Goal: Information Seeking & Learning: Learn about a topic

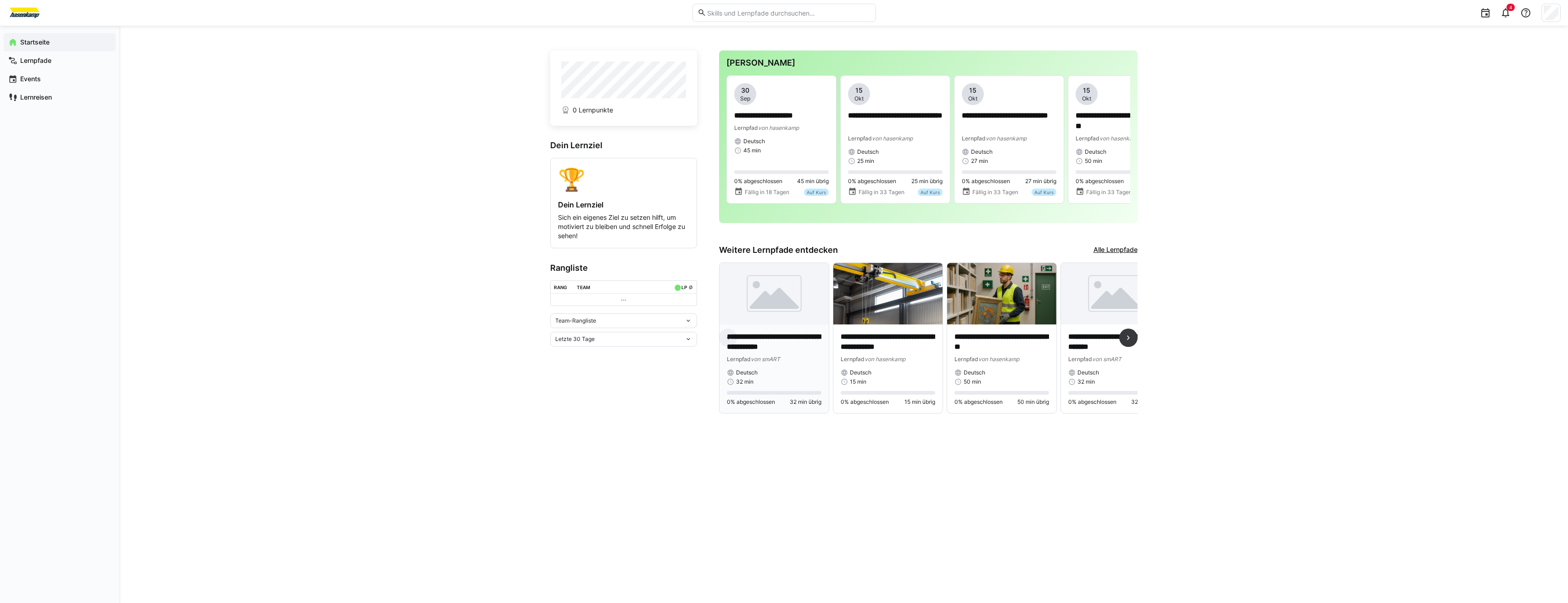
click at [757, 333] on p "**********" at bounding box center [774, 342] width 94 height 21
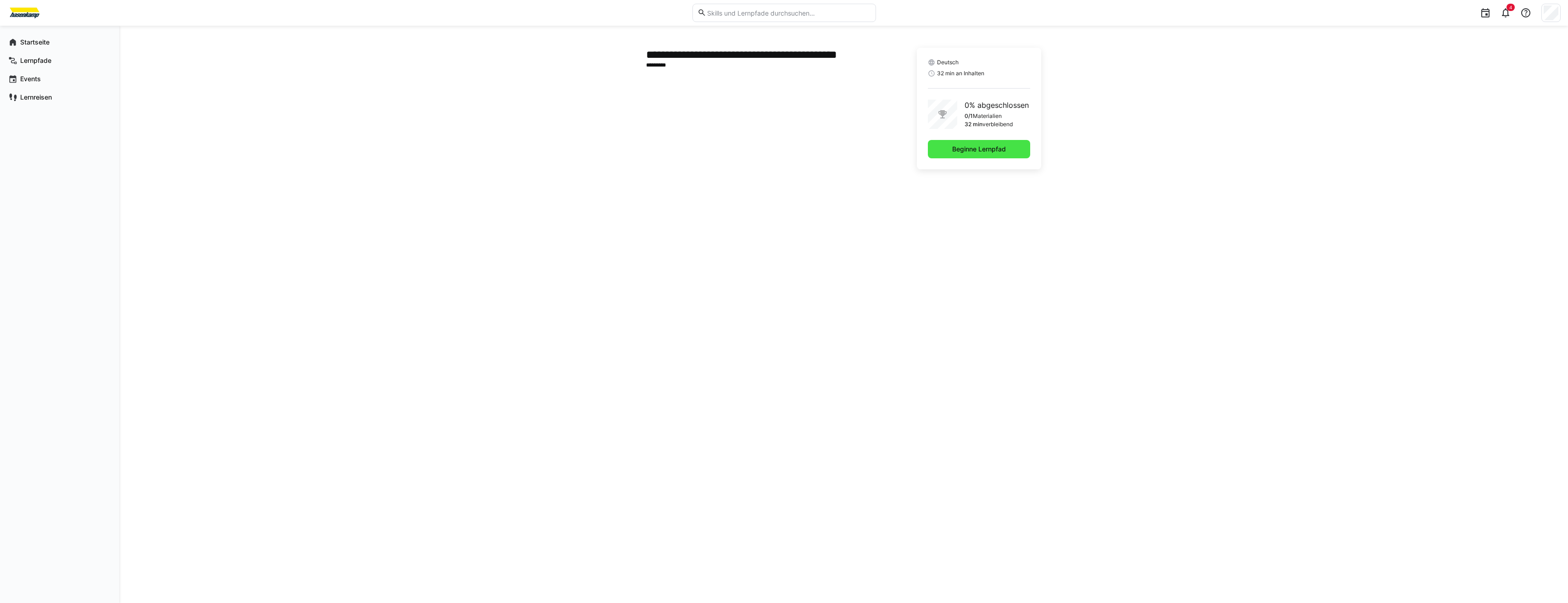
click at [982, 151] on span "Beginne Lernpfad" at bounding box center [979, 149] width 57 height 9
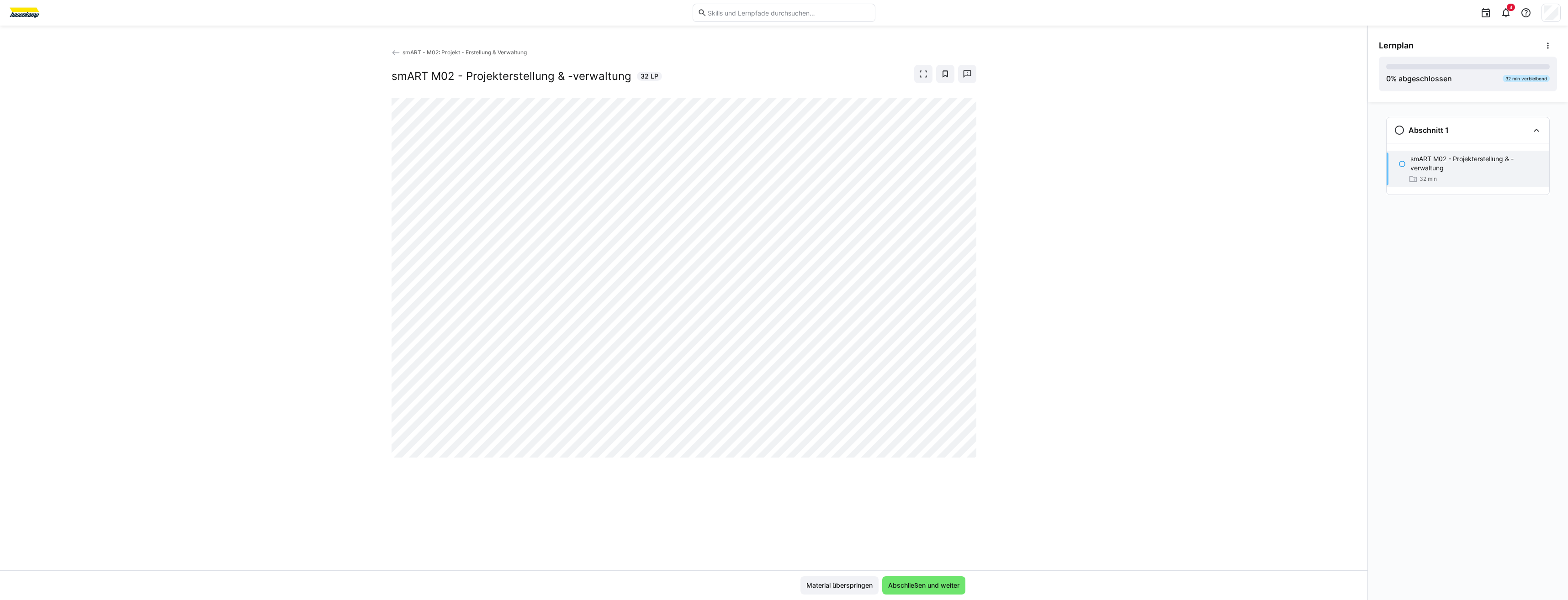
click at [414, 53] on span "smART - M02: Projekt - Erstellung & Verwaltung" at bounding box center [465, 52] width 124 height 7
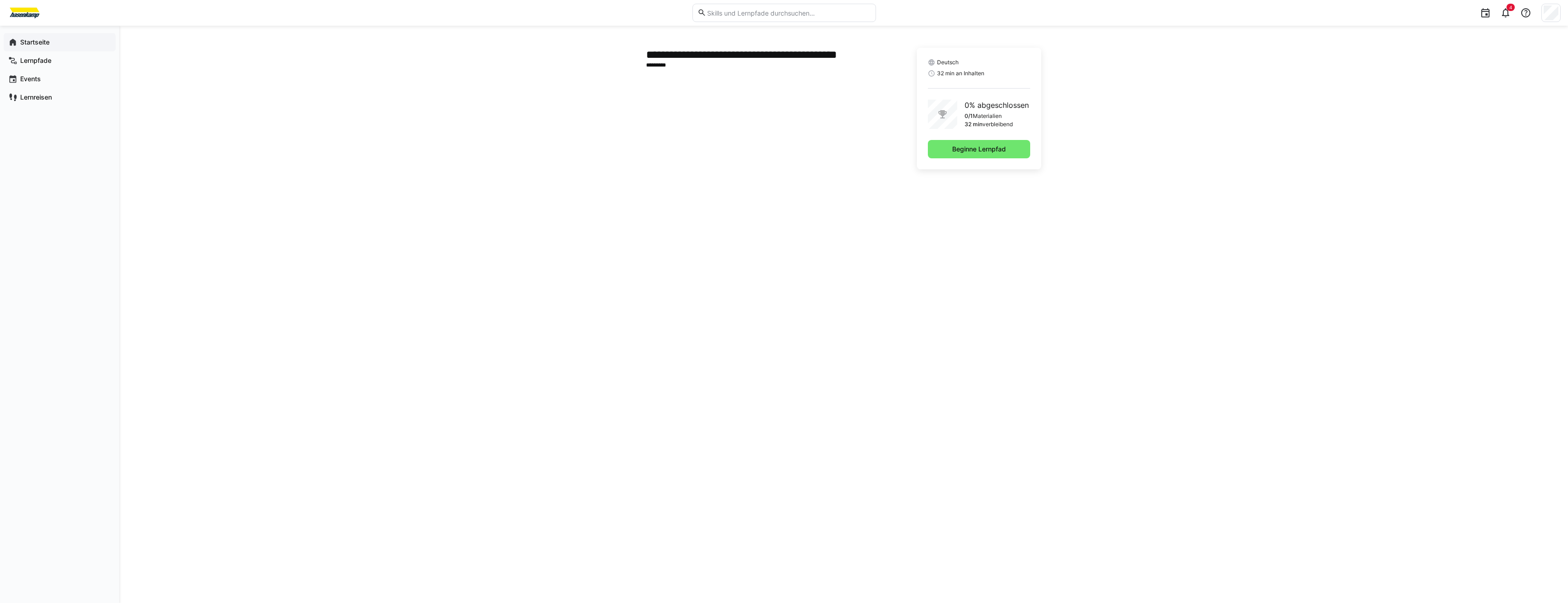
click at [42, 47] on div "Startseite" at bounding box center [60, 42] width 112 height 19
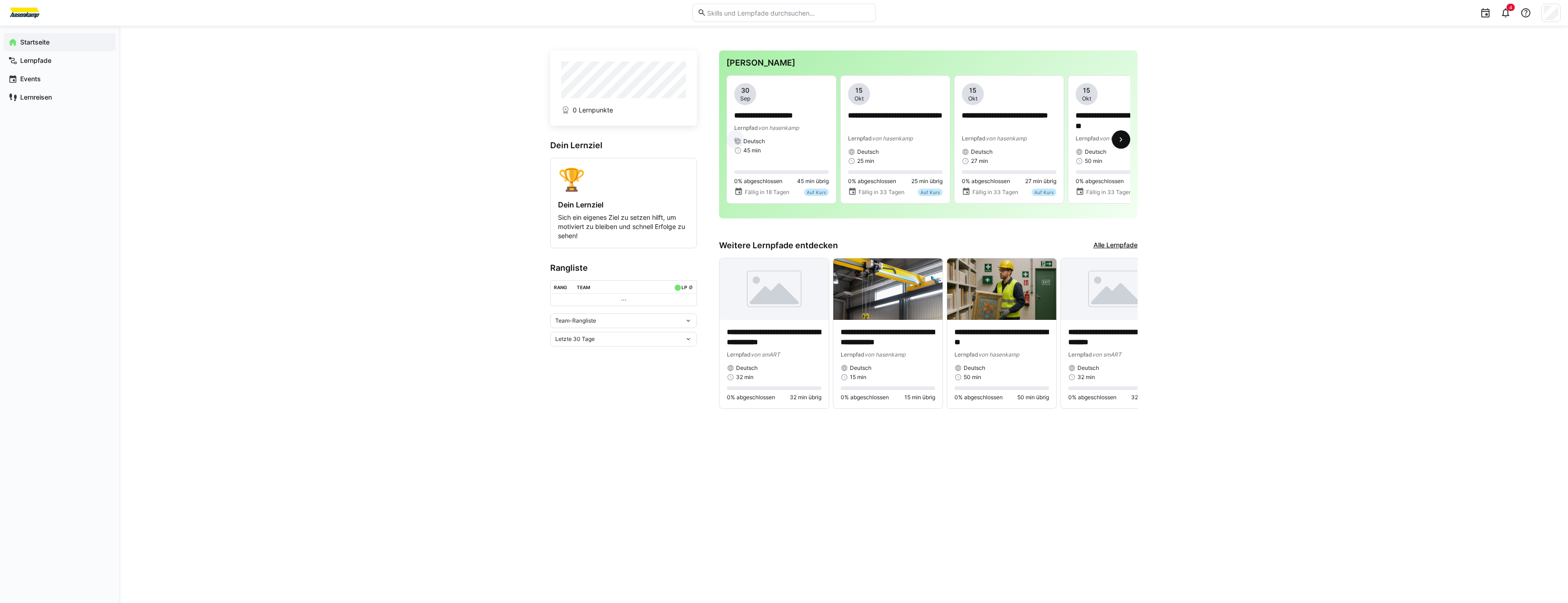
click at [1120, 141] on eds-icon at bounding box center [1121, 139] width 9 height 9
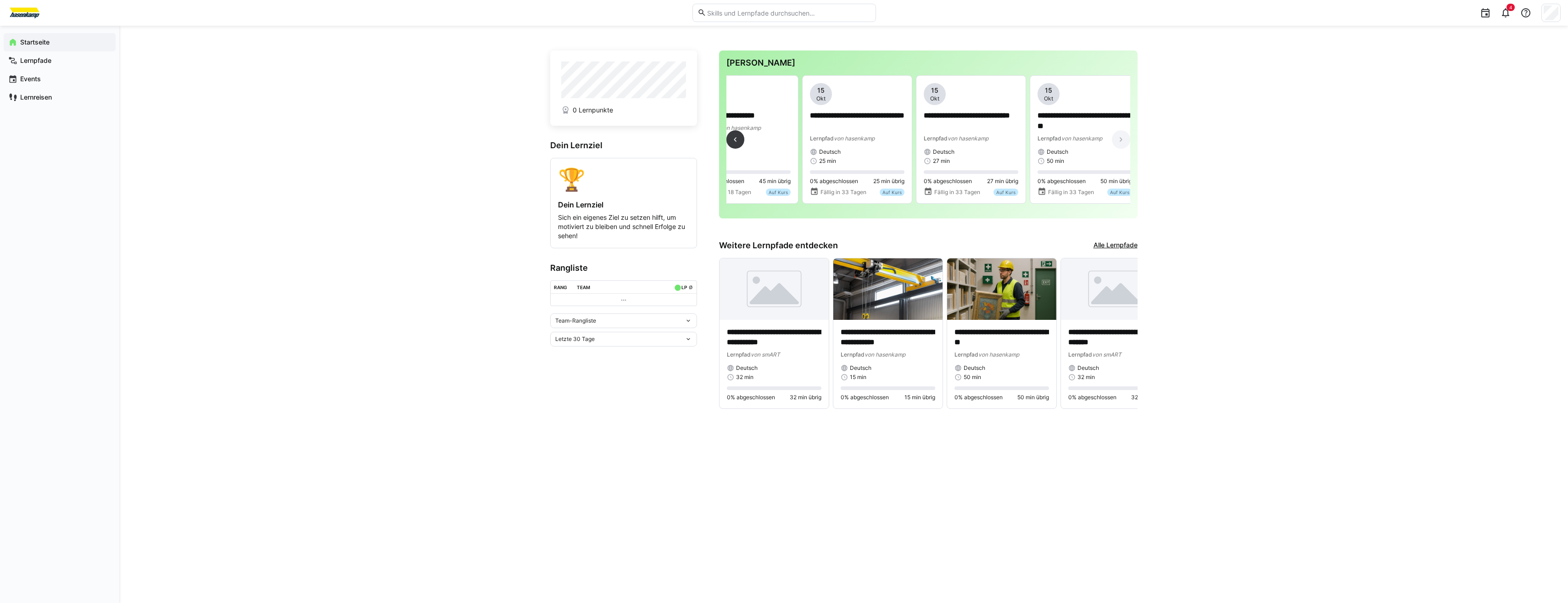
scroll to position [0, 48]
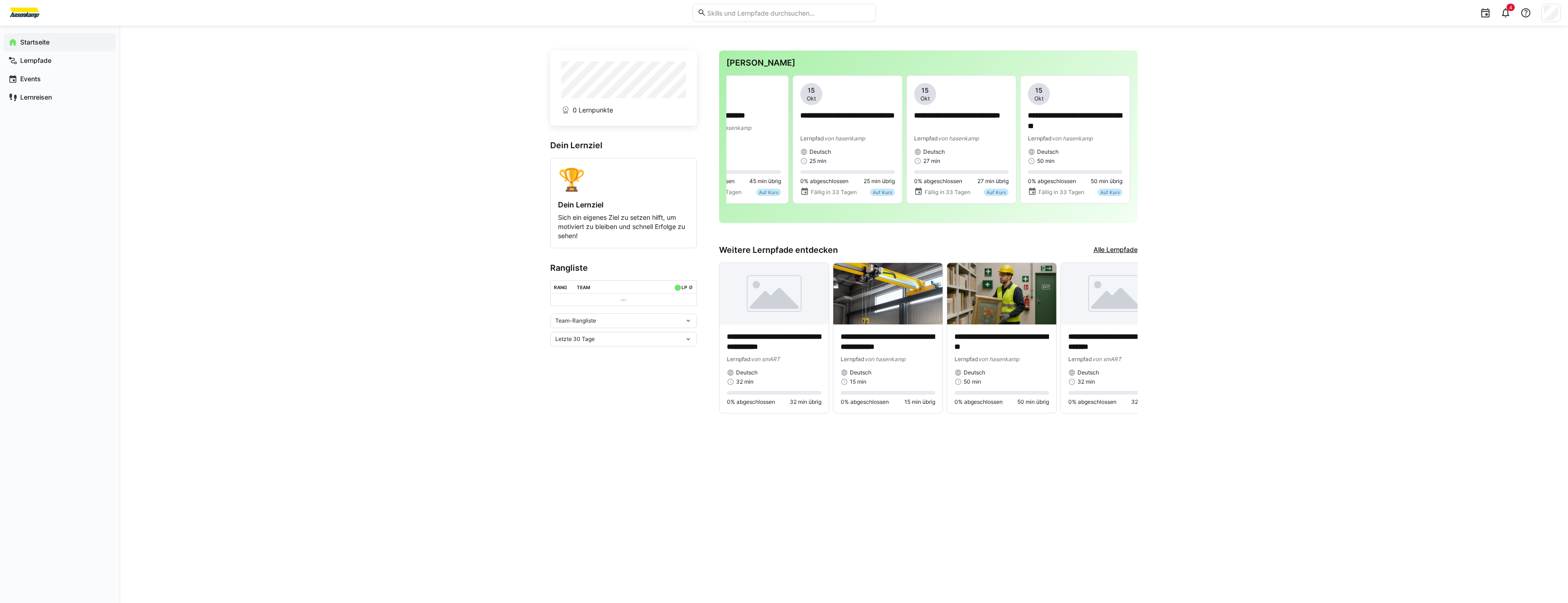
click at [723, 136] on div "**********" at bounding box center [928, 137] width 419 height 173
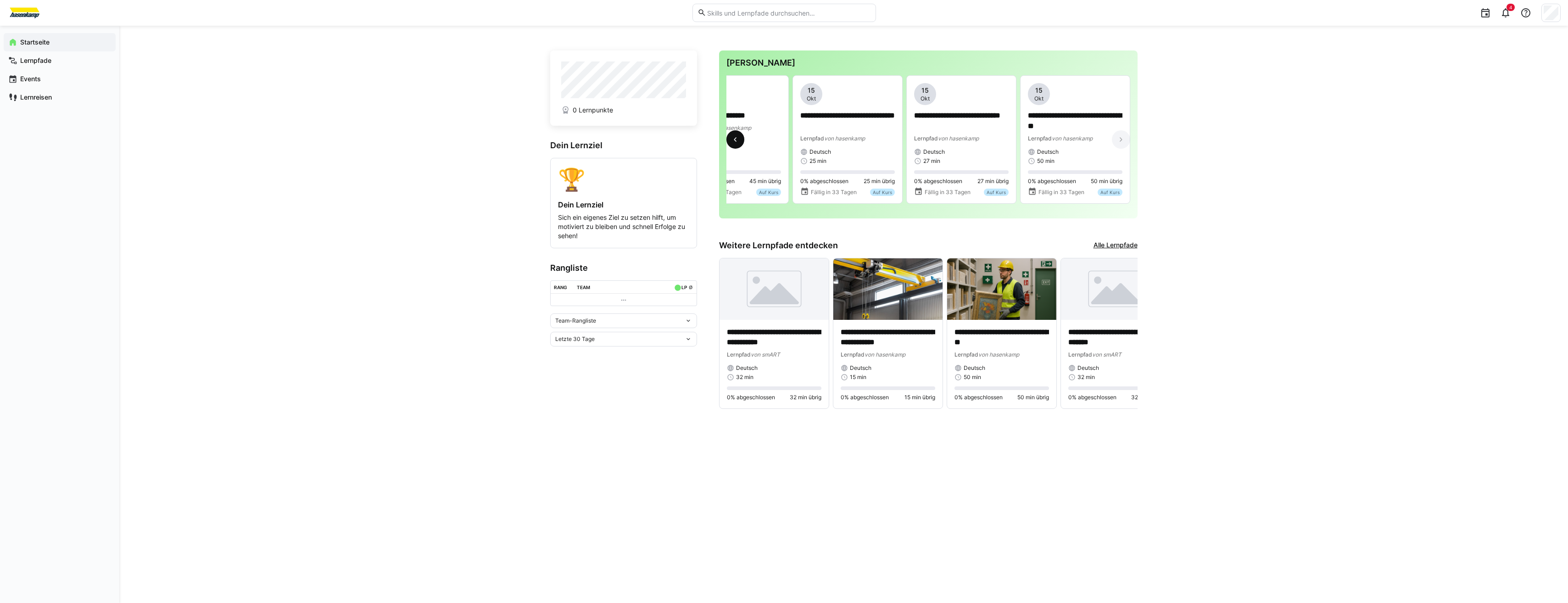
click at [734, 144] on eds-icon at bounding box center [735, 139] width 9 height 9
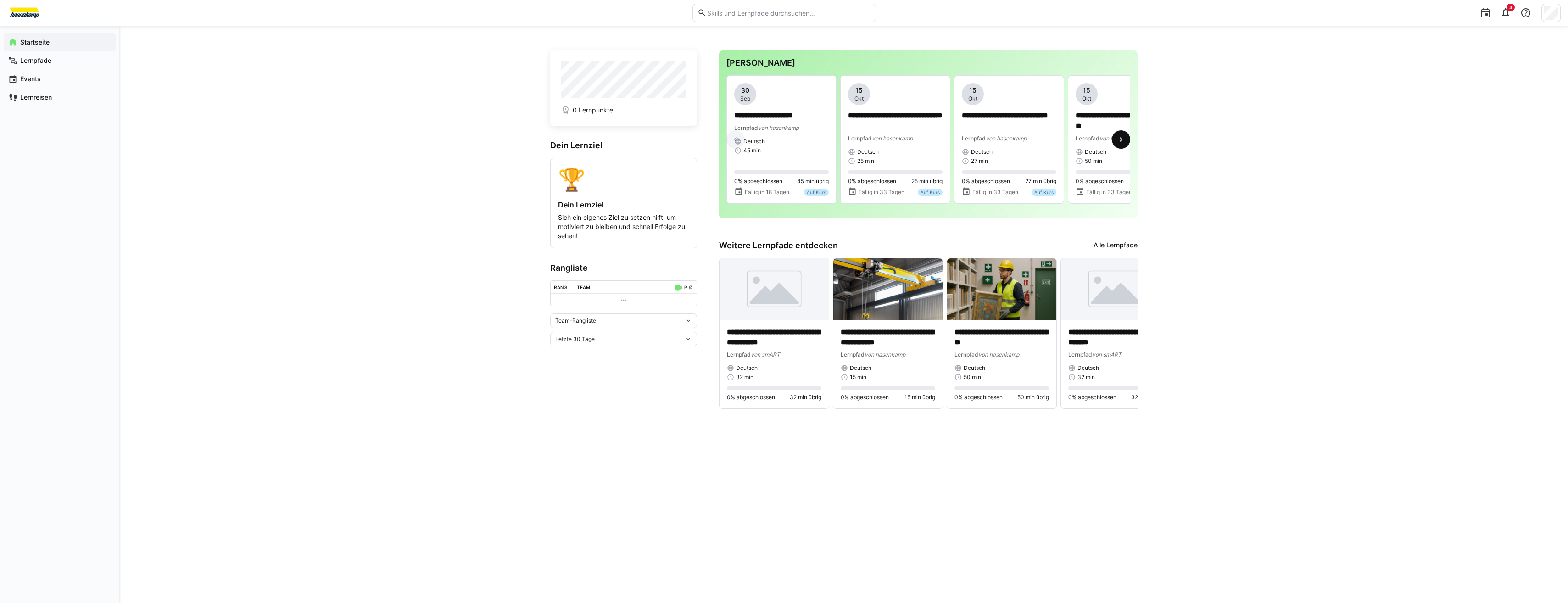
click at [1118, 144] on eds-icon at bounding box center [1121, 139] width 9 height 9
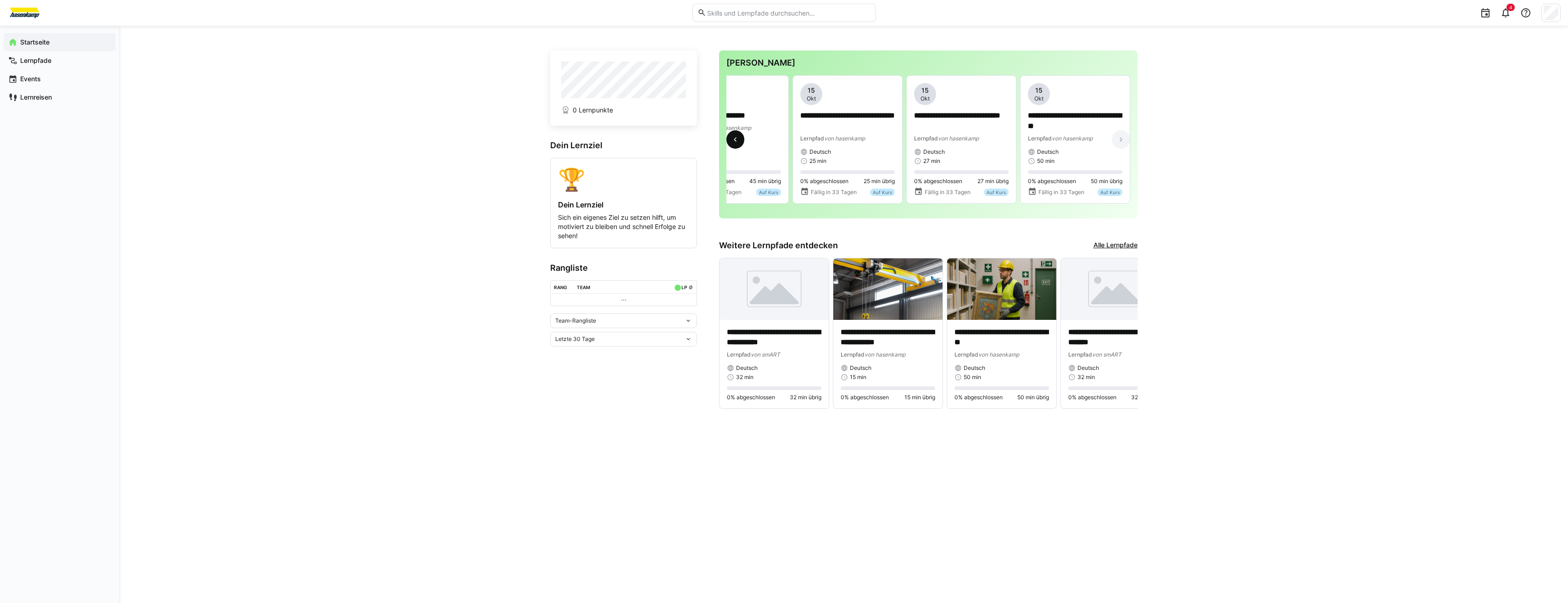
click at [739, 139] on eds-icon at bounding box center [735, 139] width 9 height 9
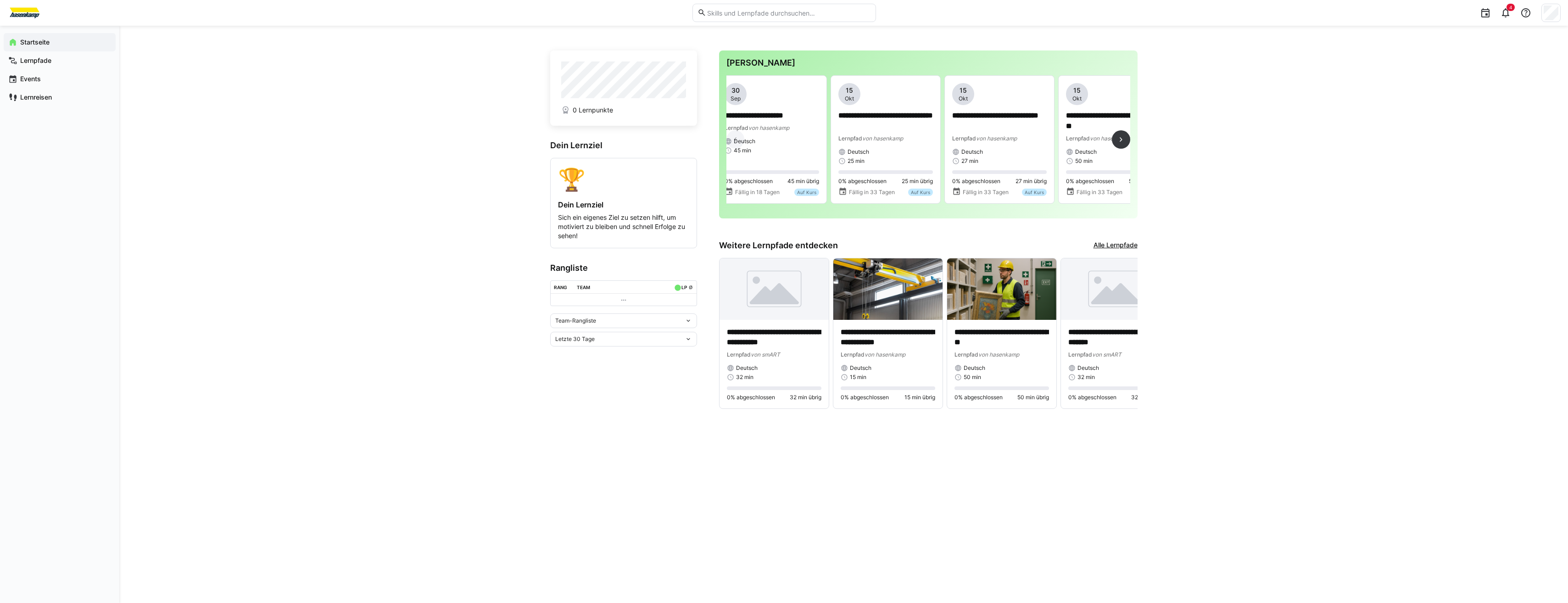
scroll to position [0, 0]
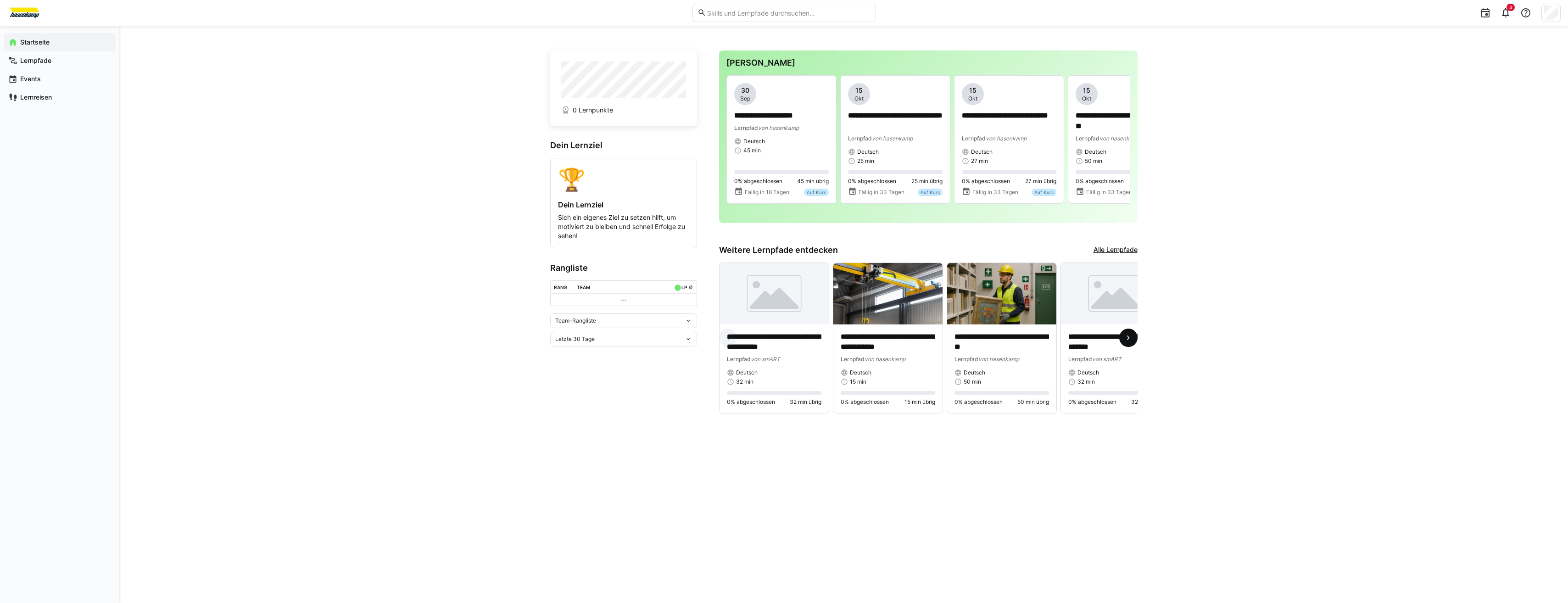
click at [1131, 332] on span at bounding box center [1128, 337] width 19 height 19
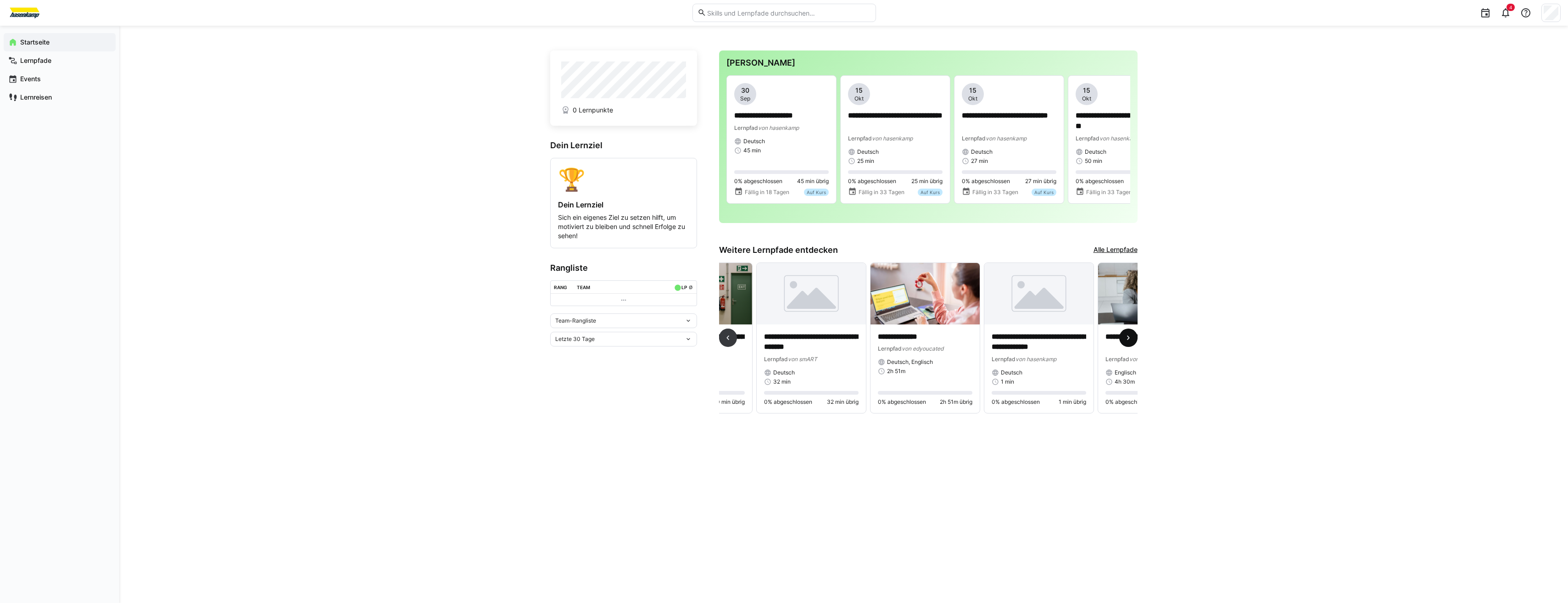
scroll to position [0, 341]
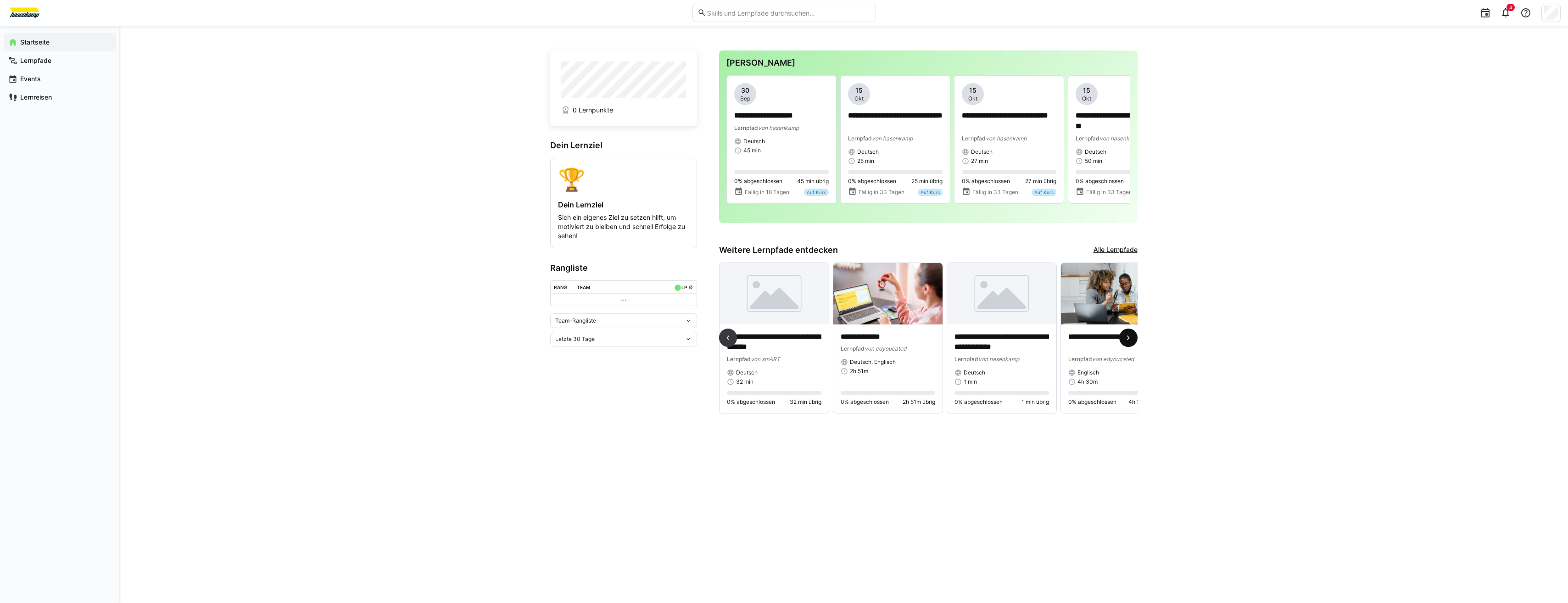
click at [1131, 332] on span at bounding box center [1128, 337] width 19 height 19
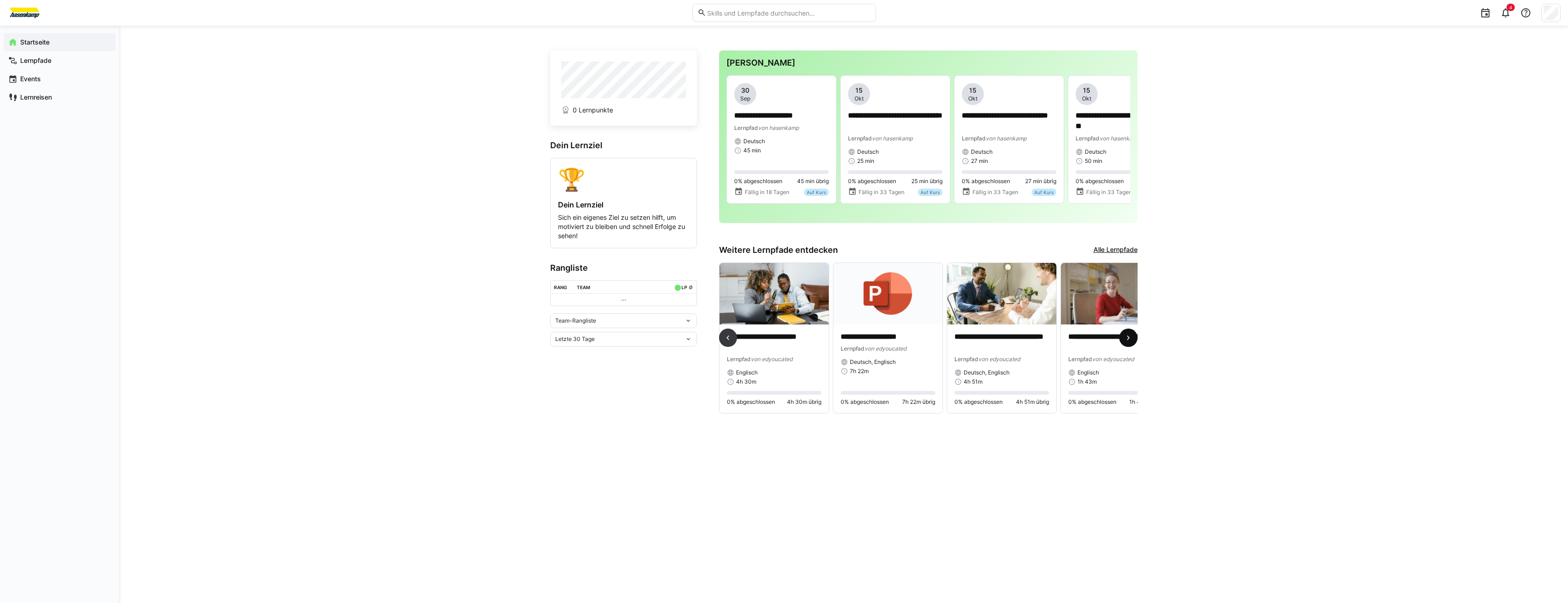
click at [1131, 332] on span at bounding box center [1128, 337] width 19 height 19
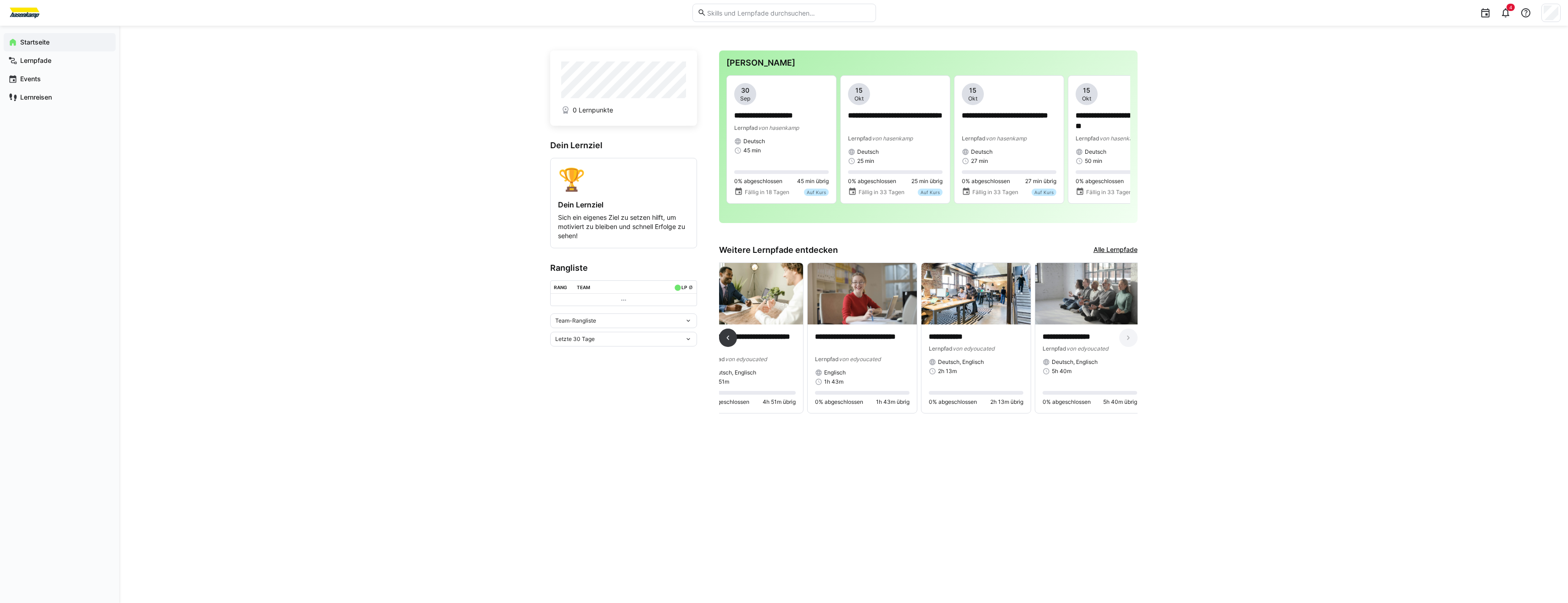
scroll to position [0, 943]
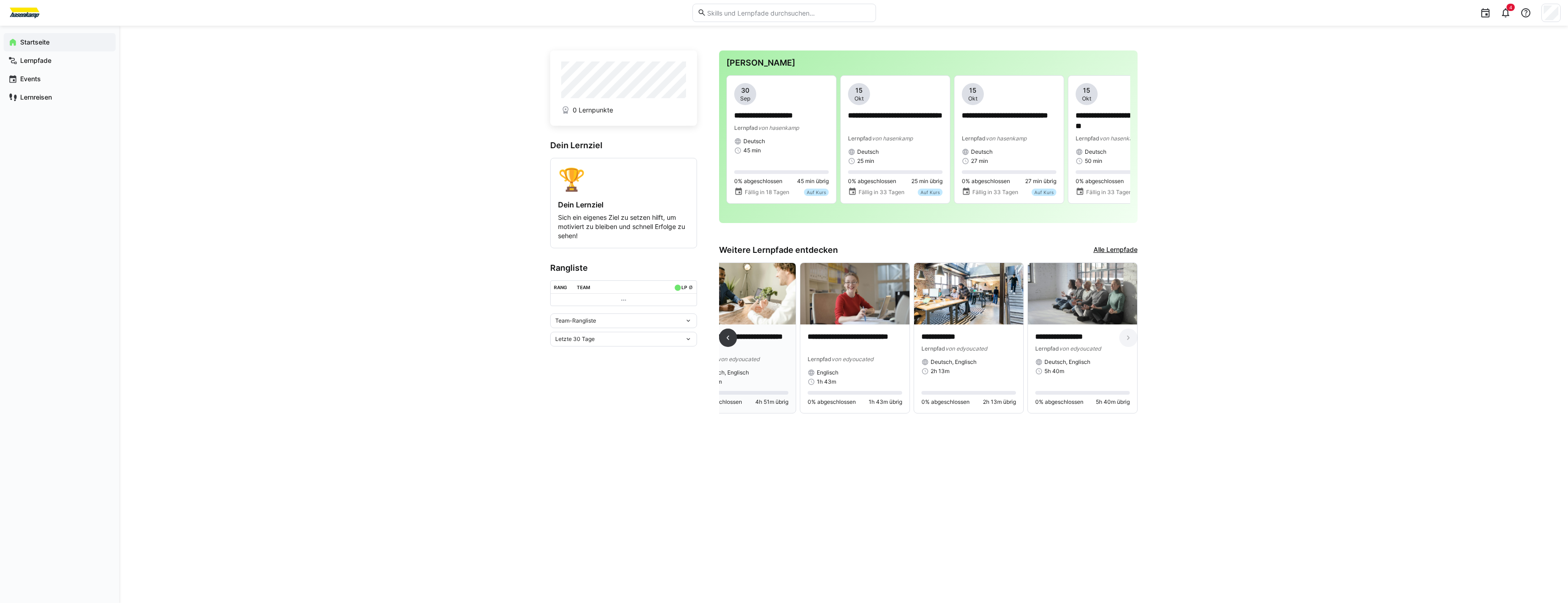
drag, startPoint x: 725, startPoint y: 341, endPoint x: 738, endPoint y: 332, distance: 15.8
click at [738, 332] on div "**********" at bounding box center [928, 342] width 419 height 159
click at [728, 341] on eds-icon at bounding box center [727, 337] width 9 height 9
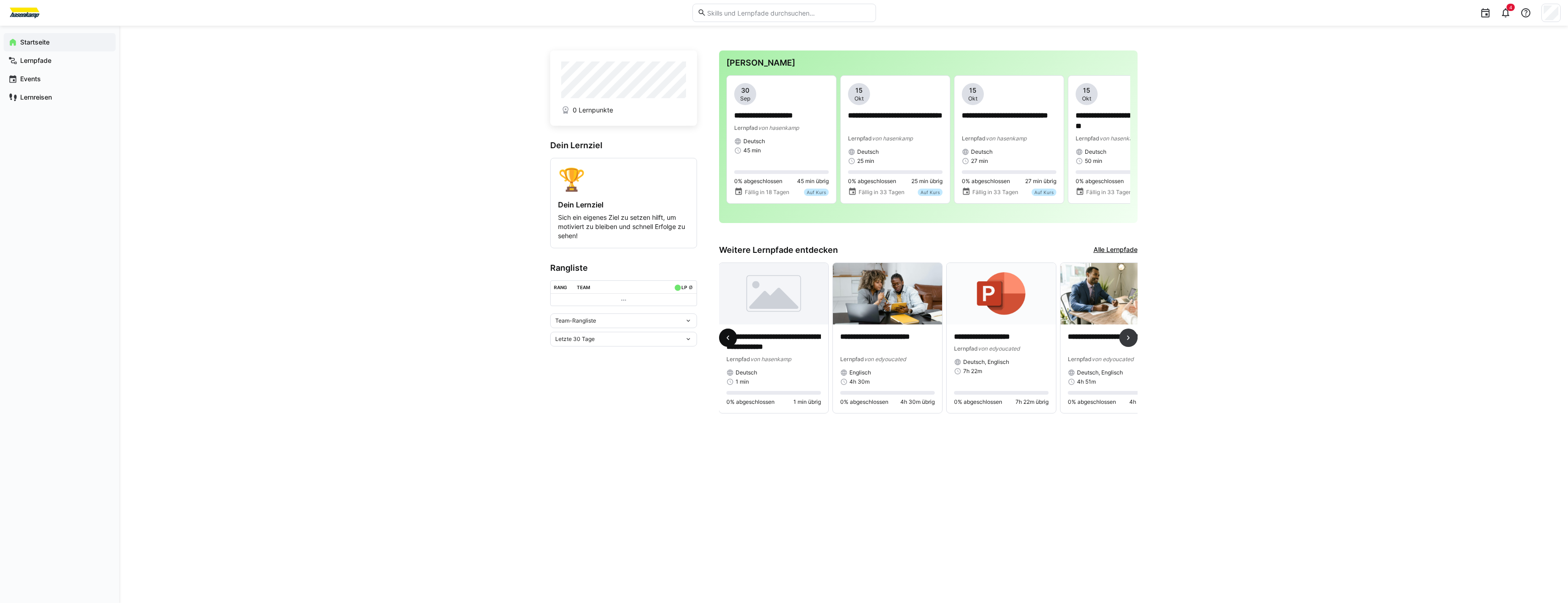
click at [731, 339] on eds-icon at bounding box center [727, 337] width 9 height 9
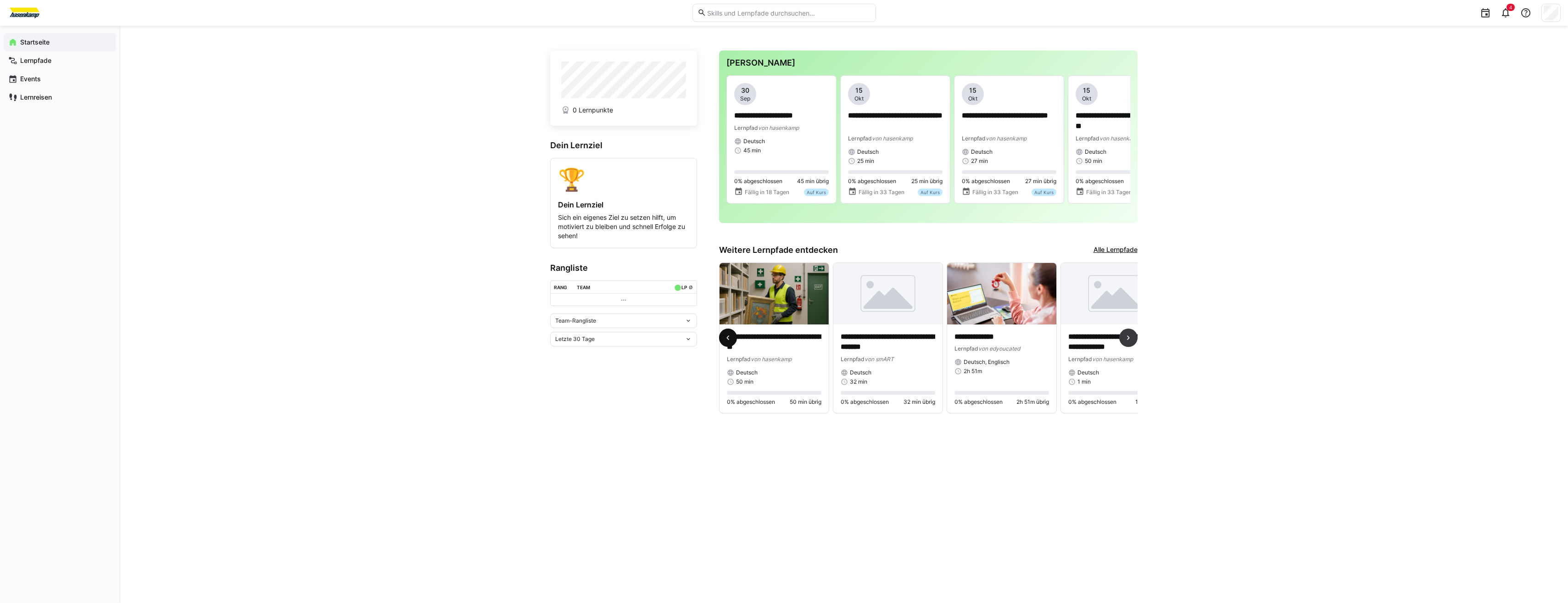
click at [731, 339] on eds-icon at bounding box center [727, 337] width 9 height 9
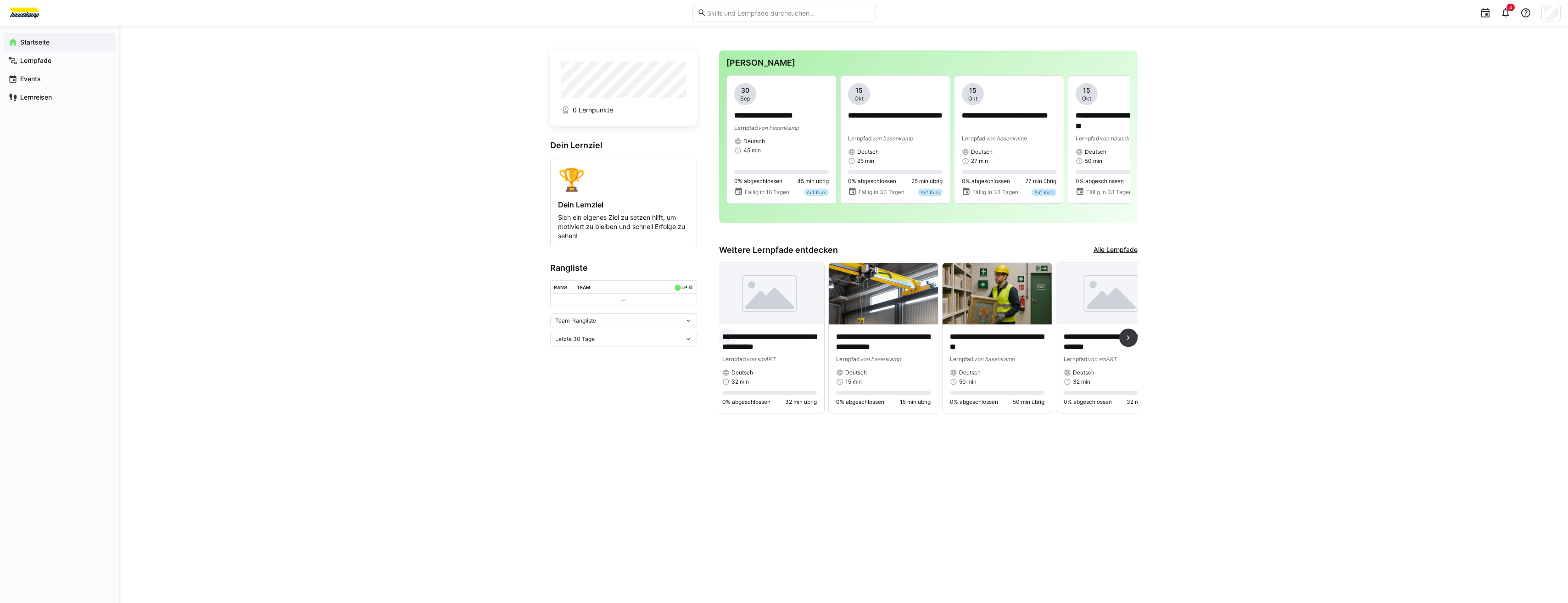
scroll to position [0, 0]
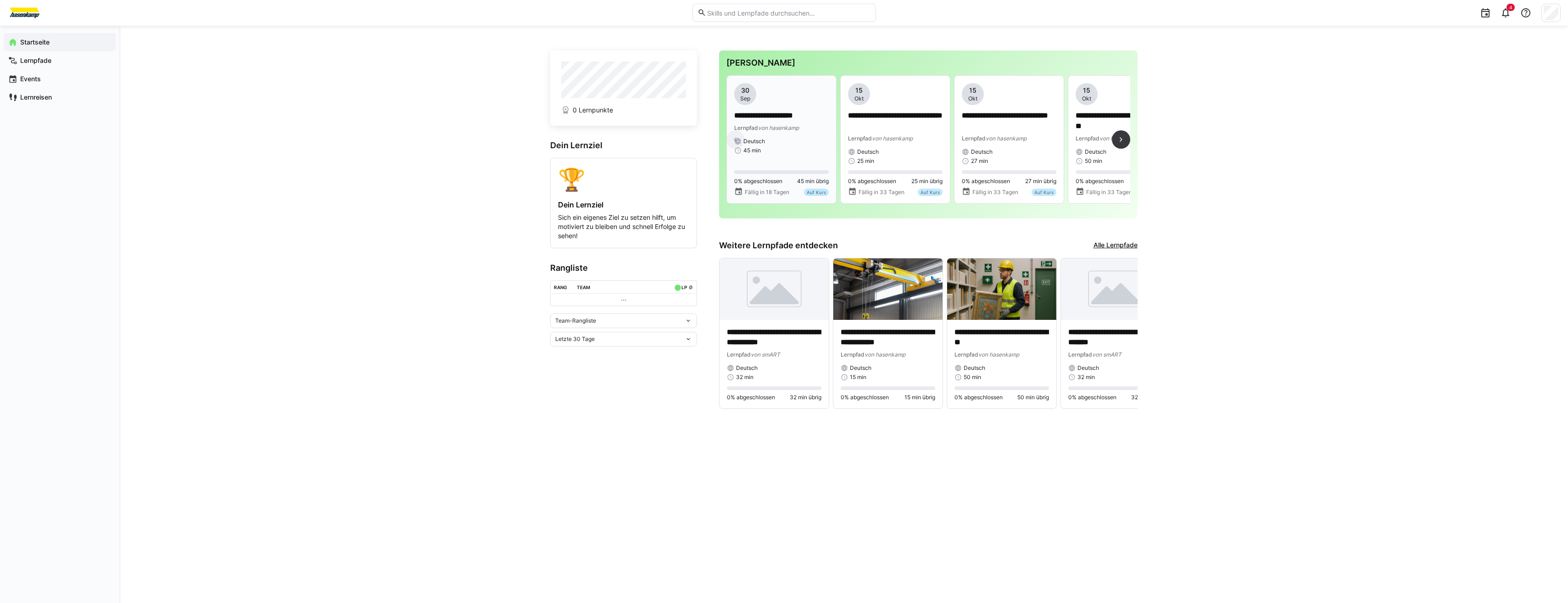
click at [810, 161] on div "**********" at bounding box center [781, 140] width 94 height 113
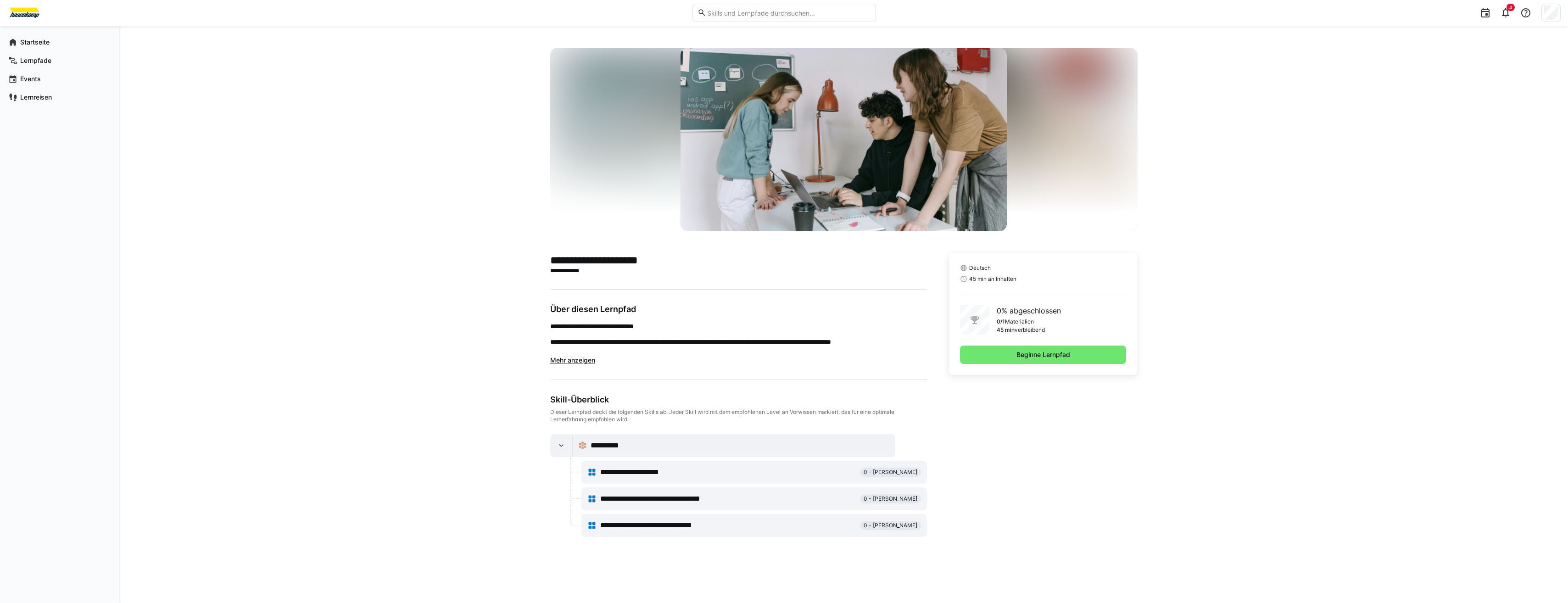
click at [561, 363] on span "Mehr anzeigen" at bounding box center [572, 360] width 45 height 8
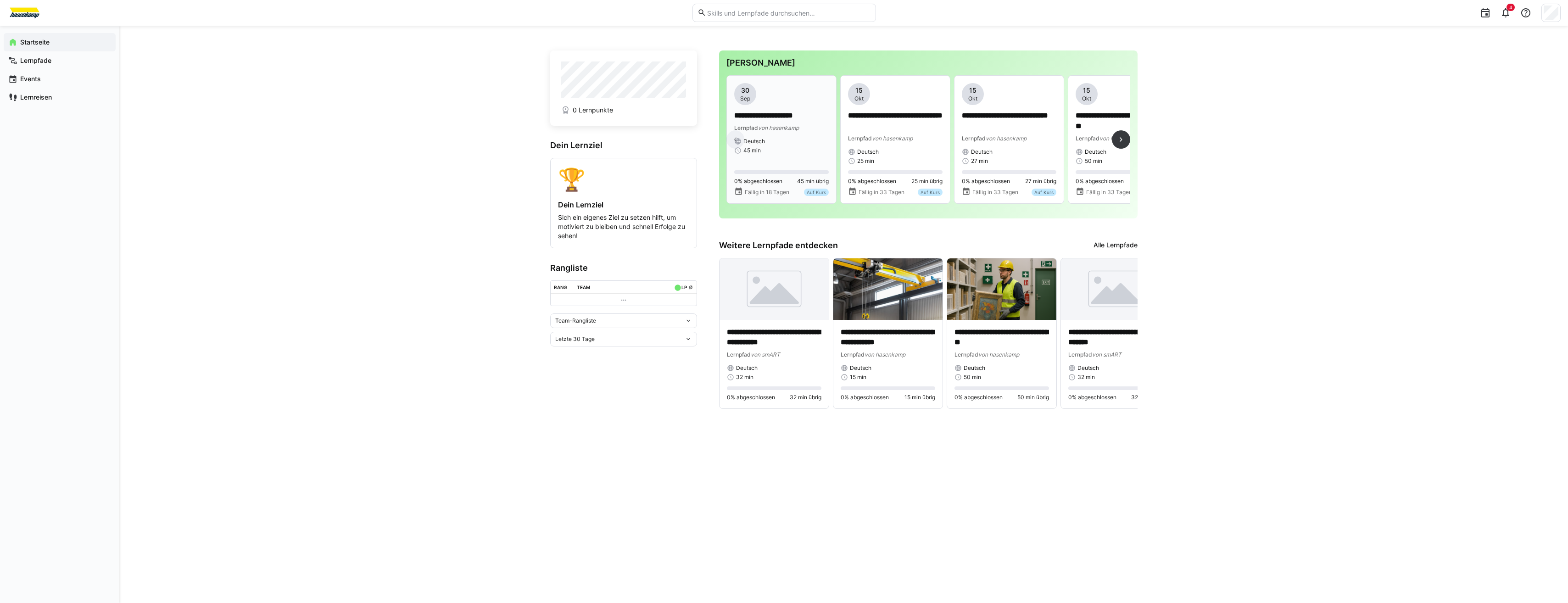
click at [775, 140] on div "Deutsch" at bounding box center [781, 141] width 94 height 7
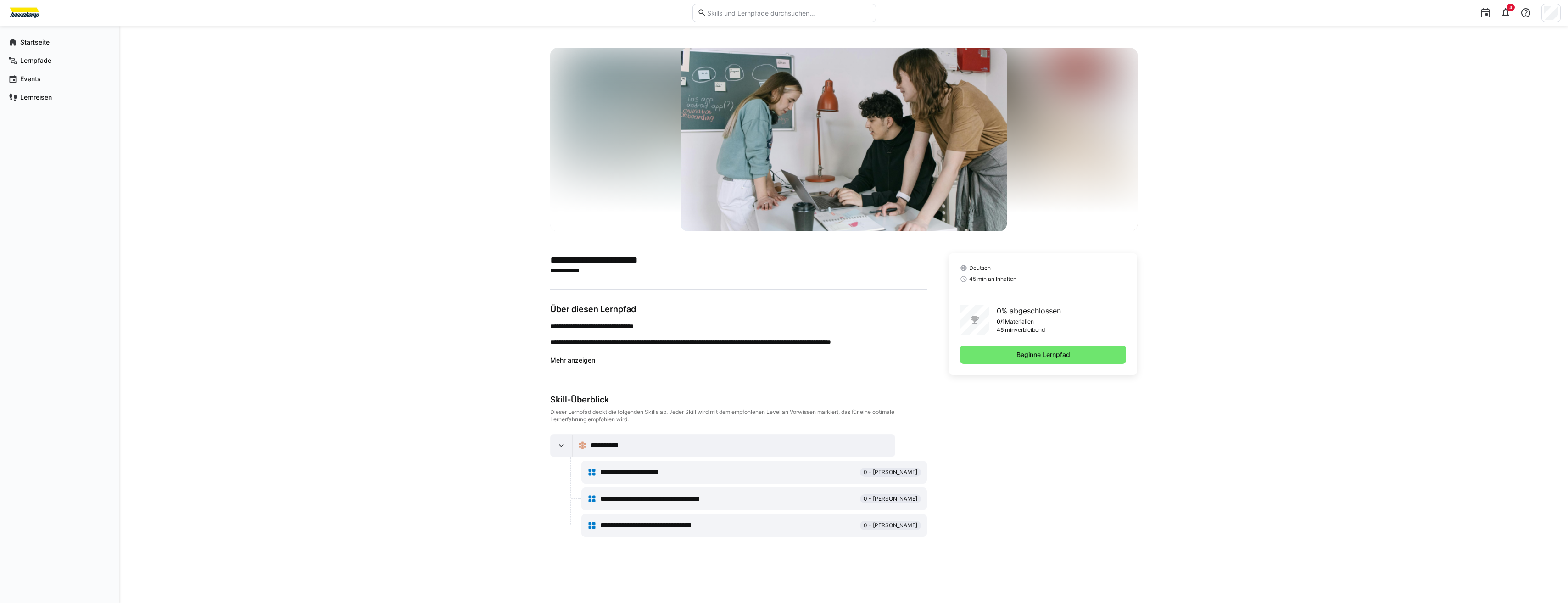
click at [583, 364] on app-truncated-text "**********" at bounding box center [739, 342] width 377 height 43
click at [584, 359] on span "Mehr anzeigen" at bounding box center [572, 360] width 45 height 8
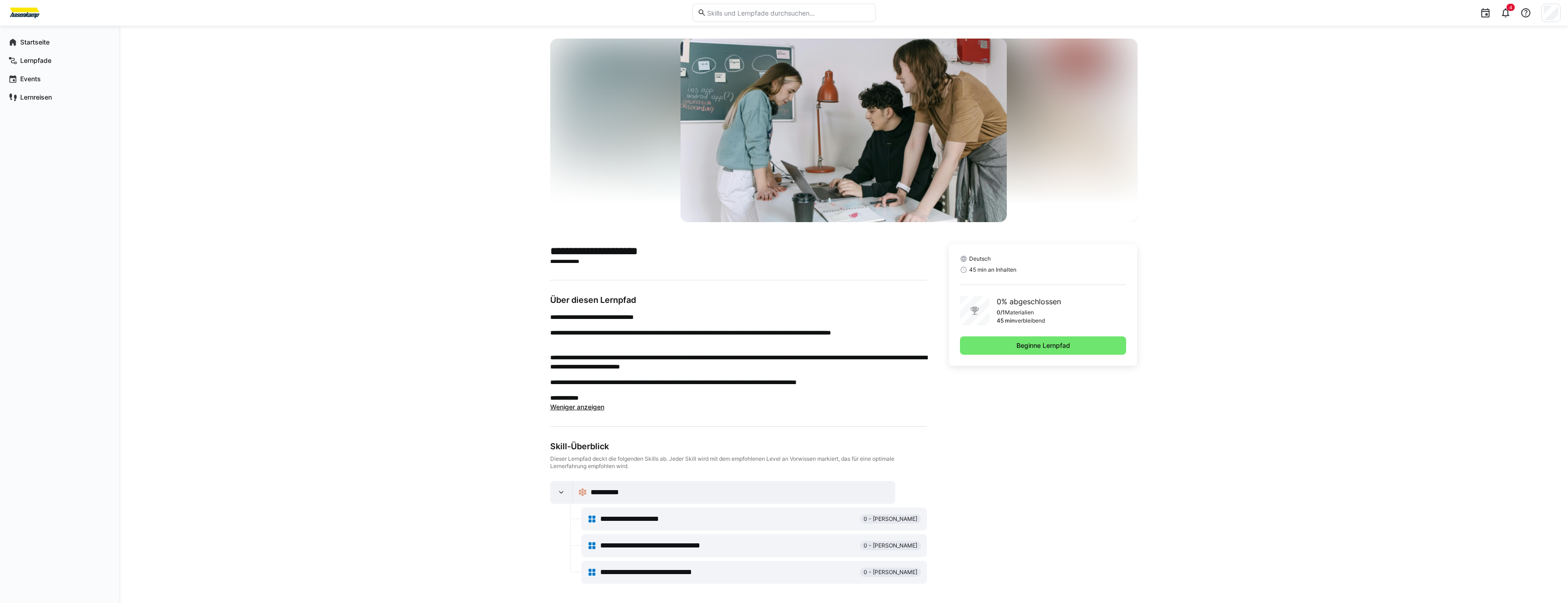
scroll to position [12, 0]
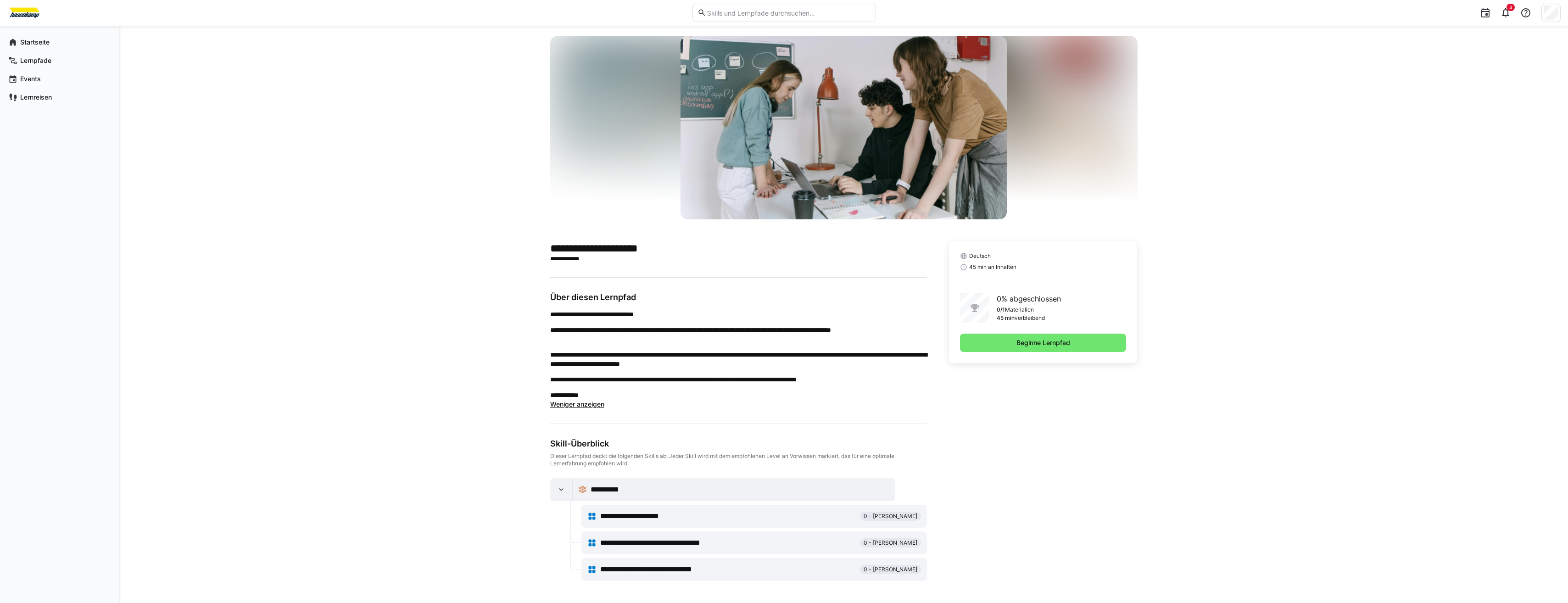
click at [754, 514] on div "**********" at bounding box center [728, 516] width 256 height 11
click at [744, 535] on div "**********" at bounding box center [739, 530] width 377 height 103
drag, startPoint x: 744, startPoint y: 535, endPoint x: 750, endPoint y: 566, distance: 31.6
click at [750, 566] on div "**********" at bounding box center [754, 569] width 344 height 22
click at [1005, 347] on span "Beginne Lernpfad" at bounding box center [1043, 342] width 167 height 19
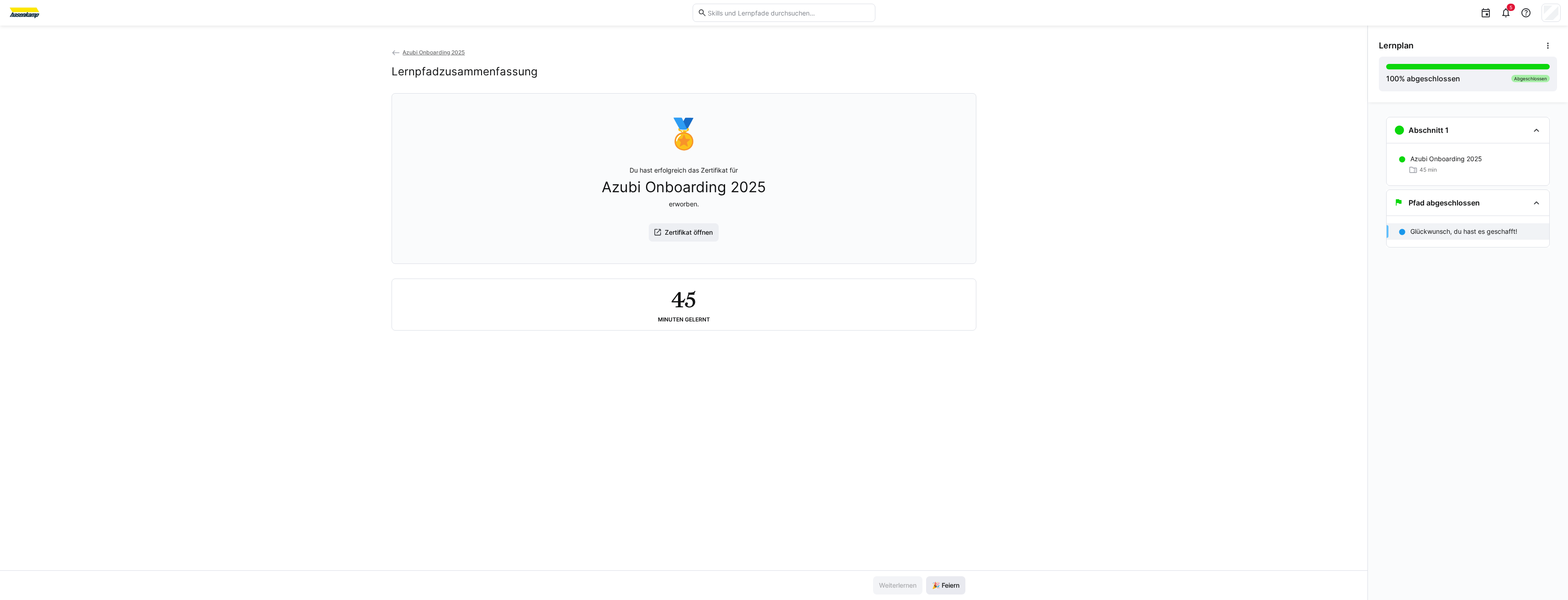
click at [942, 589] on span "🎉 Feiern" at bounding box center [945, 585] width 31 height 9
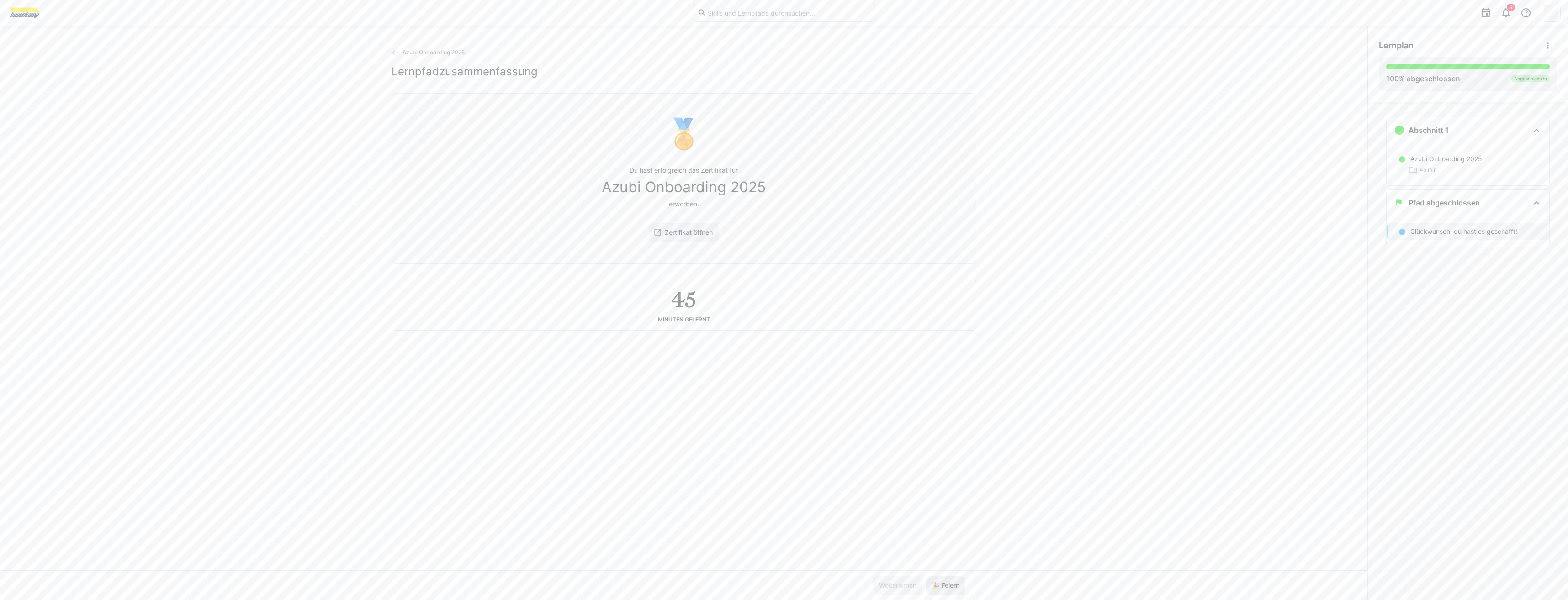
click at [949, 581] on span "🎉 Feiern" at bounding box center [946, 585] width 39 height 19
click at [949, 581] on span "🎉 Feiern" at bounding box center [945, 585] width 31 height 9
click at [428, 52] on span "Azubi Onboarding 2025" at bounding box center [433, 52] width 62 height 7
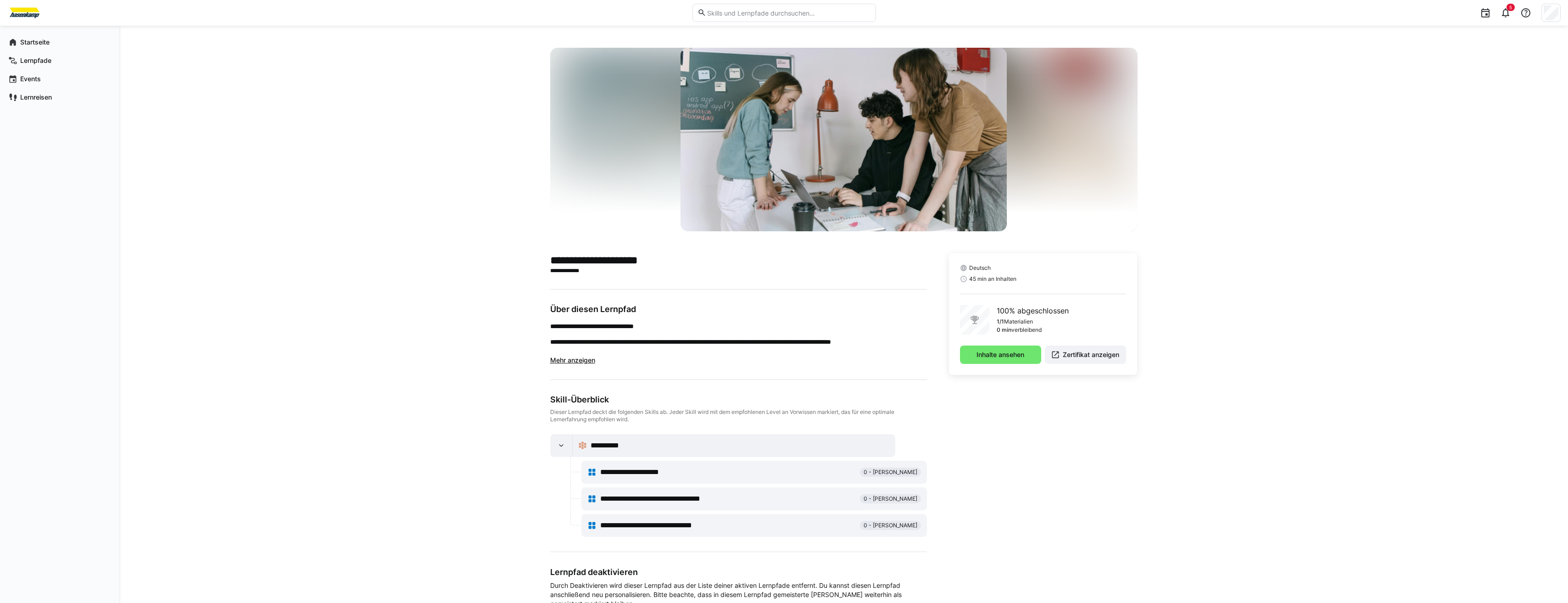
drag, startPoint x: 760, startPoint y: 471, endPoint x: 762, endPoint y: 480, distance: 9.2
click at [761, 471] on div "**********" at bounding box center [728, 472] width 256 height 11
click at [779, 512] on div "**********" at bounding box center [739, 486] width 377 height 103
click at [785, 528] on div "**********" at bounding box center [728, 525] width 256 height 11
click at [1005, 360] on span "Inhalte ansehen" at bounding box center [1001, 354] width 81 height 19
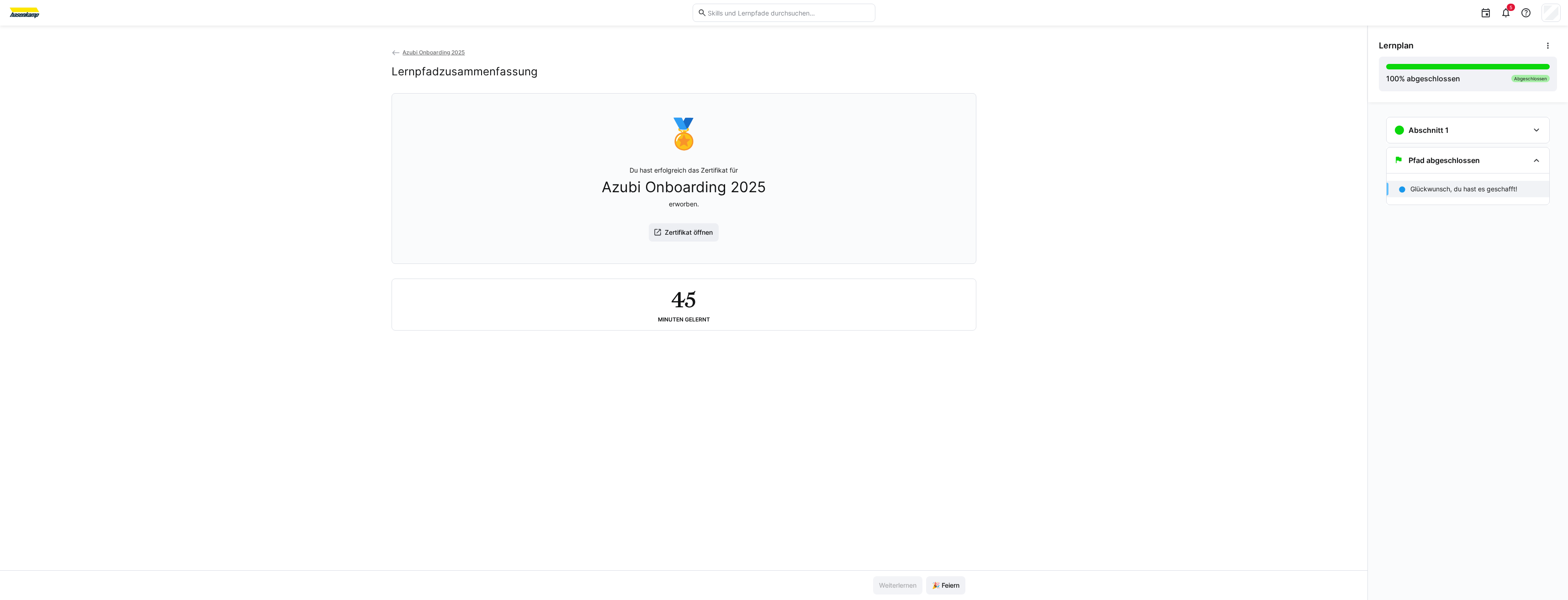
click at [444, 55] on span "Azubi Onboarding 2025" at bounding box center [433, 52] width 62 height 7
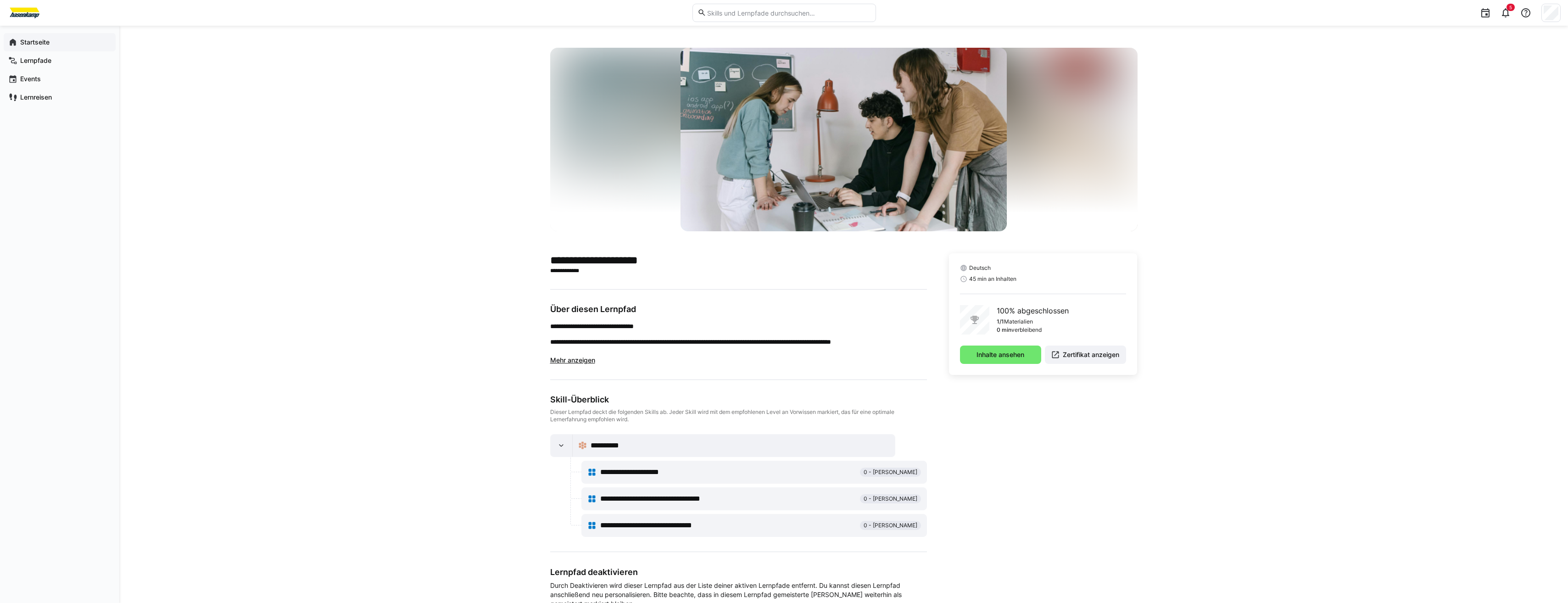
click at [77, 47] on span "Startseite" at bounding box center [64, 42] width 92 height 9
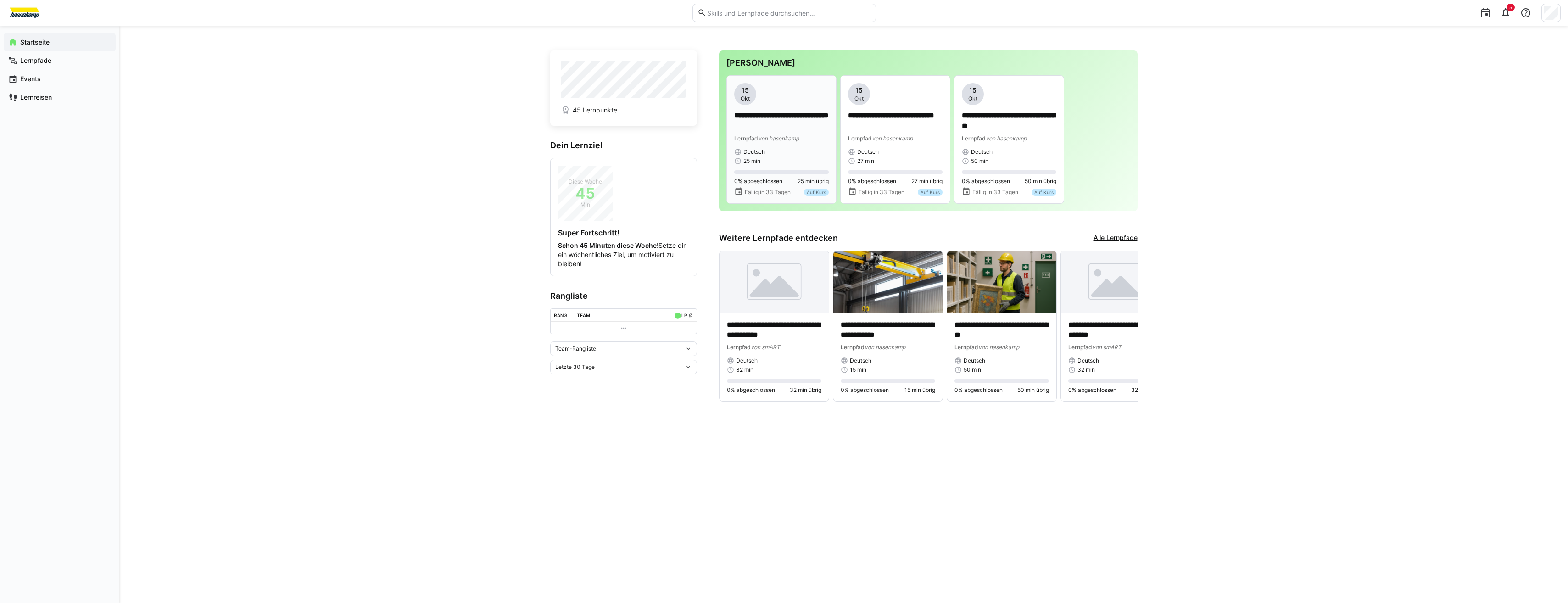
click at [835, 125] on div "**********" at bounding box center [782, 139] width 109 height 128
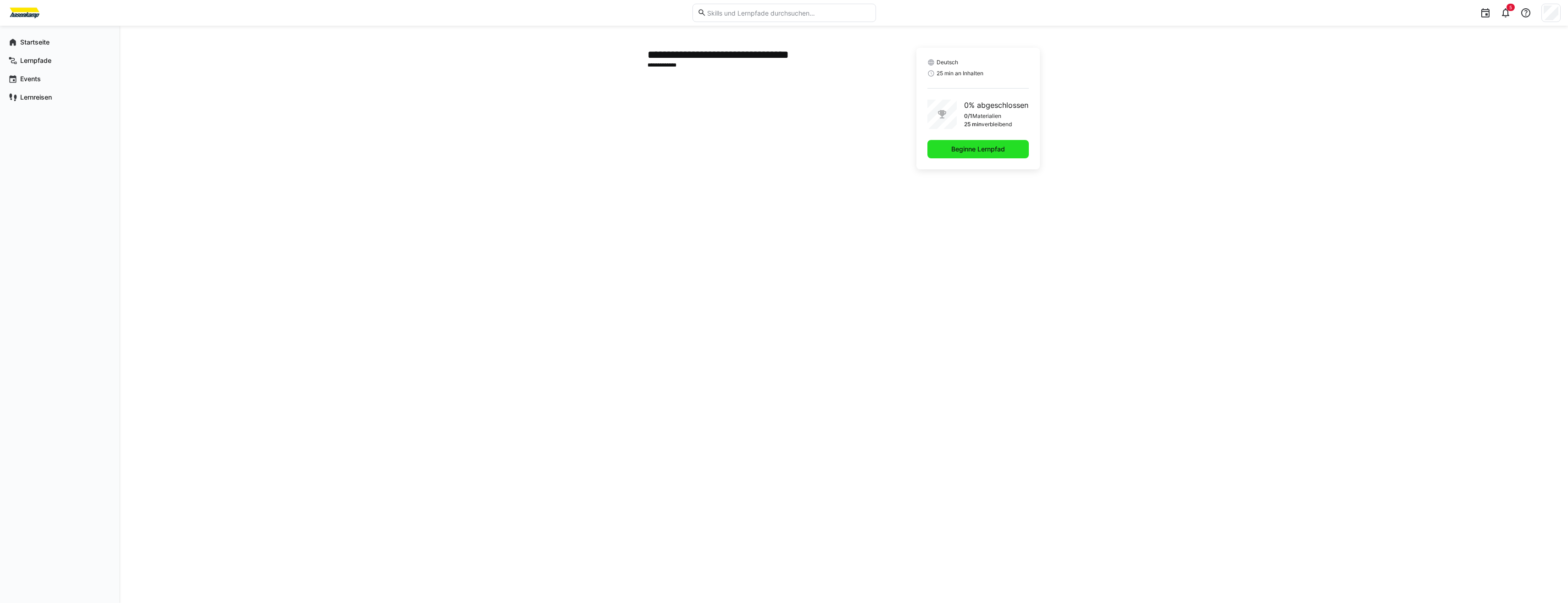
drag, startPoint x: 956, startPoint y: 141, endPoint x: 967, endPoint y: 129, distance: 16.3
click at [959, 138] on div "Deutsch 25 min an Inhalten 0% abgeschlossen 0/1 Materialien 25 min verbleibend …" at bounding box center [978, 108] width 123 height 122
click at [990, 150] on span "Beginne Lernpfad" at bounding box center [978, 149] width 57 height 9
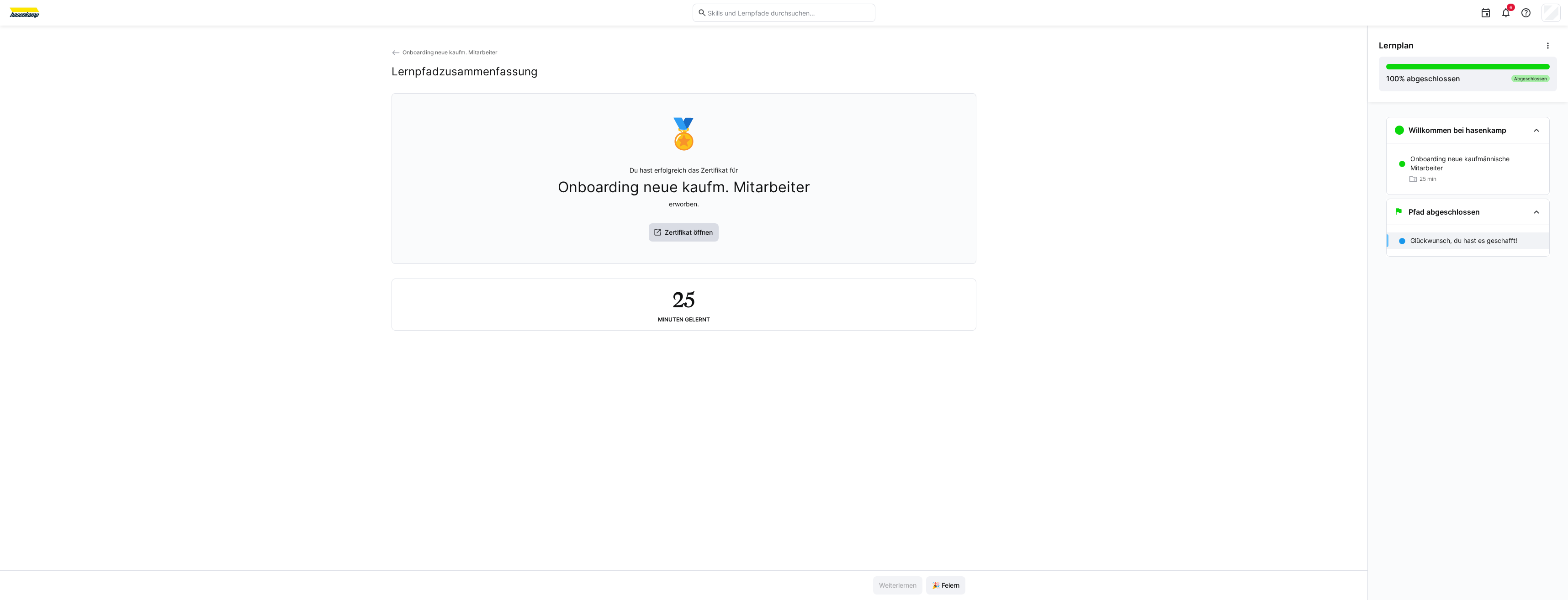
click at [672, 240] on span "Zertifikat öffnen" at bounding box center [683, 232] width 70 height 19
click at [422, 54] on span "Onboarding neue kaufm. Mitarbeiter" at bounding box center [450, 52] width 95 height 7
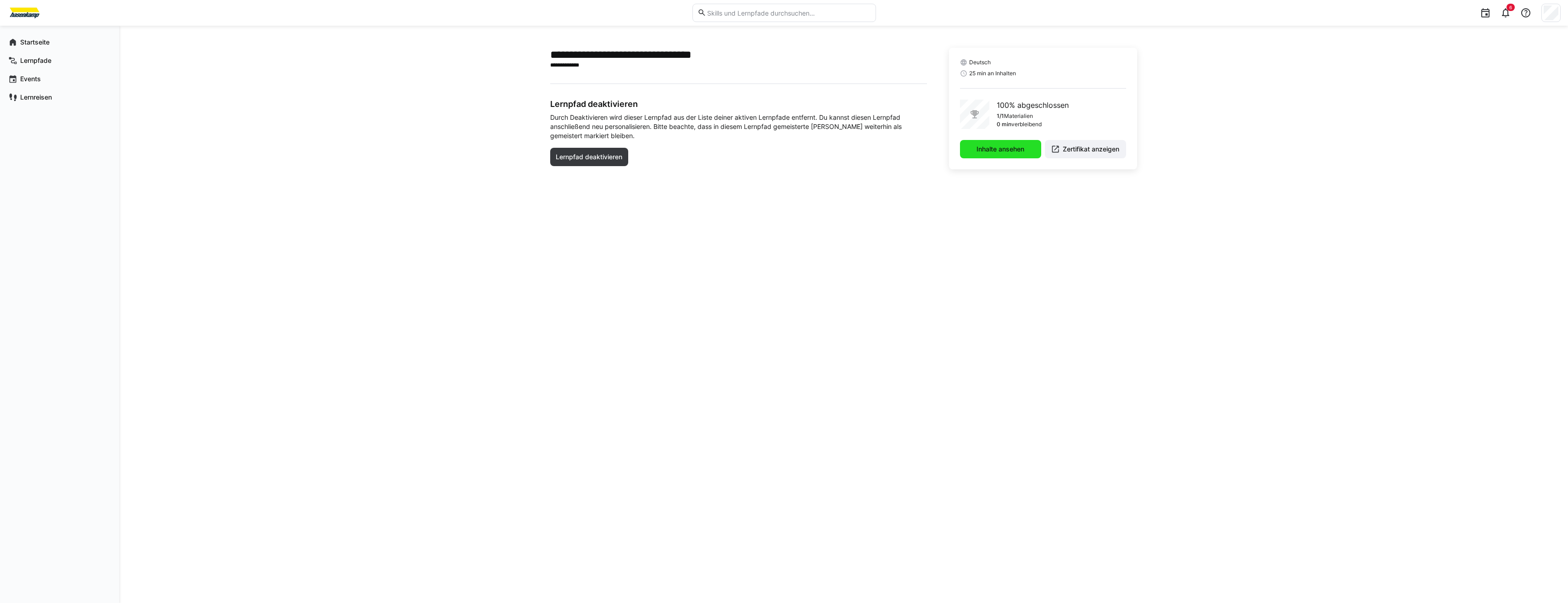
click at [1009, 150] on span "Inhalte ansehen" at bounding box center [1000, 149] width 51 height 9
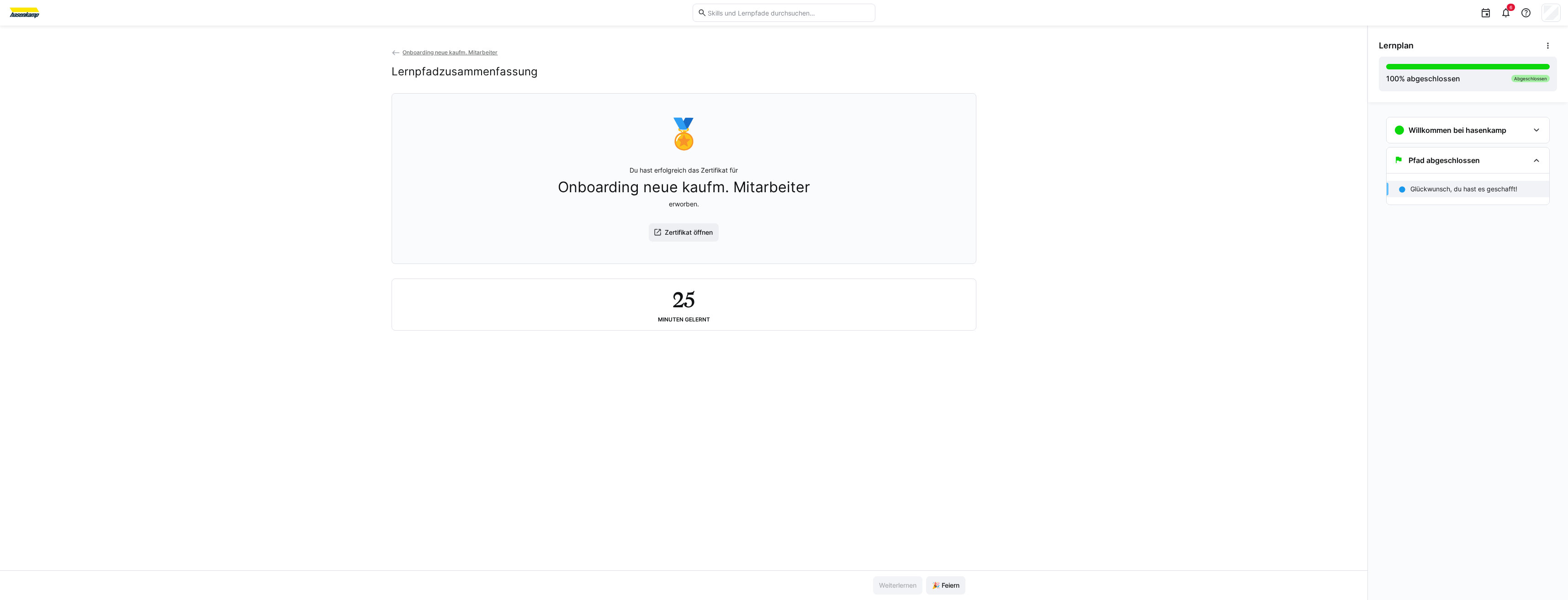
click at [695, 305] on h2 "25" at bounding box center [683, 299] width 23 height 27
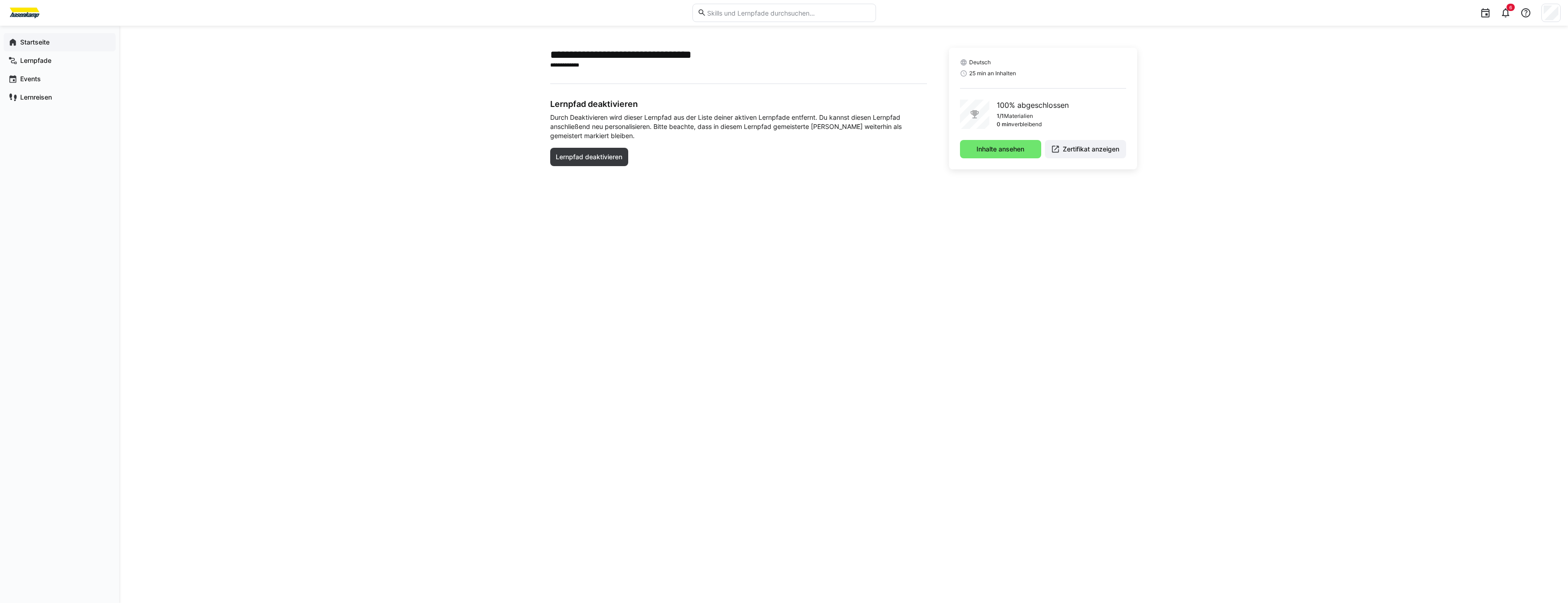
click at [0, 0] on app-navigation-label "Startseite" at bounding box center [0, 0] width 0 height 0
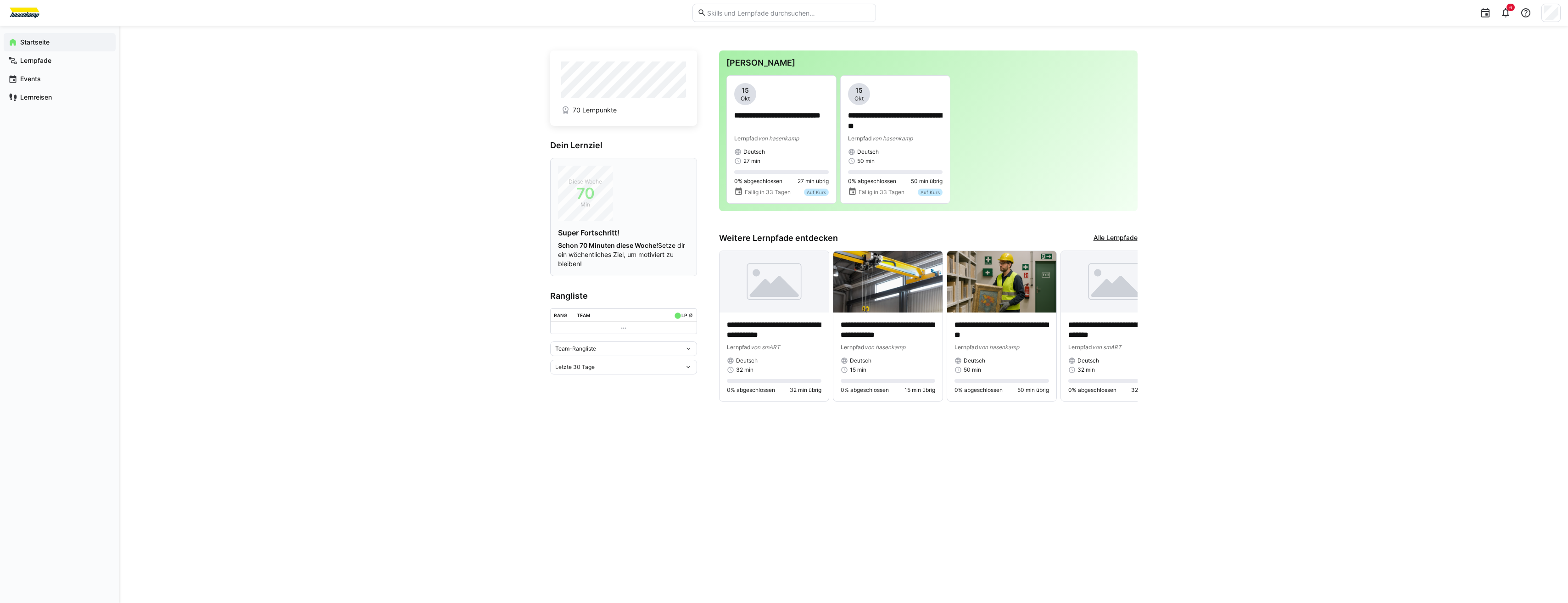
click at [593, 202] on span "Min" at bounding box center [586, 204] width 56 height 9
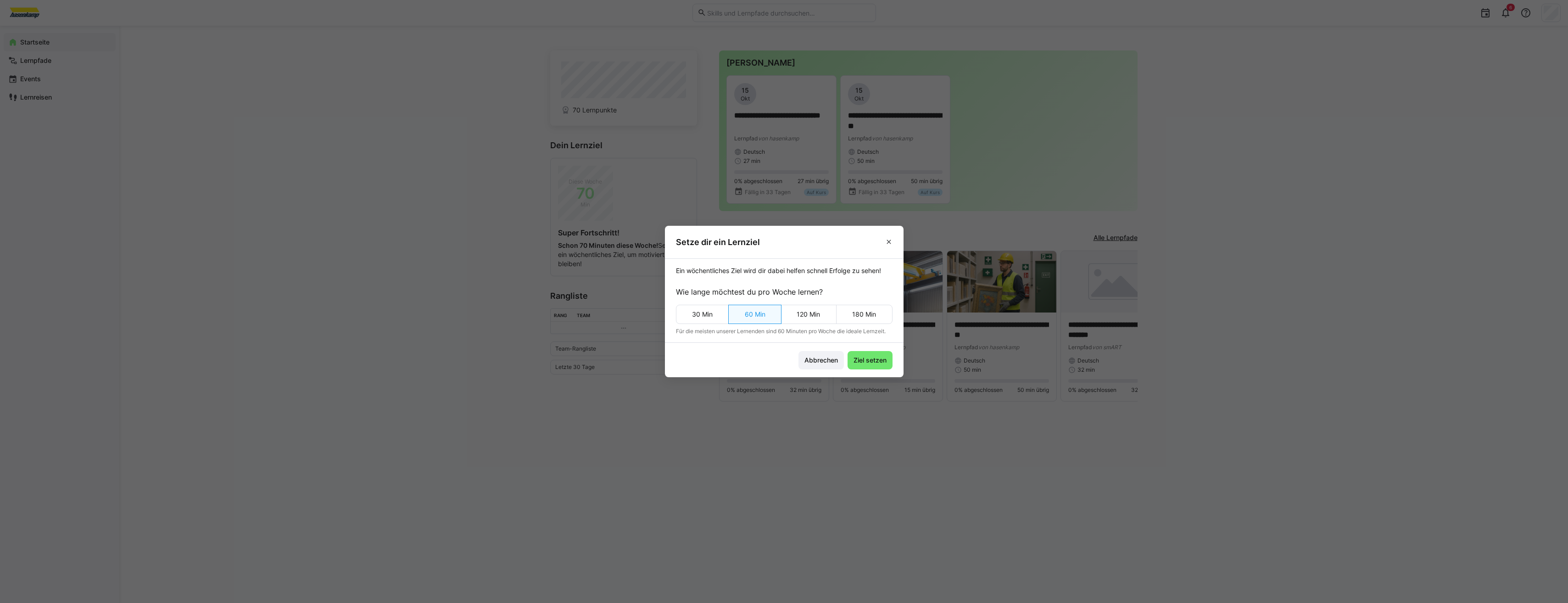
drag, startPoint x: 895, startPoint y: 237, endPoint x: 881, endPoint y: 247, distance: 17.2
click at [892, 241] on span at bounding box center [889, 241] width 15 height 15
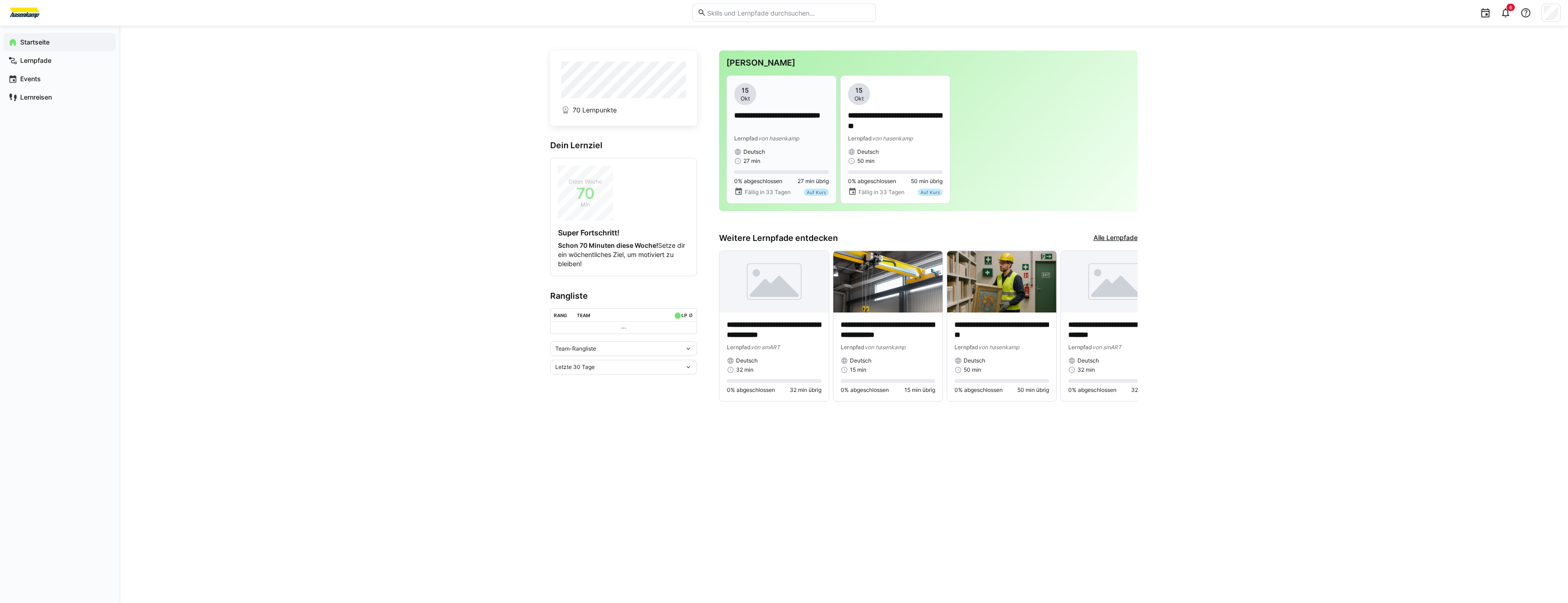
click at [760, 137] on span "von hasenkamp" at bounding box center [778, 138] width 41 height 7
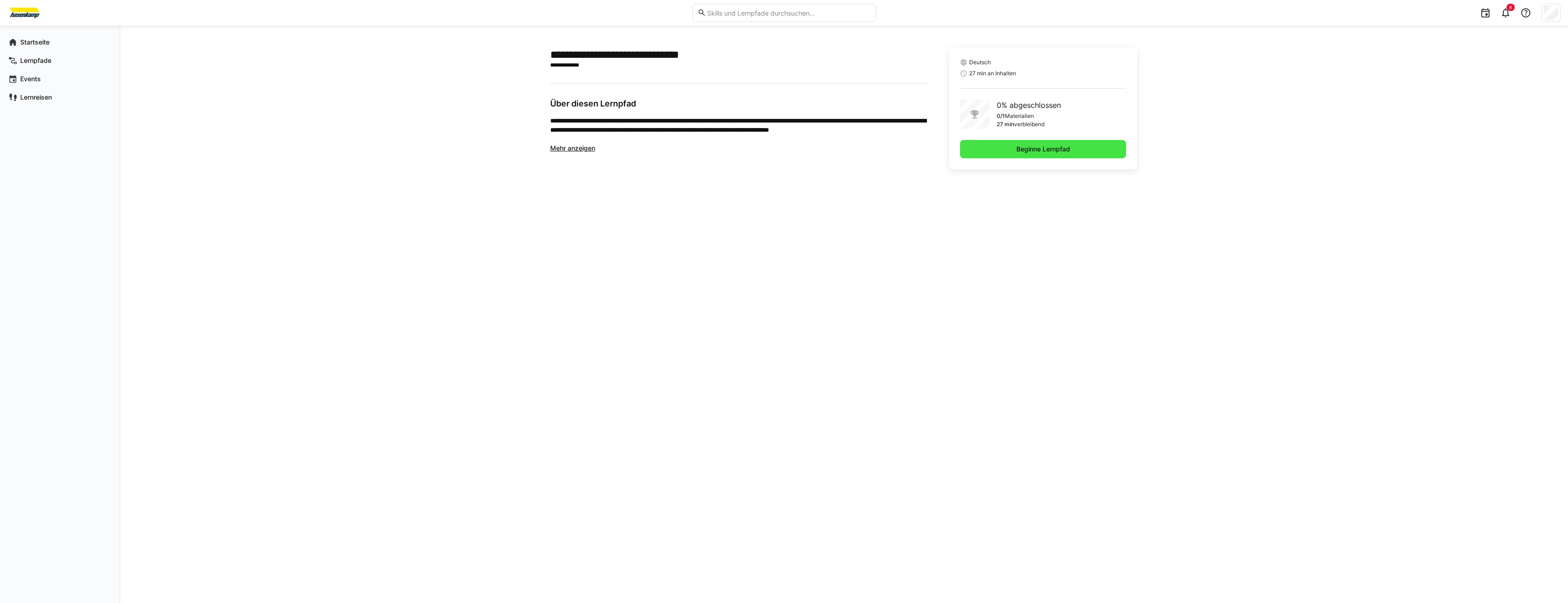
click at [1023, 153] on span "Beginne Lernpfad" at bounding box center [1042, 149] width 57 height 9
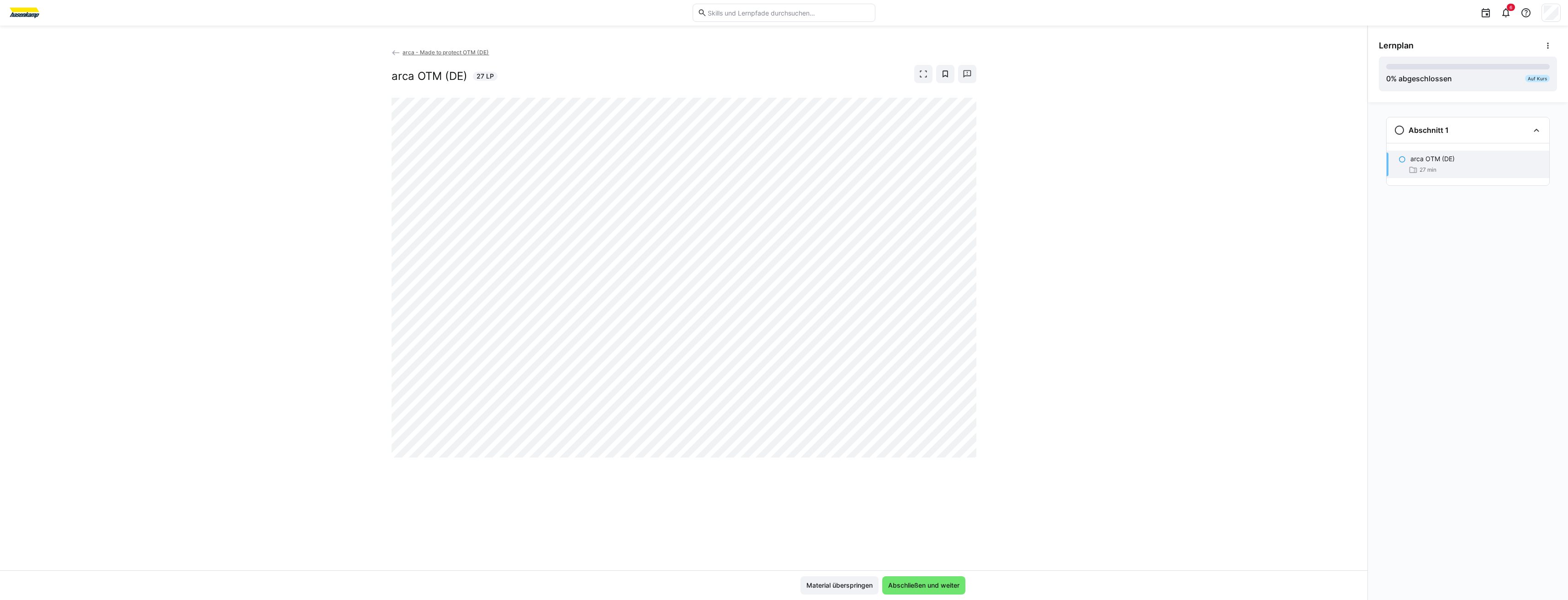
drag, startPoint x: 646, startPoint y: 460, endPoint x: 659, endPoint y: 458, distance: 13.2
click at [654, 458] on div at bounding box center [683, 277] width 585 height 360
click at [733, 489] on div "arca - Made to protect OTM (DE) arca OTM (DE) 27 LP" at bounding box center [683, 309] width 1368 height 523
drag, startPoint x: 546, startPoint y: 76, endPoint x: 1043, endPoint y: 150, distance: 502.5
click at [1044, 149] on div "arca - Made to protect OTM (DE) arca OTM (DE) 27 LP" at bounding box center [683, 309] width 1368 height 523
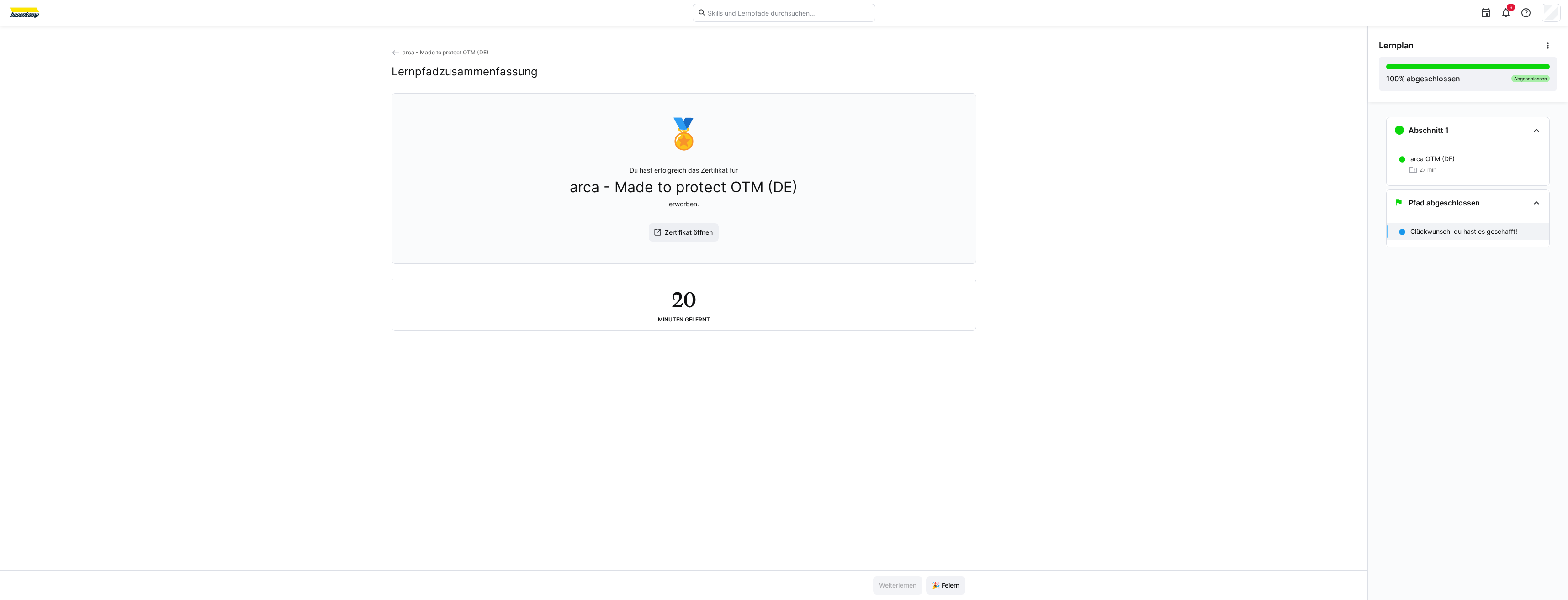
click at [418, 51] on span "arca - Made to protect OTM (DE)" at bounding box center [445, 52] width 86 height 7
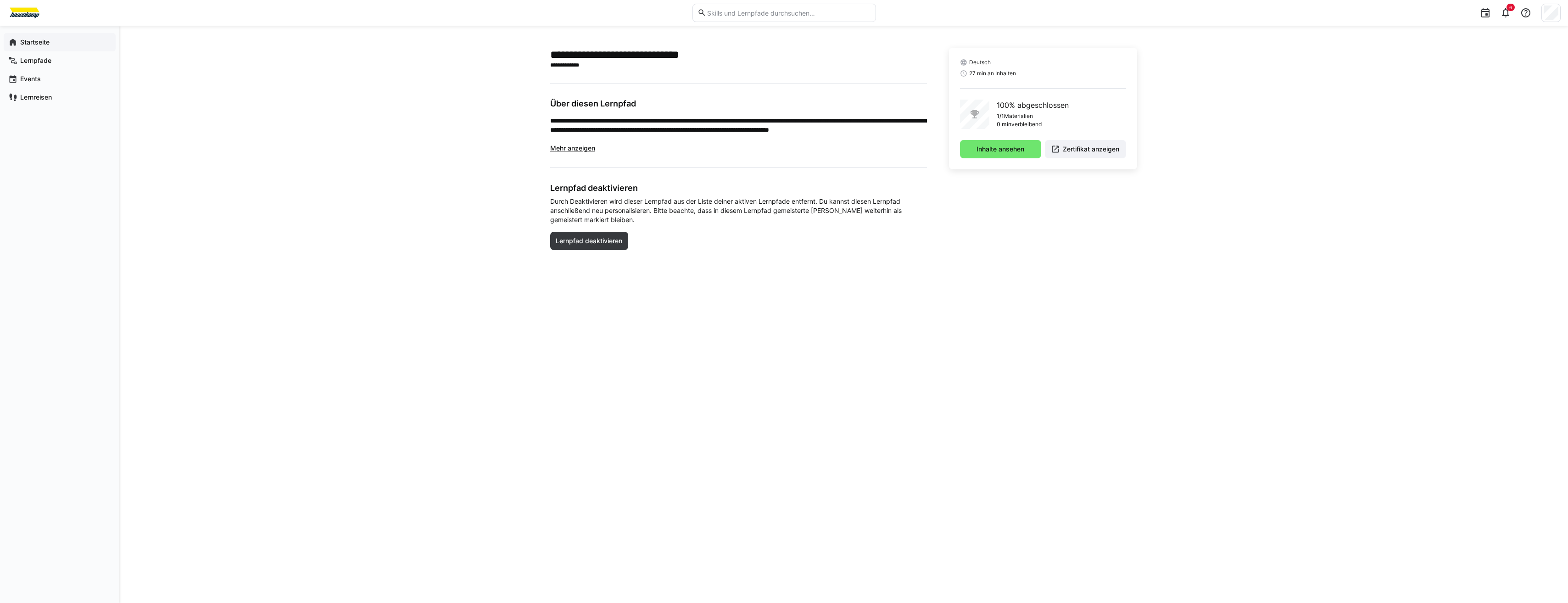
click at [55, 40] on span "Startseite" at bounding box center [64, 42] width 92 height 9
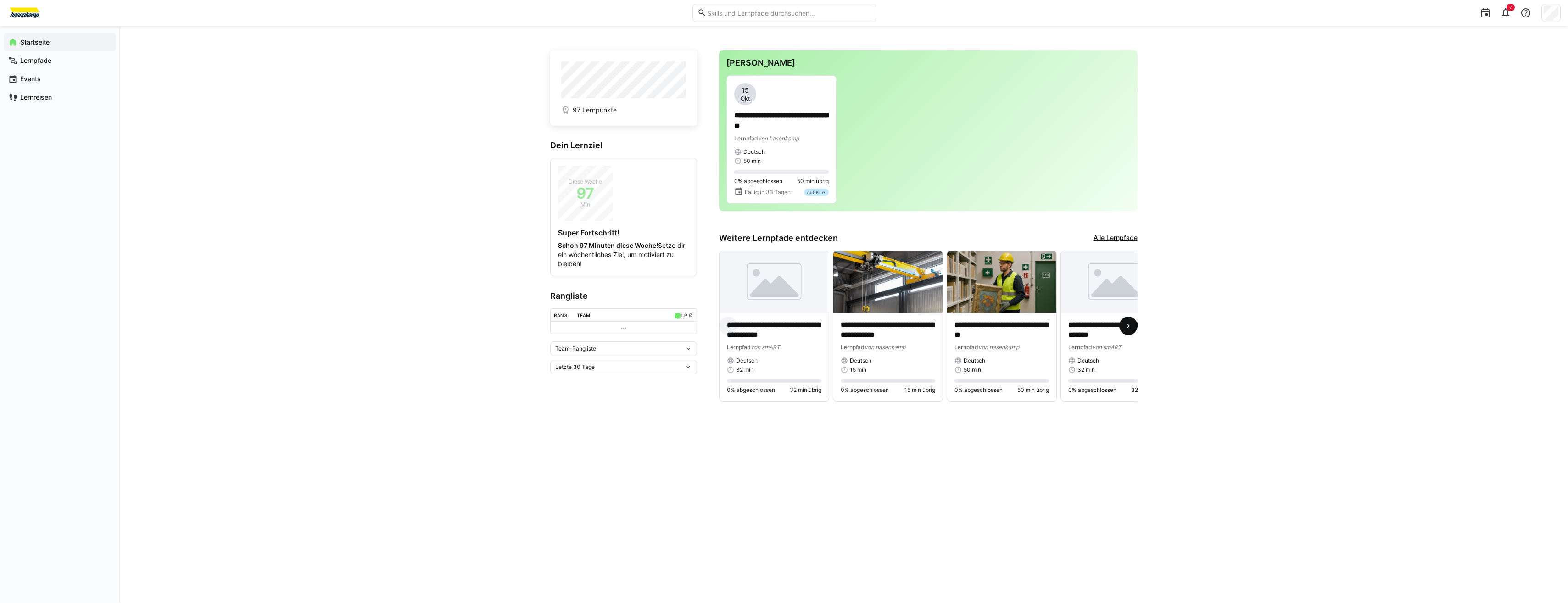
click at [1131, 324] on eds-icon at bounding box center [1128, 325] width 9 height 9
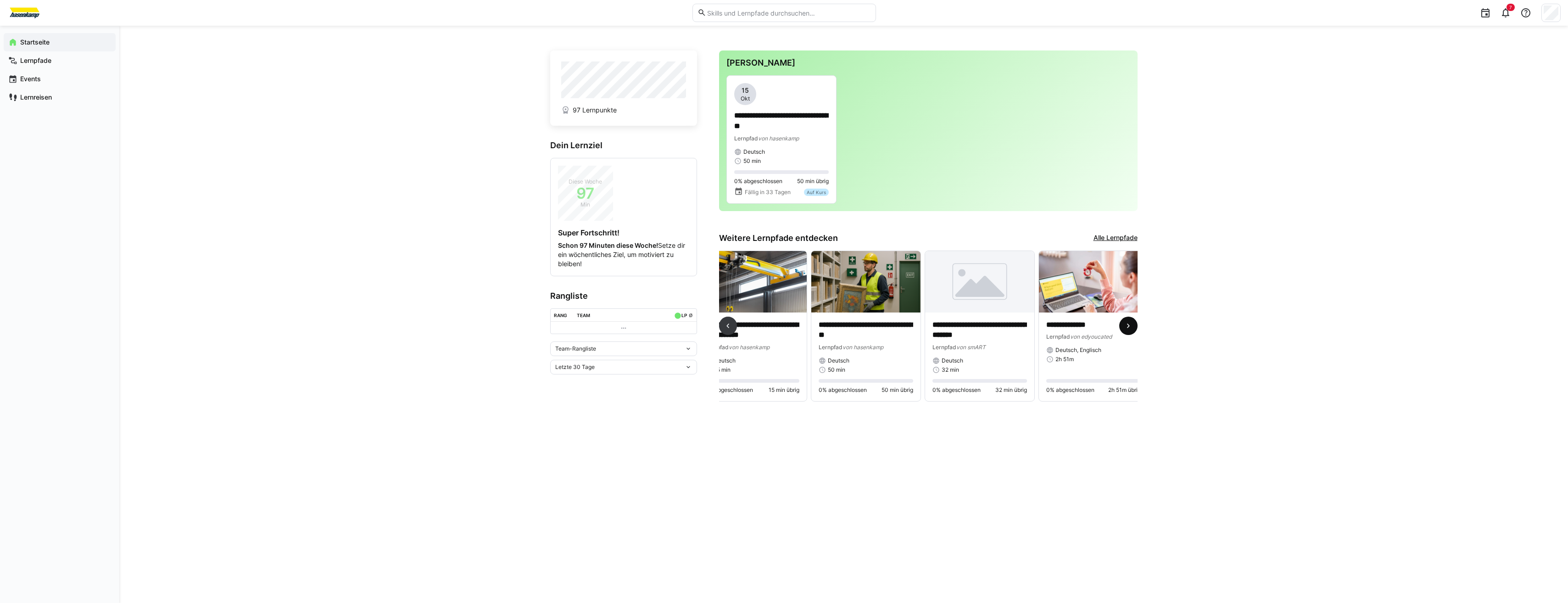
click at [1131, 324] on eds-icon at bounding box center [1128, 325] width 9 height 9
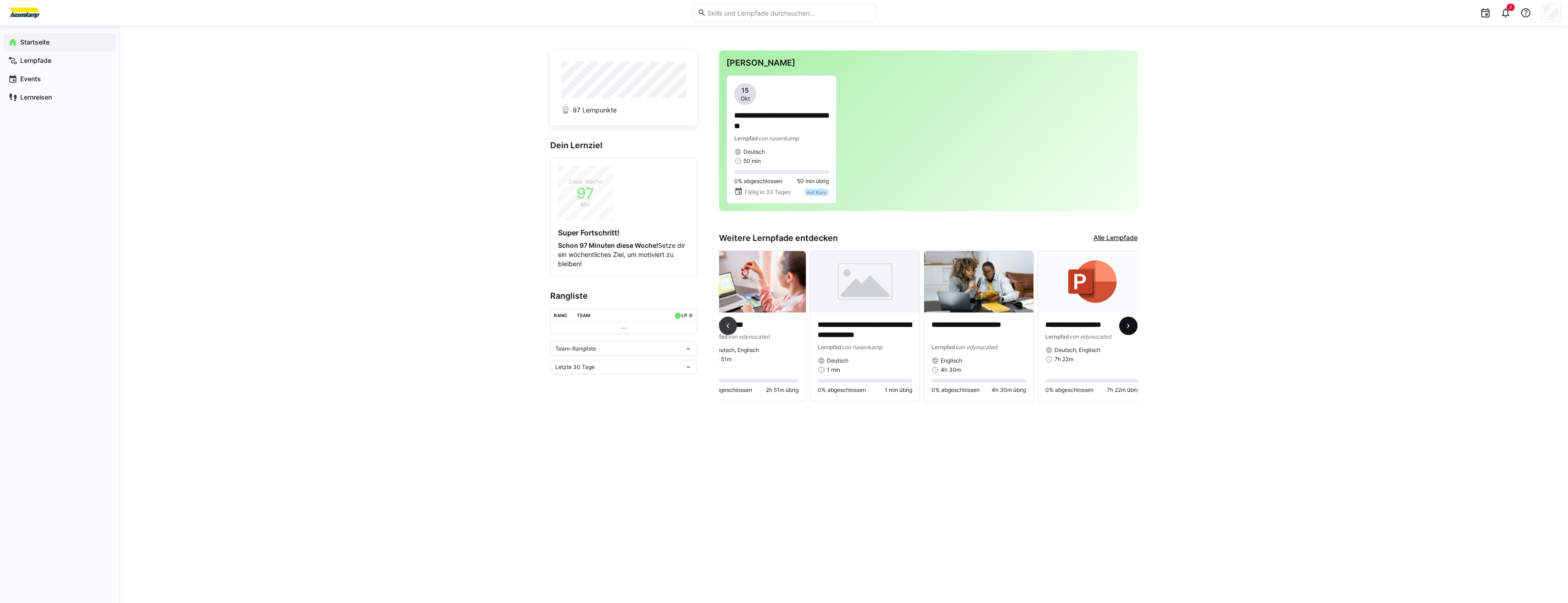
click at [1131, 324] on eds-icon at bounding box center [1128, 325] width 9 height 9
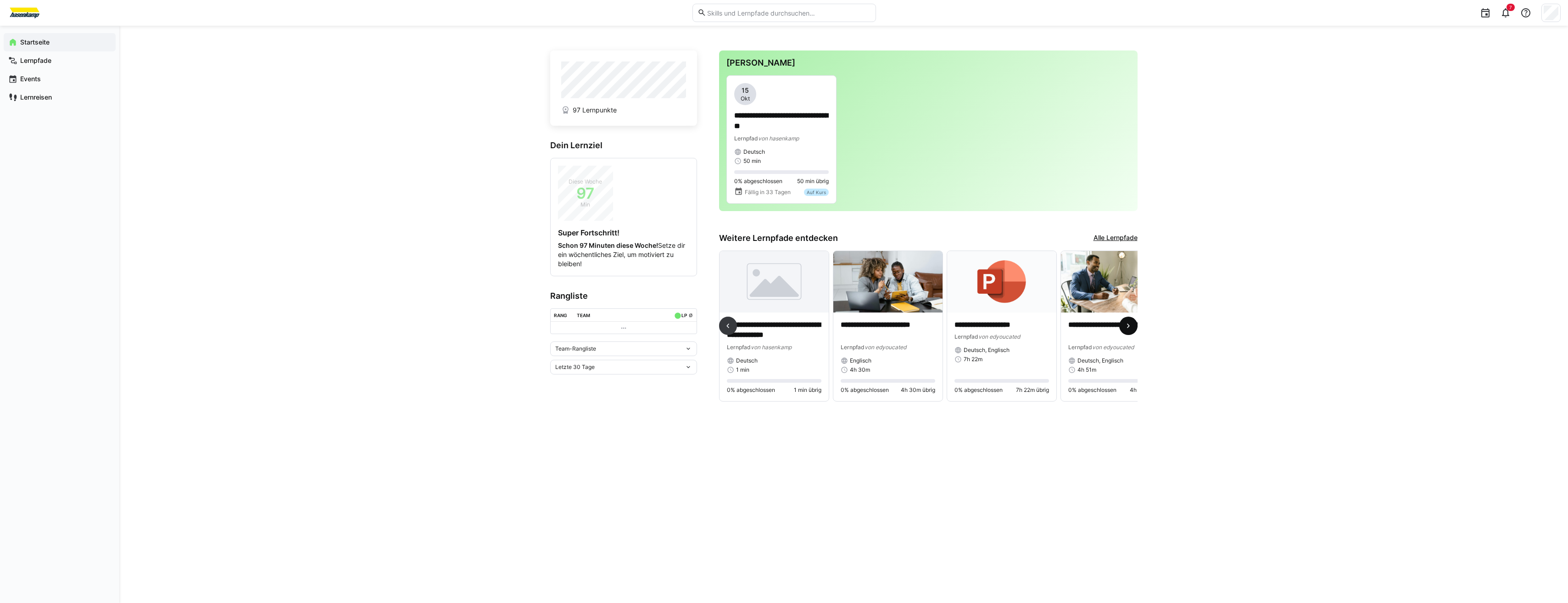
click at [1131, 324] on eds-icon at bounding box center [1128, 325] width 9 height 9
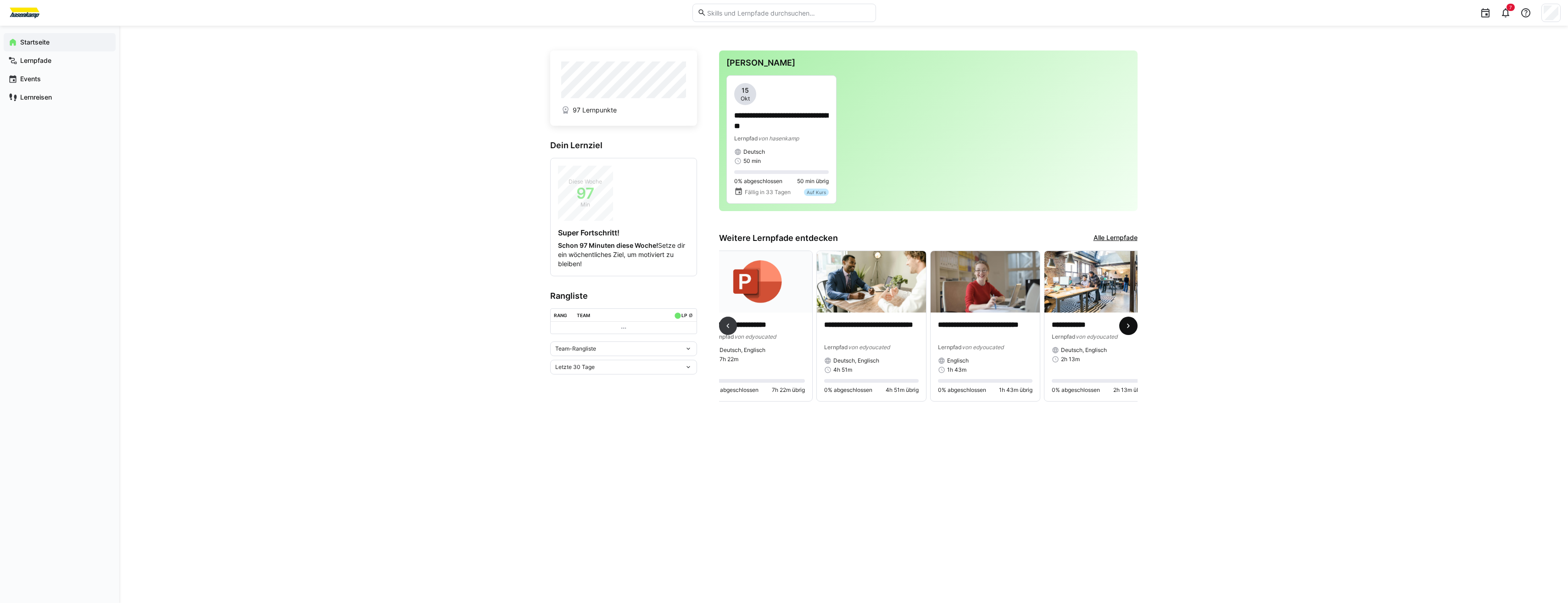
click at [1131, 324] on eds-icon at bounding box center [1128, 325] width 9 height 9
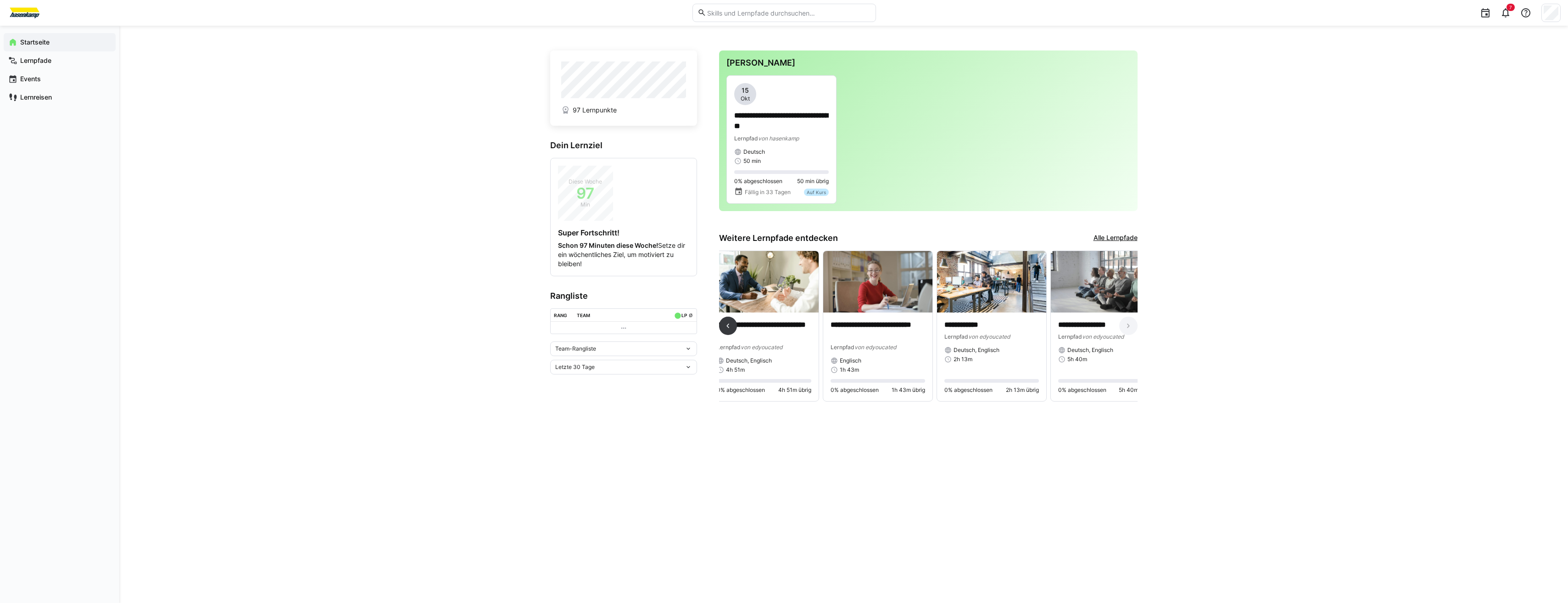
scroll to position [0, 943]
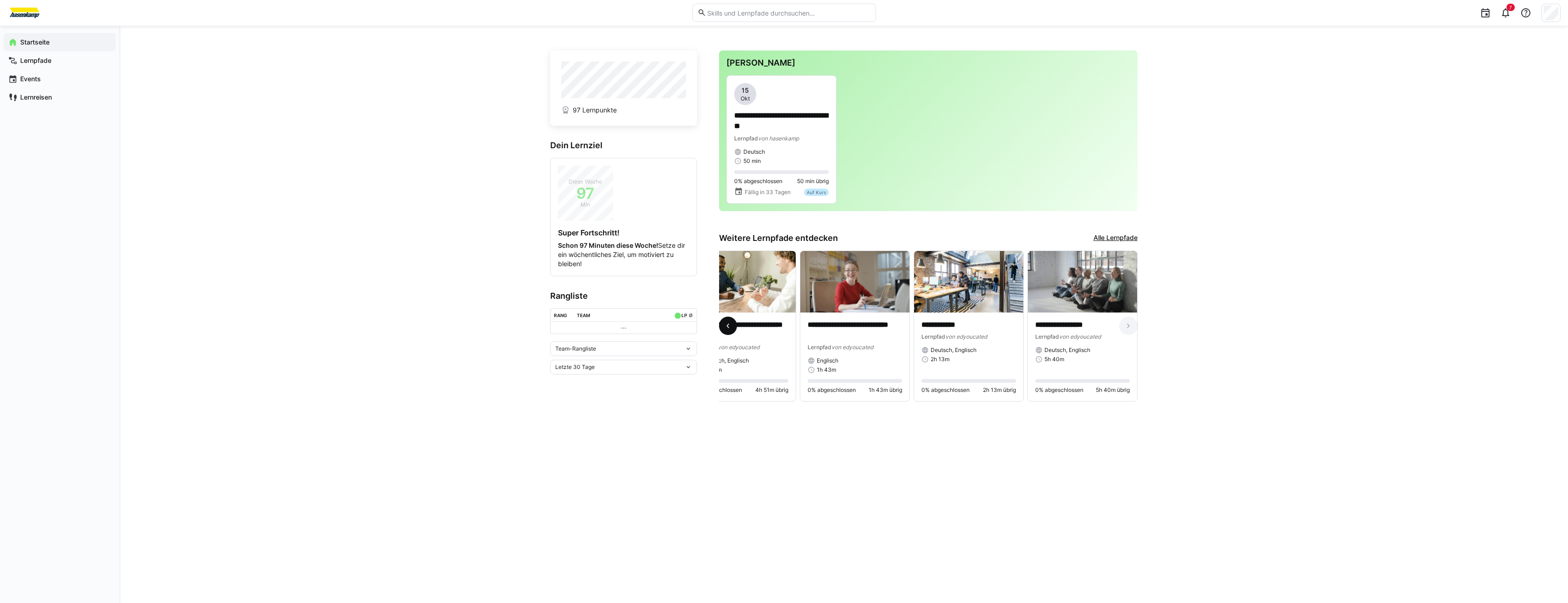
click at [735, 325] on span at bounding box center [728, 325] width 19 height 19
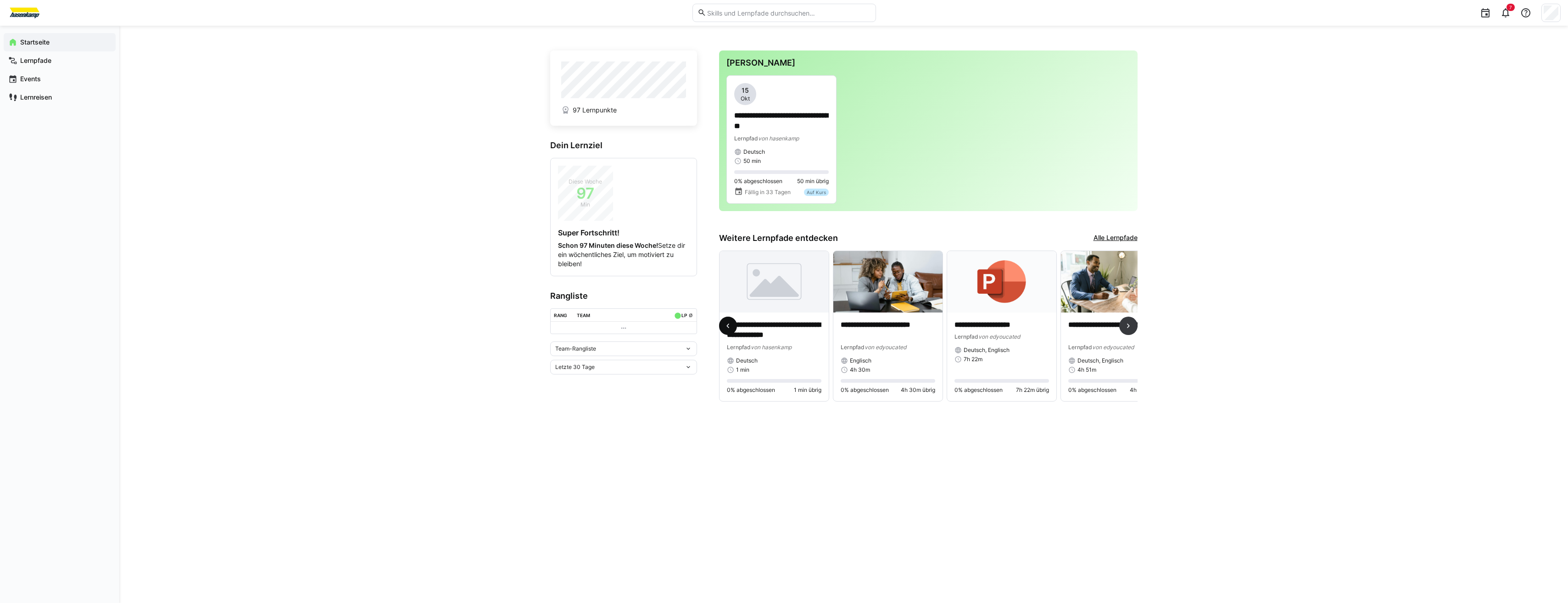
click at [735, 325] on span at bounding box center [728, 325] width 19 height 19
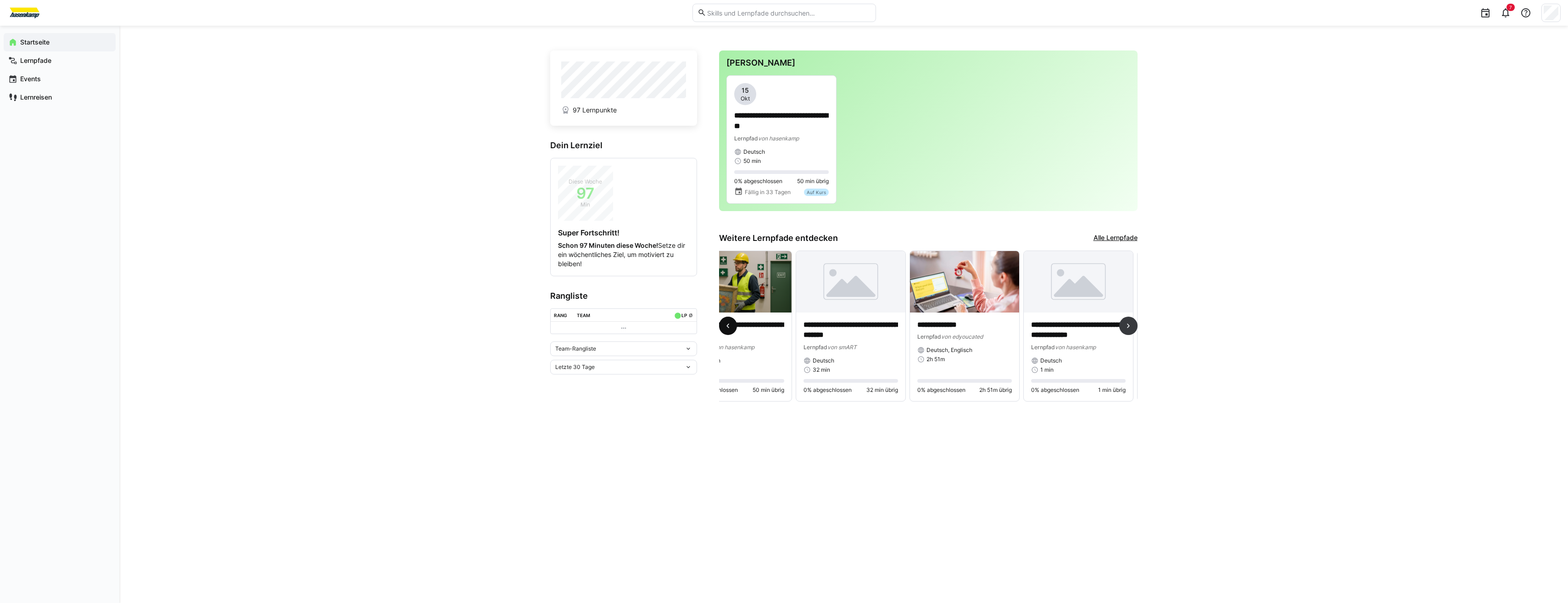
scroll to position [0, 227]
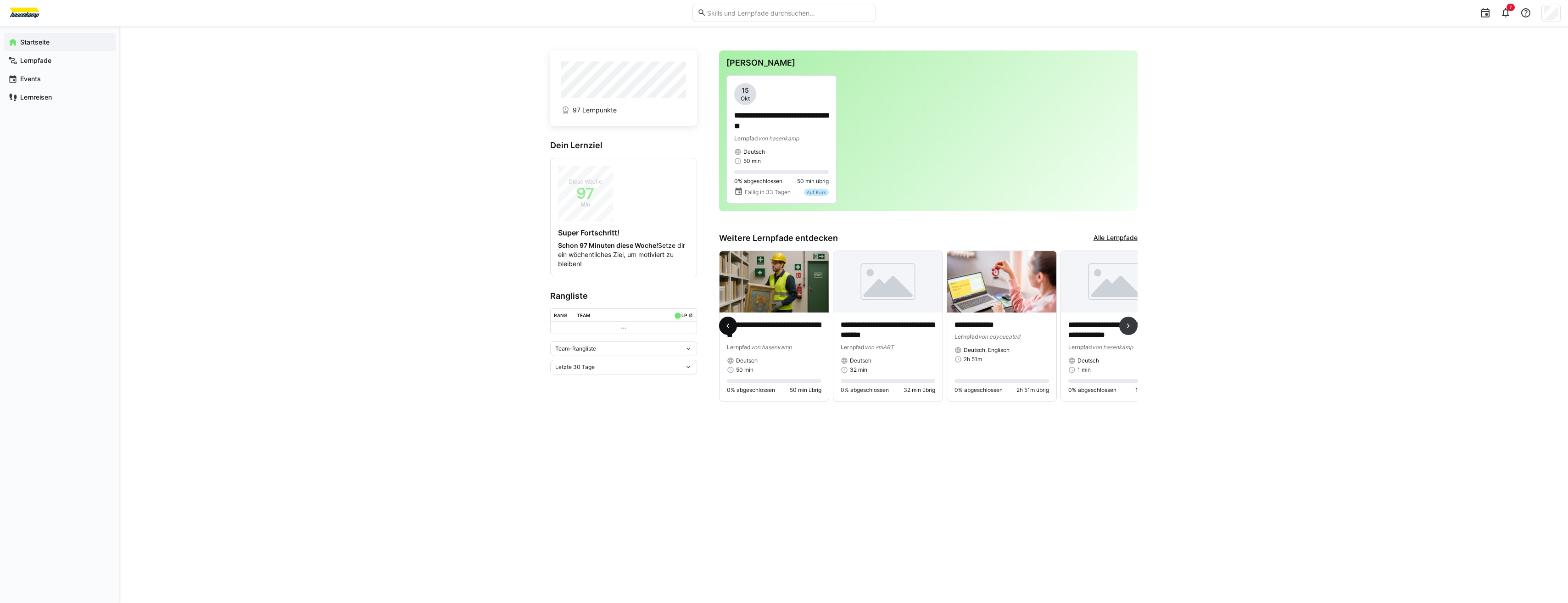
click at [735, 325] on span at bounding box center [728, 325] width 19 height 19
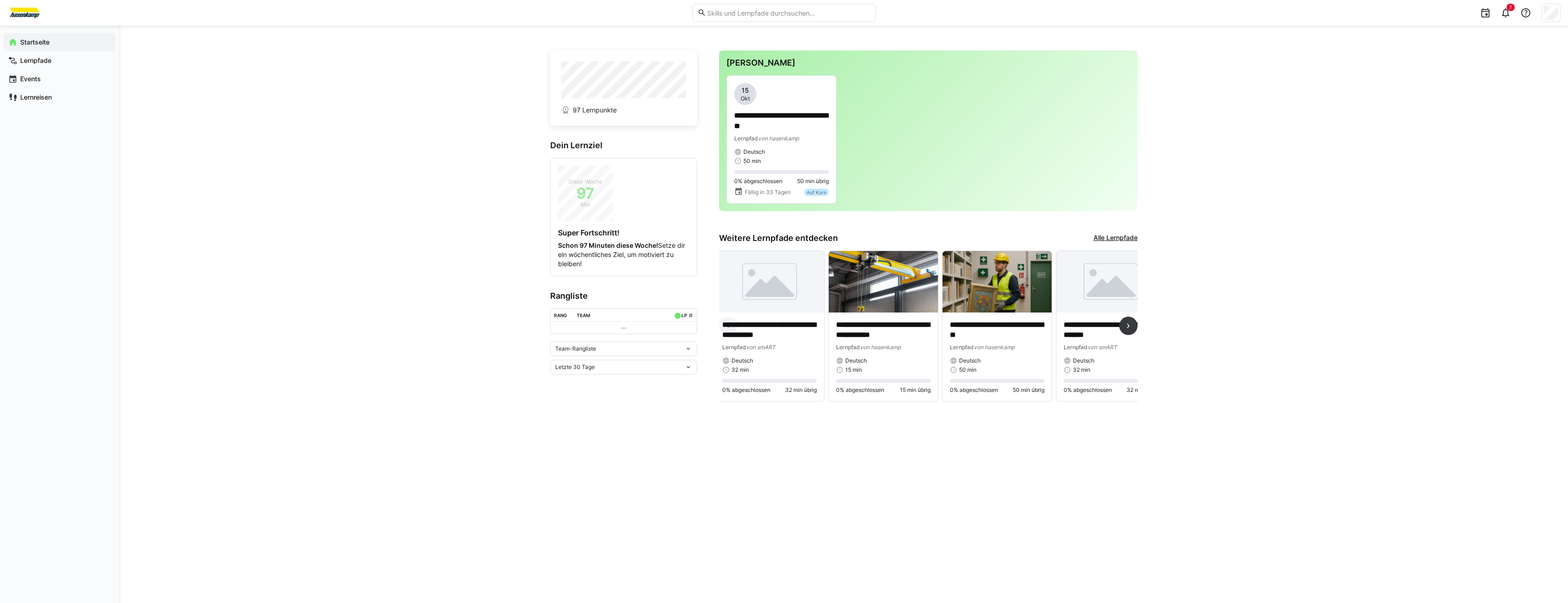
scroll to position [0, 0]
click at [660, 349] on div "Team-Rangliste" at bounding box center [620, 348] width 129 height 6
click at [688, 348] on eds-icon at bounding box center [687, 348] width 7 height 7
click at [687, 365] on eds-icon at bounding box center [687, 366] width 7 height 7
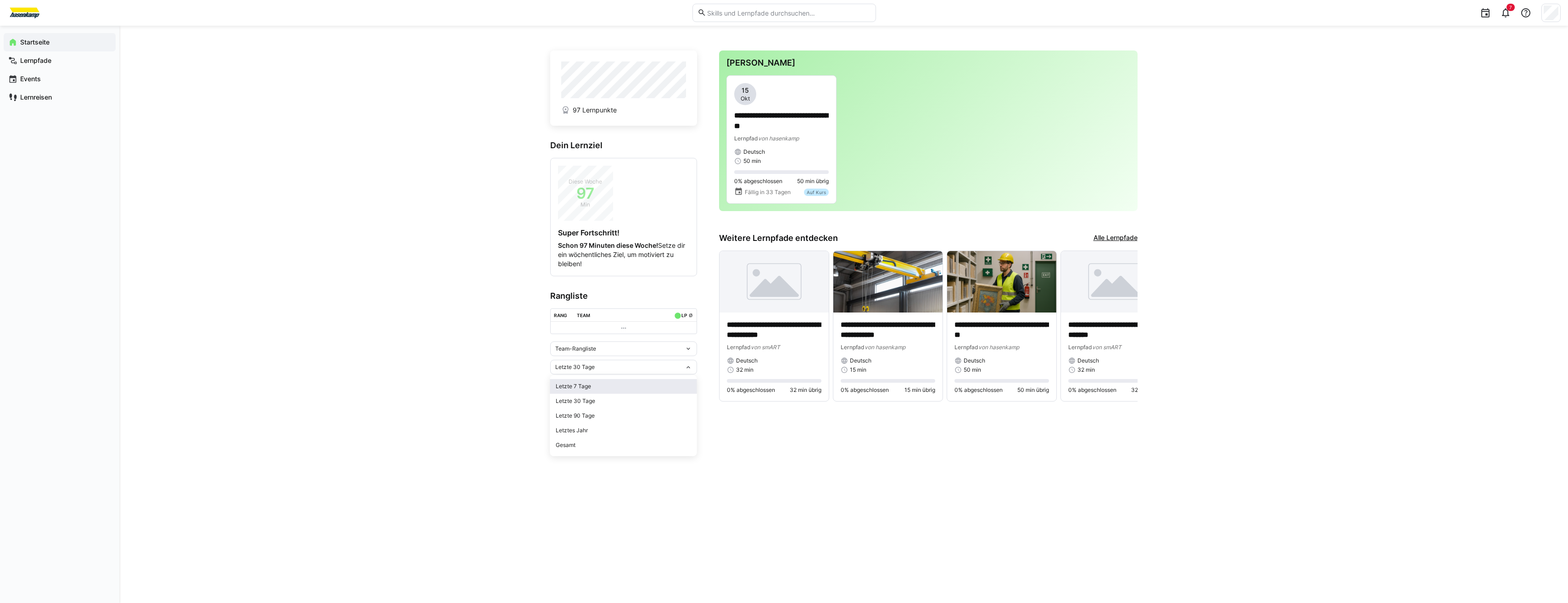
click at [588, 385] on div "Letzte 7 Tage" at bounding box center [623, 386] width 136 height 7
click at [623, 328] on eds-icon at bounding box center [623, 327] width 7 height 7
click at [625, 324] on eds-icon at bounding box center [623, 327] width 7 height 7
click at [627, 327] on eds-icon at bounding box center [623, 327] width 7 height 7
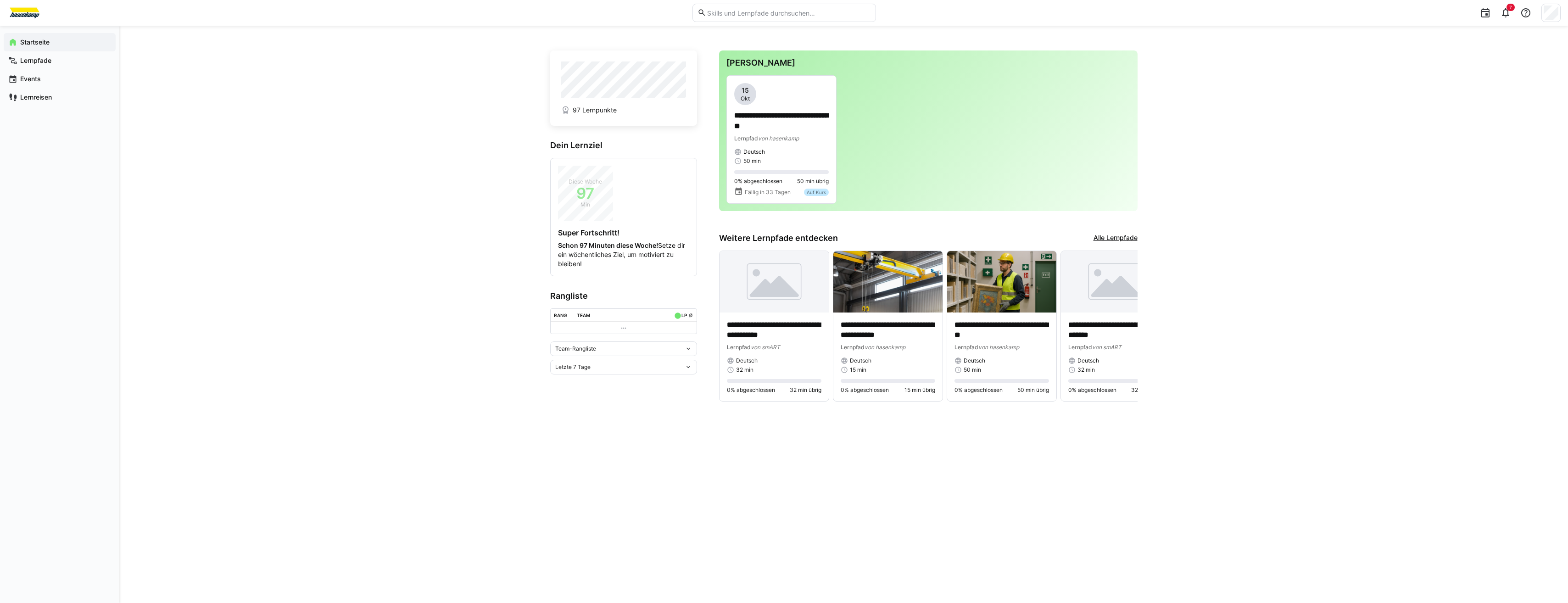
click at [691, 350] on eds-icon at bounding box center [687, 348] width 7 height 7
click at [666, 363] on span "Team-Rangliste" at bounding box center [624, 368] width 147 height 15
click at [627, 344] on div "Team-Rangliste" at bounding box center [624, 348] width 147 height 15
click at [691, 350] on eds-icon at bounding box center [687, 348] width 7 height 7
click at [688, 369] on eds-icon at bounding box center [687, 366] width 7 height 7
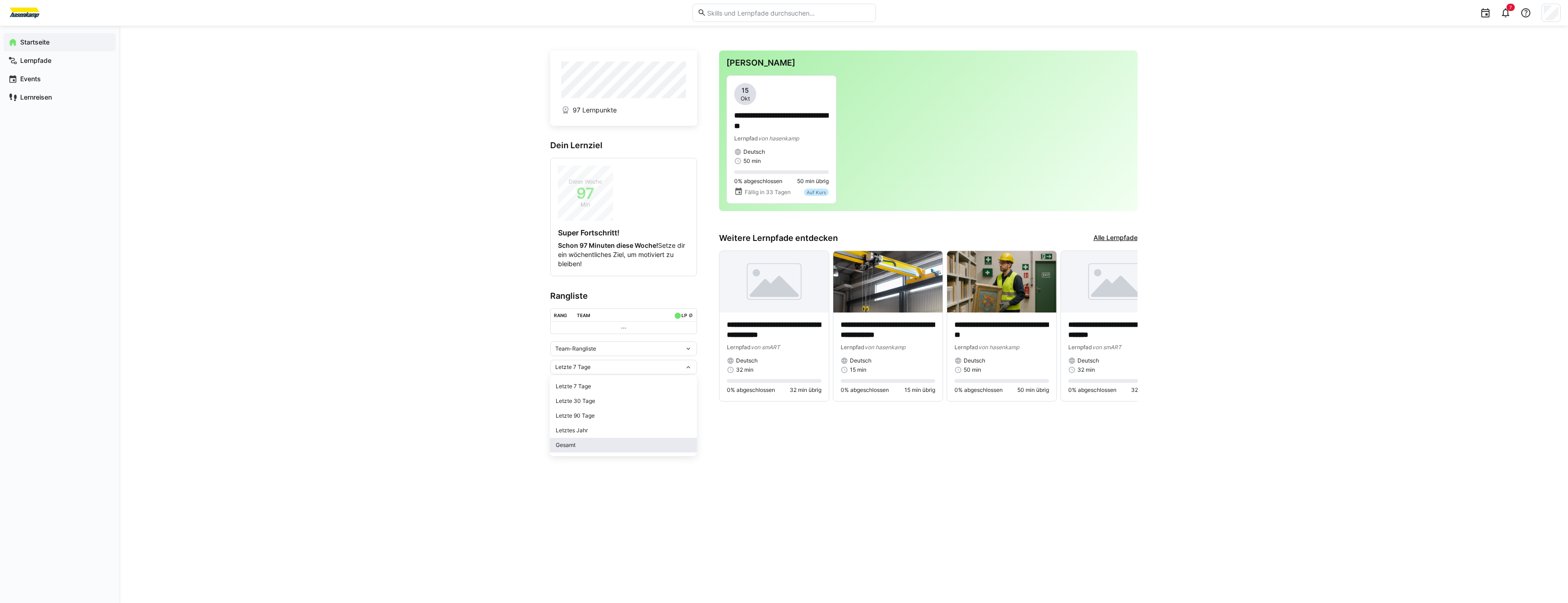
click at [594, 442] on div "Gesamt" at bounding box center [623, 444] width 136 height 7
click at [1129, 330] on eds-icon at bounding box center [1128, 325] width 9 height 9
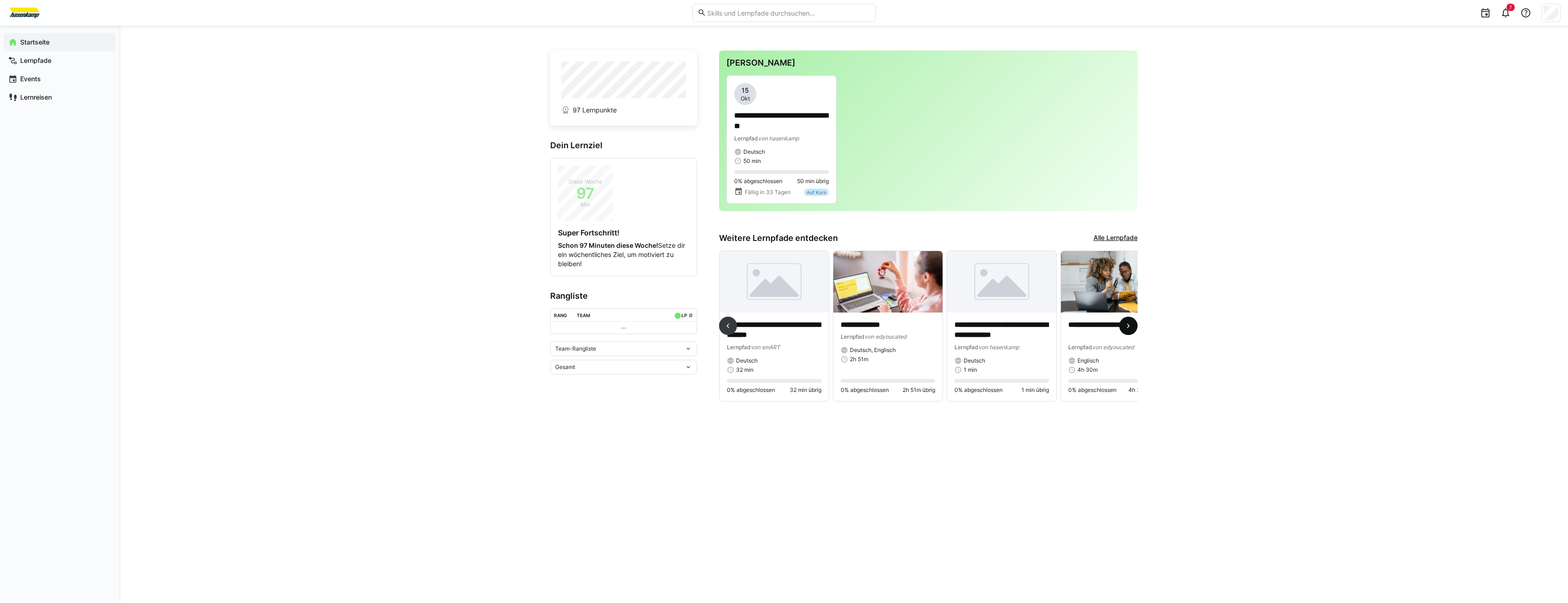
click at [1129, 330] on eds-icon at bounding box center [1128, 325] width 9 height 9
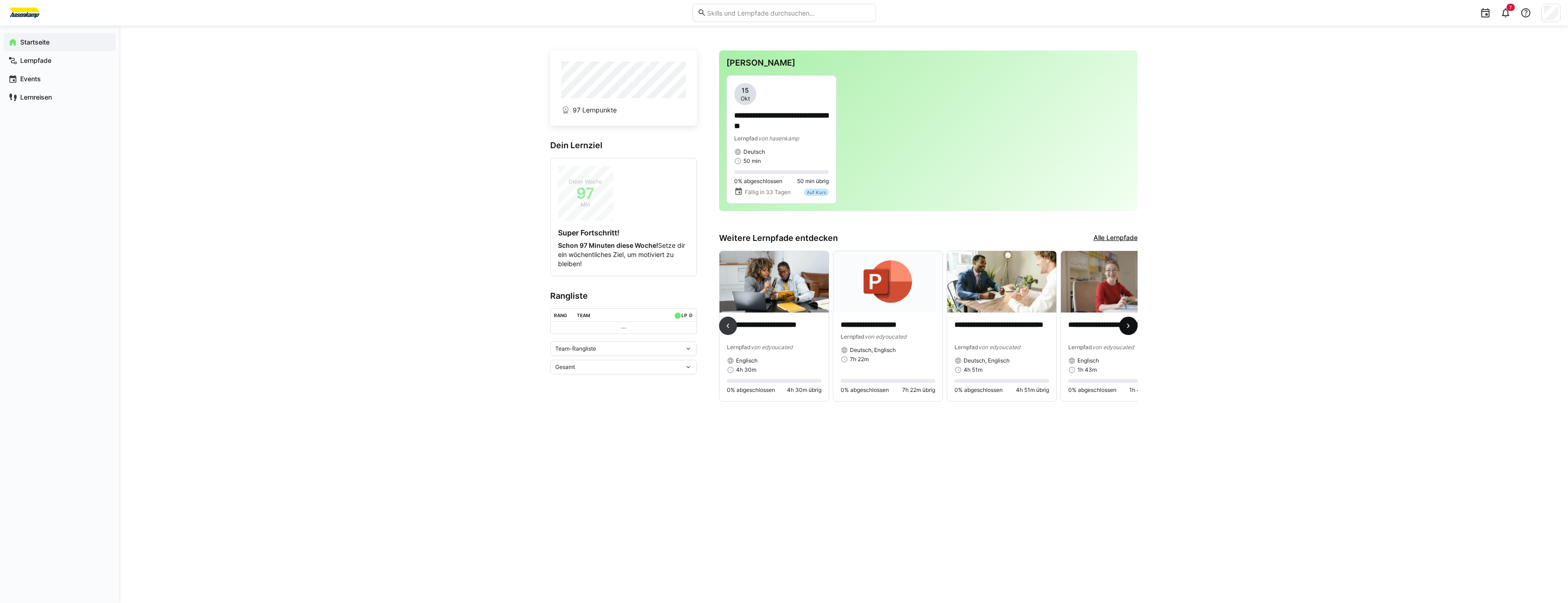
click at [1129, 330] on eds-icon at bounding box center [1128, 325] width 9 height 9
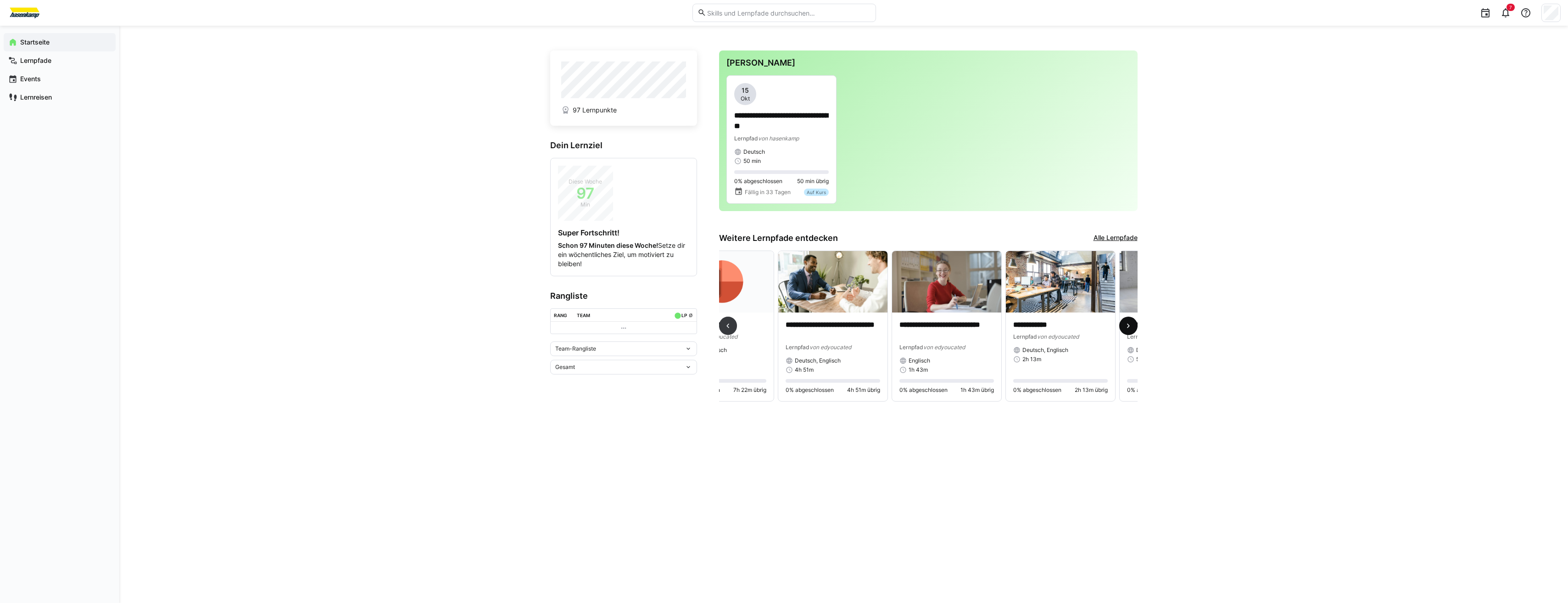
scroll to position [0, 943]
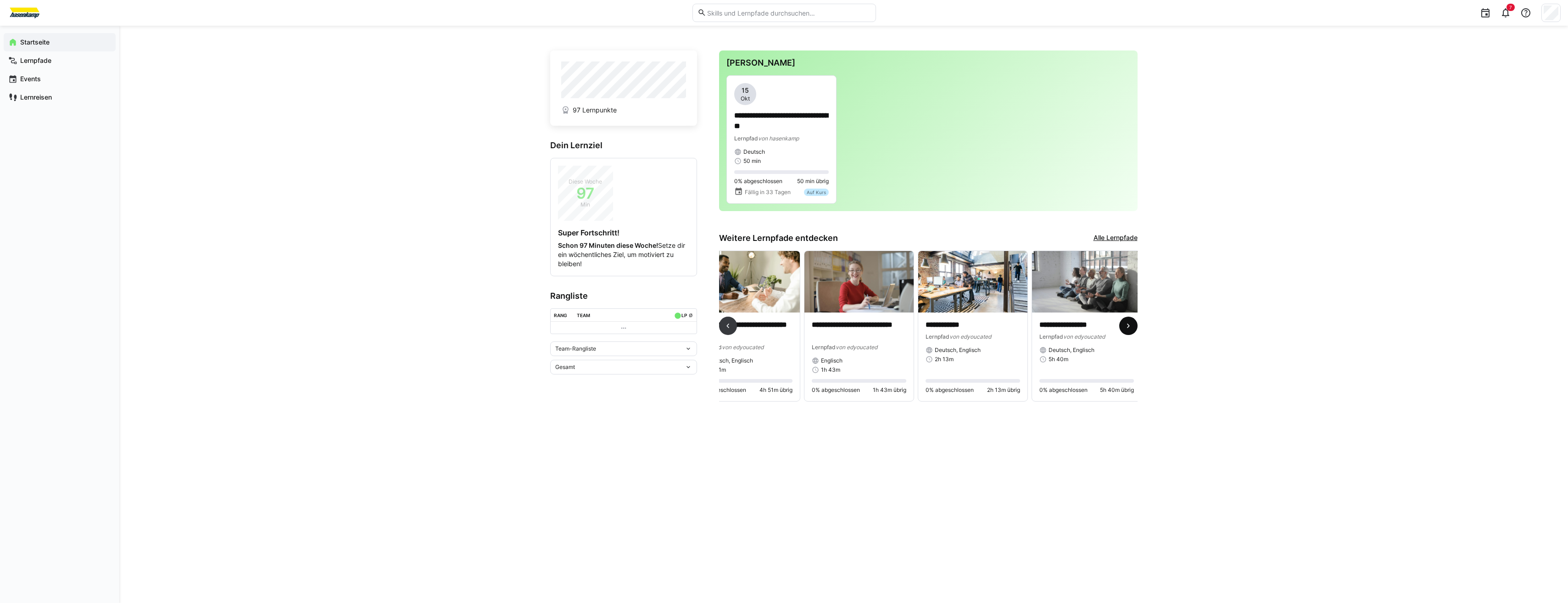
click at [1129, 330] on eds-icon at bounding box center [1128, 325] width 9 height 9
click at [1132, 239] on link "Alle Lernpfade" at bounding box center [1116, 238] width 44 height 10
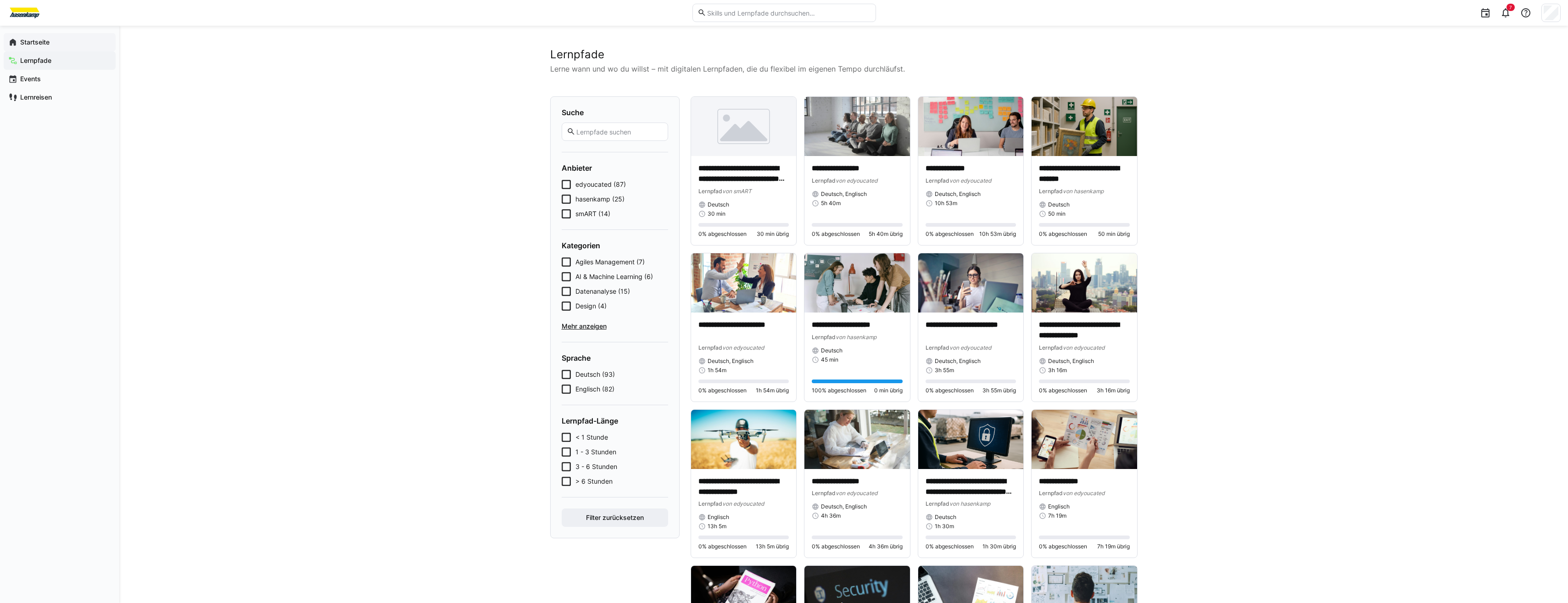
click at [0, 0] on app-navigation-label "Startseite" at bounding box center [0, 0] width 0 height 0
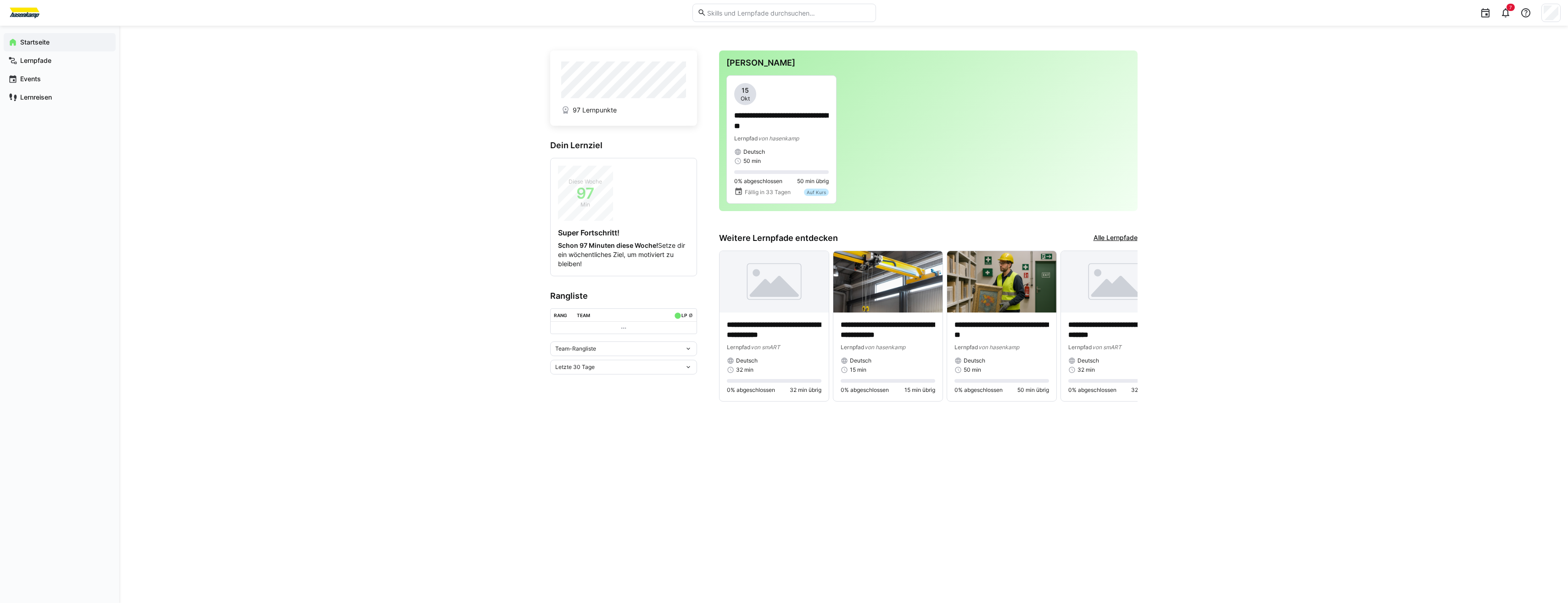
click at [1110, 241] on link "Alle Lernpfade" at bounding box center [1116, 238] width 44 height 10
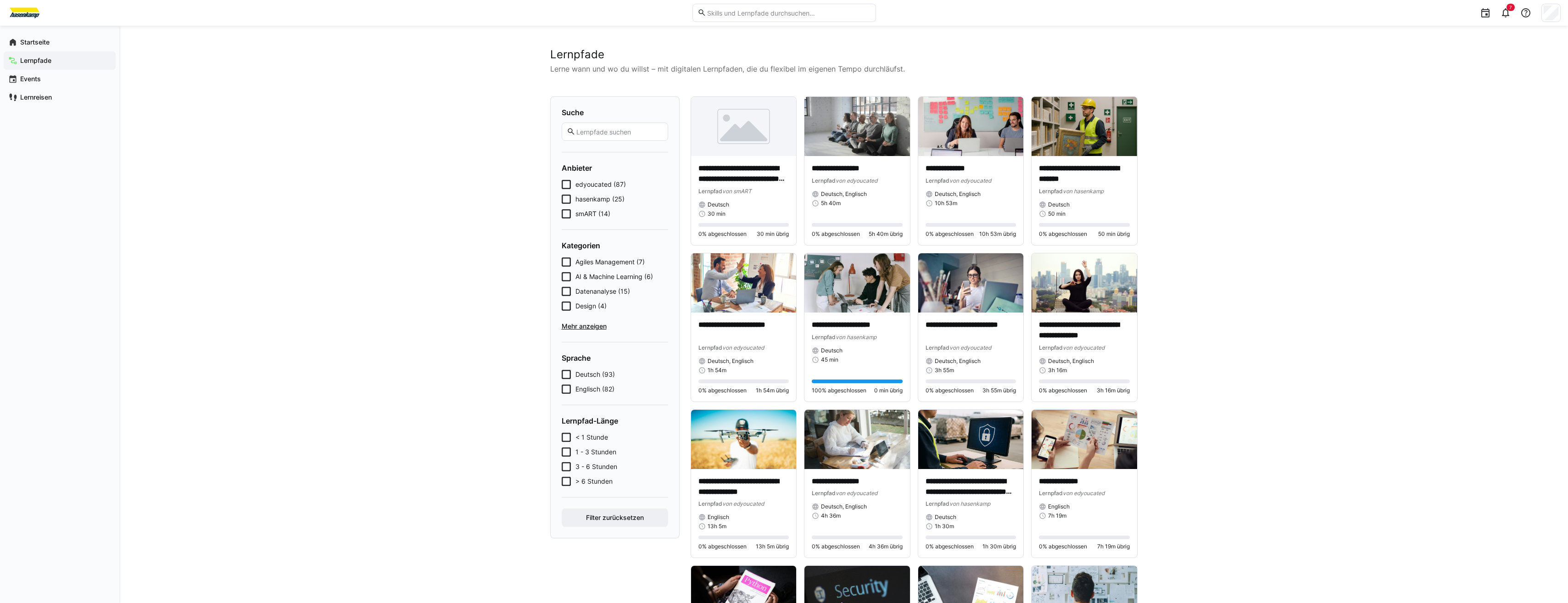
click at [52, 28] on div "Startseite Lernpfade Events Lernreisen" at bounding box center [60, 69] width 119 height 88
click at [60, 39] on span "Startseite" at bounding box center [64, 42] width 92 height 9
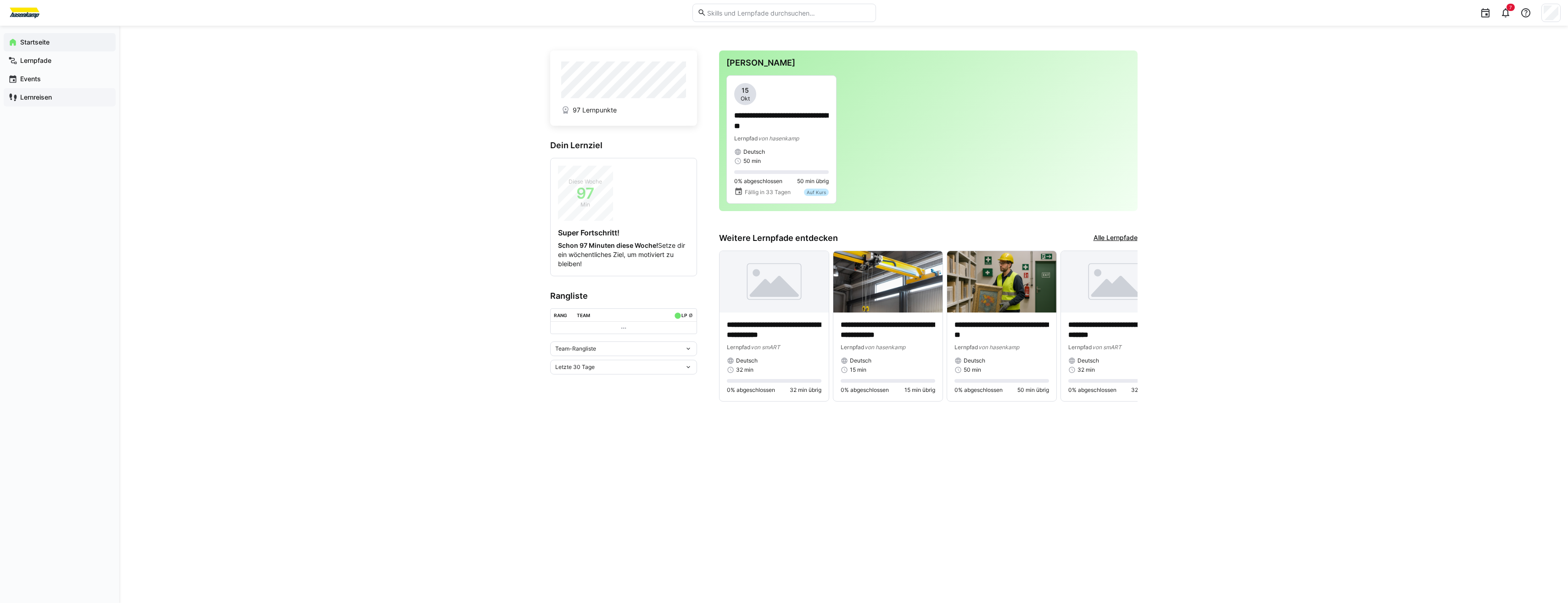
click at [41, 102] on div "Lernreisen" at bounding box center [60, 97] width 112 height 19
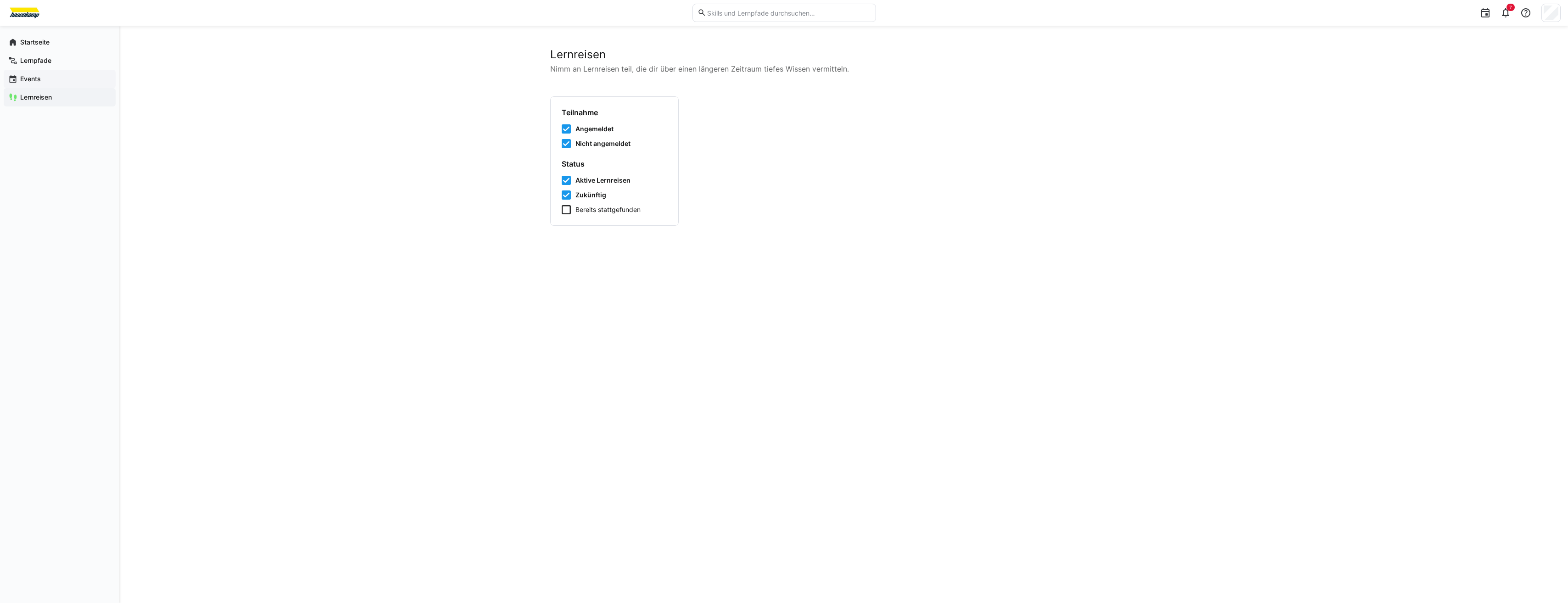
click at [50, 73] on div "Events" at bounding box center [60, 78] width 112 height 19
click at [50, 66] on div "Lernpfade" at bounding box center [60, 60] width 112 height 19
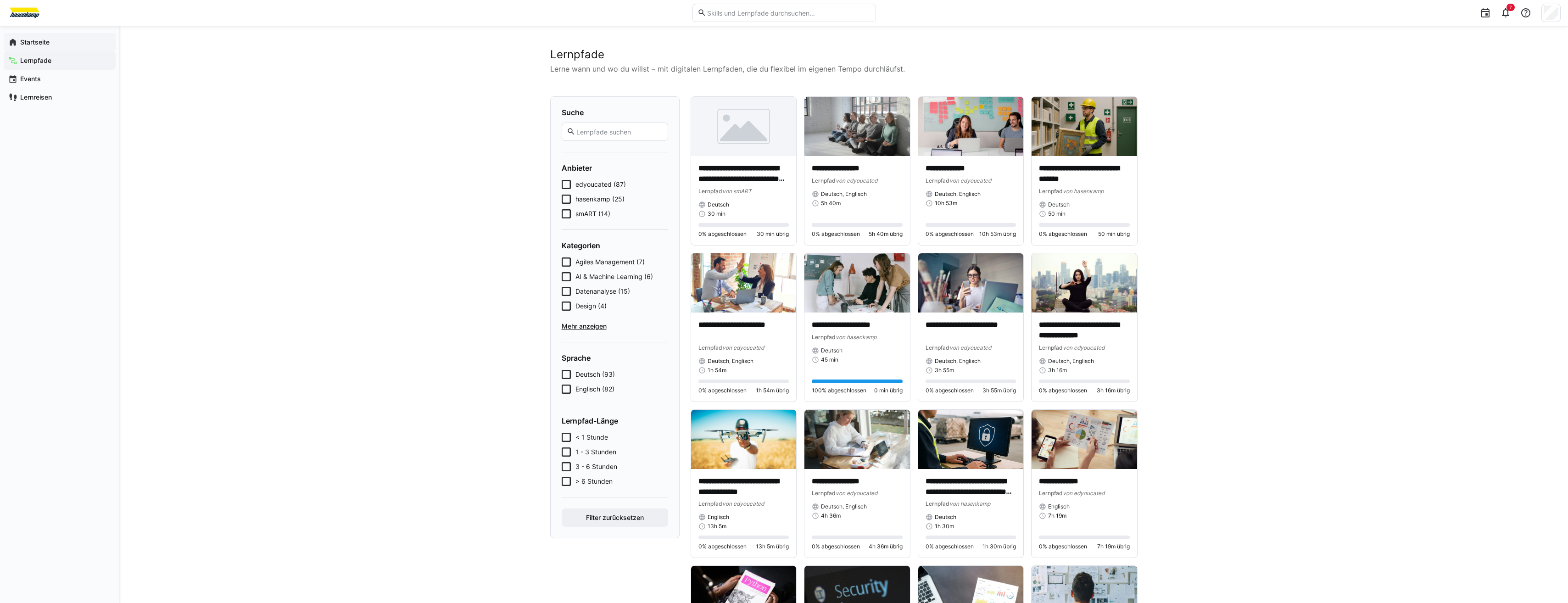
click at [58, 48] on div "Startseite" at bounding box center [60, 42] width 112 height 19
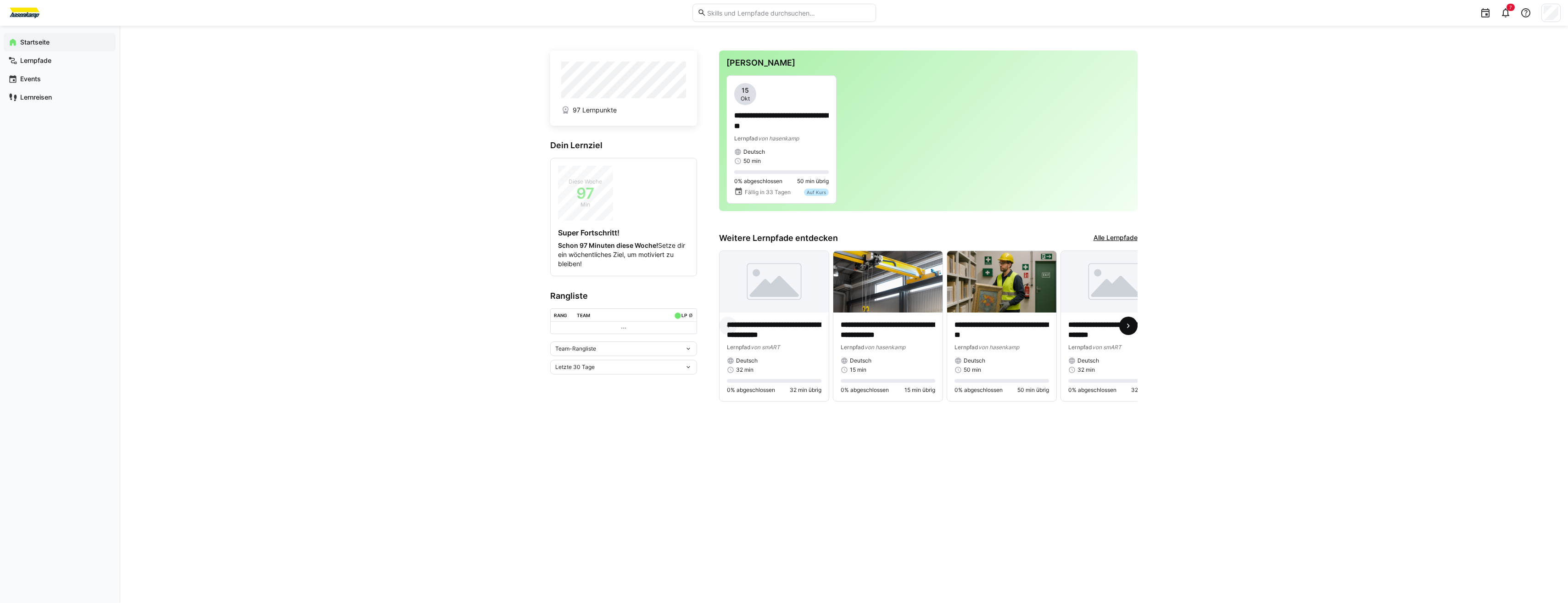
click at [1120, 328] on span at bounding box center [1128, 325] width 19 height 19
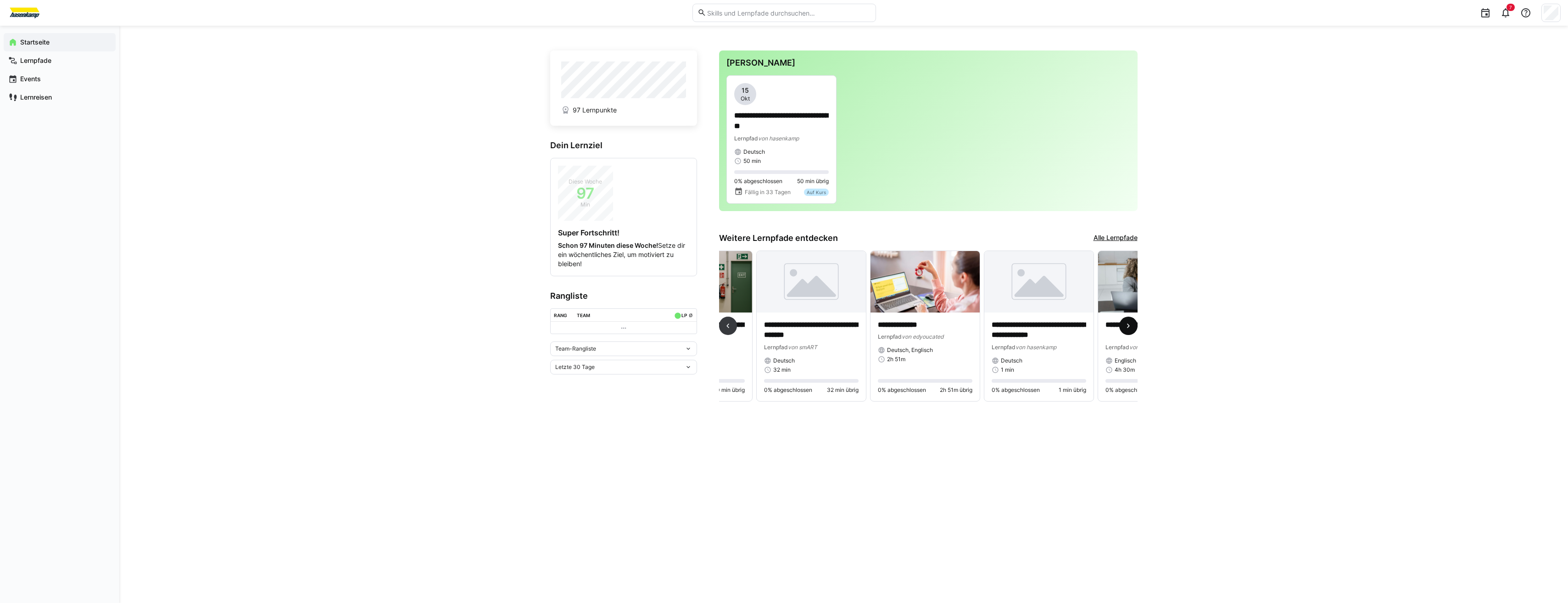
click at [1127, 326] on eds-icon at bounding box center [1128, 325] width 9 height 9
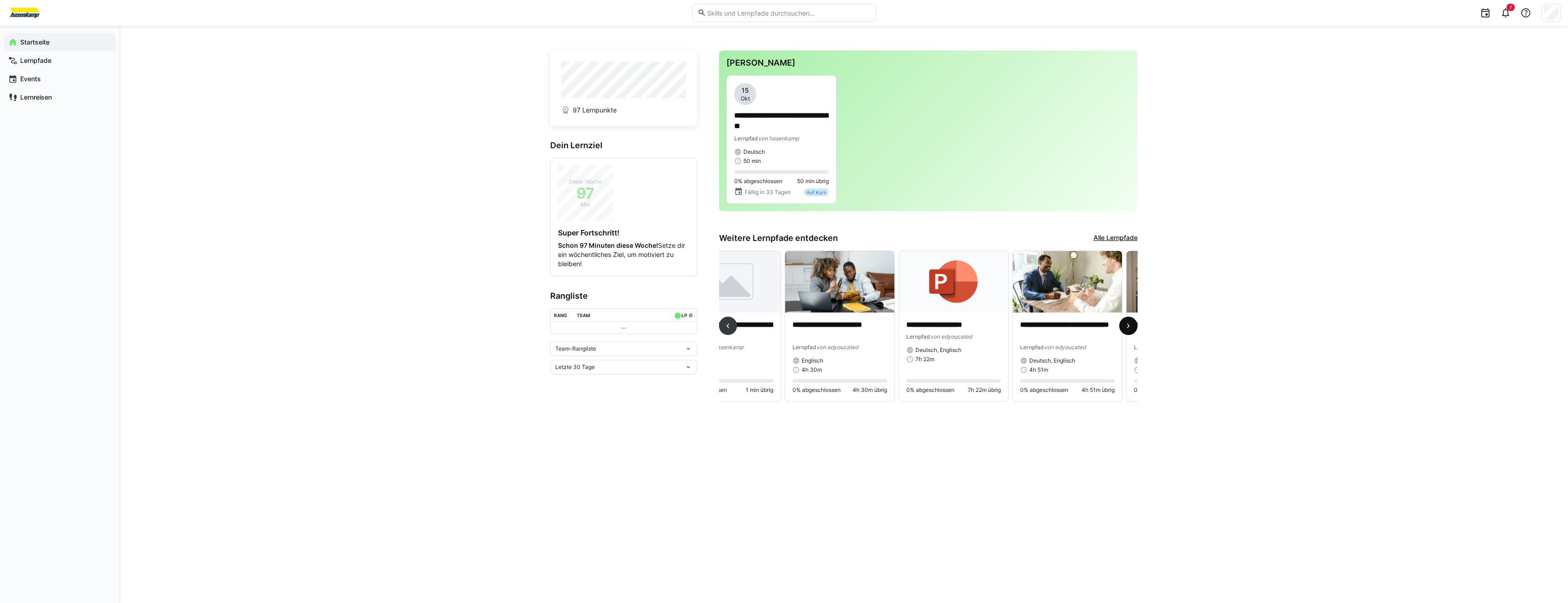
click at [1127, 326] on eds-icon at bounding box center [1128, 325] width 9 height 9
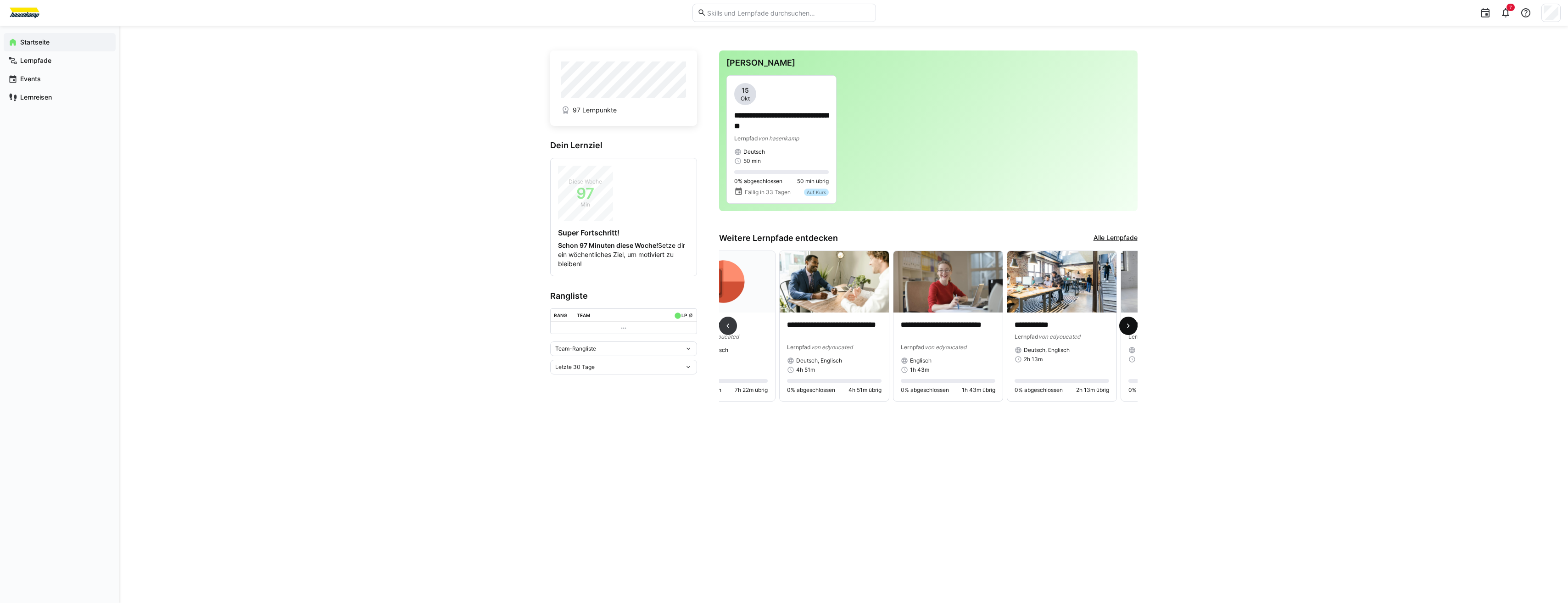
scroll to position [0, 943]
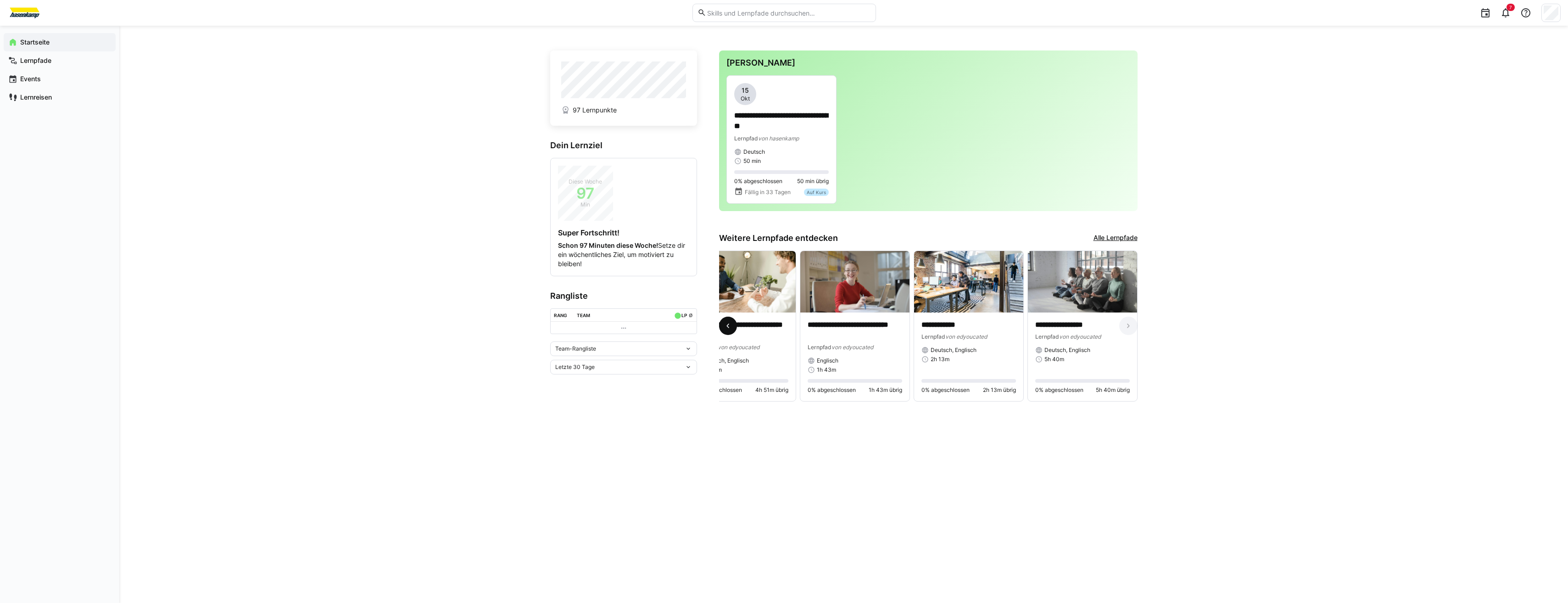
click at [732, 326] on eds-icon at bounding box center [727, 325] width 9 height 9
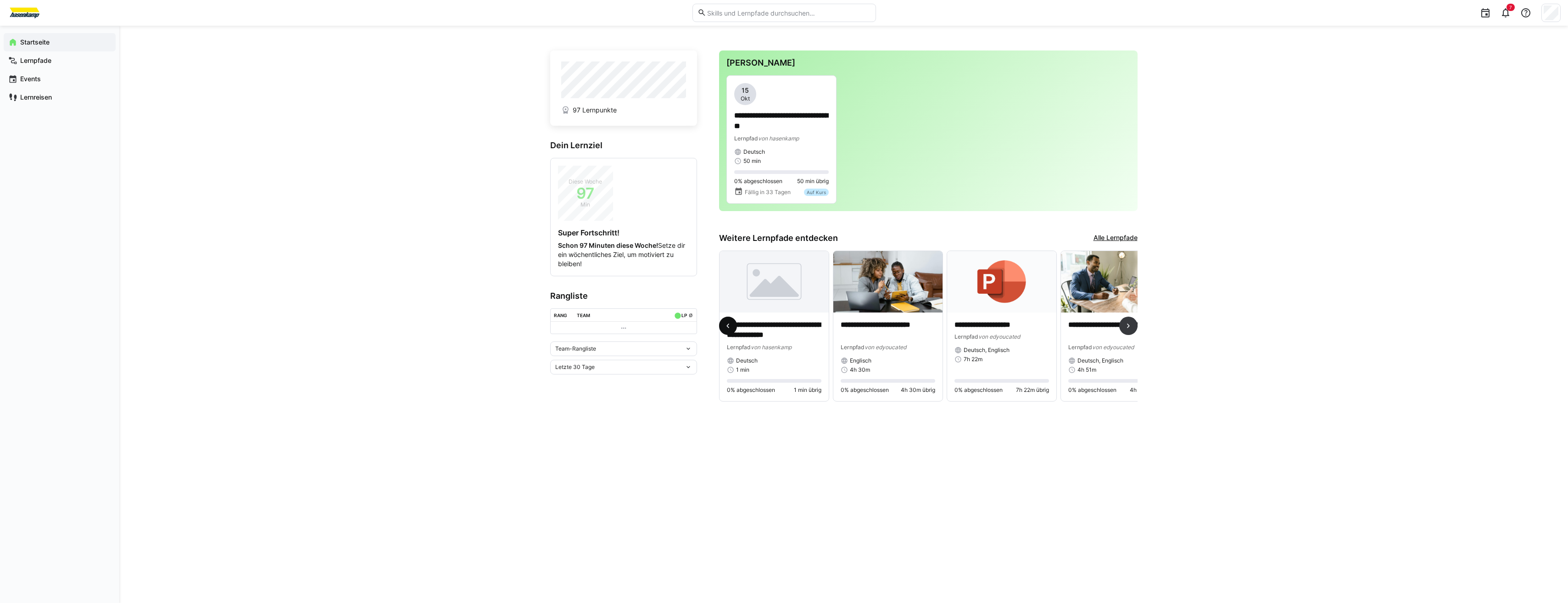
click at [732, 326] on eds-icon at bounding box center [727, 325] width 9 height 9
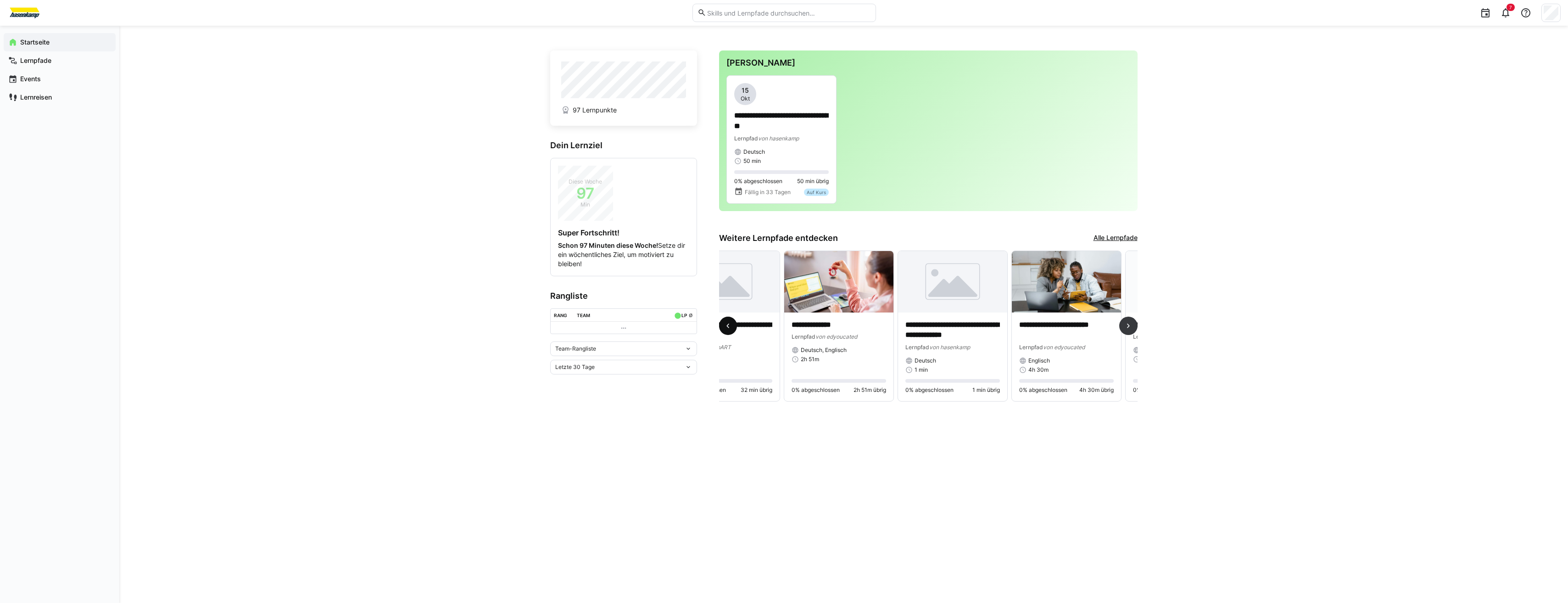
scroll to position [0, 227]
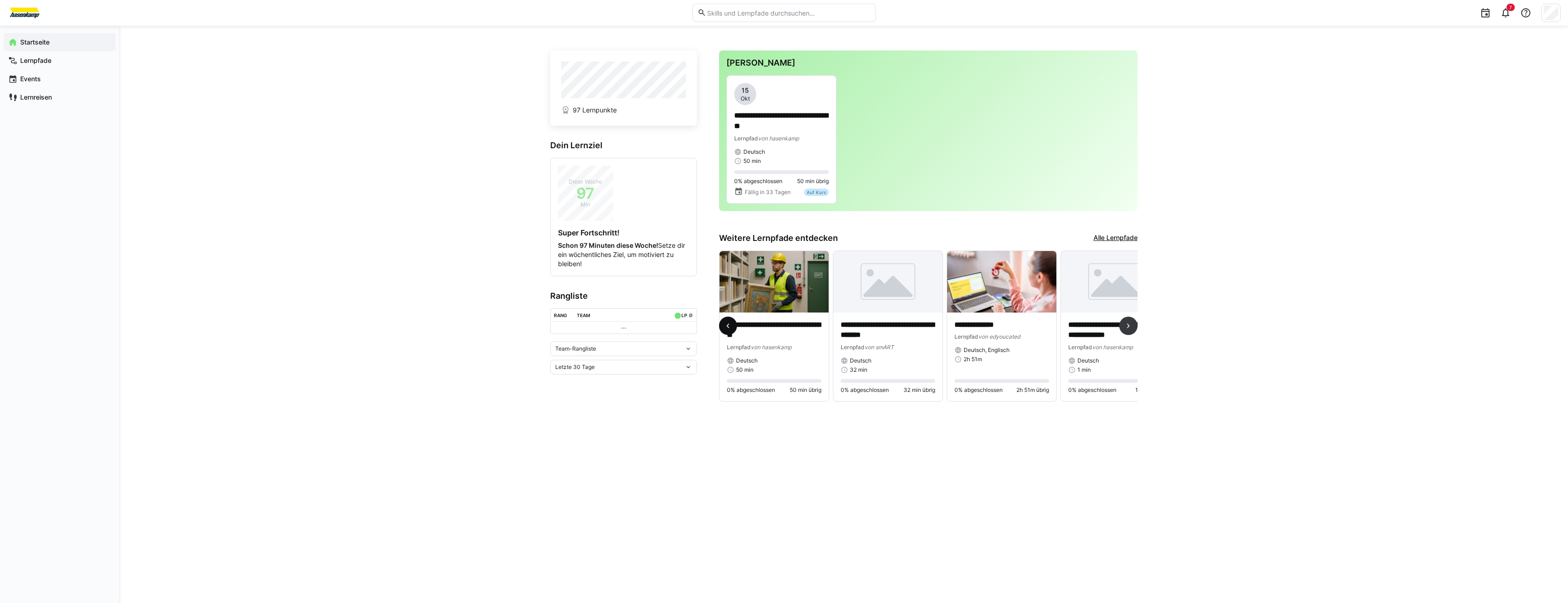
click at [732, 326] on eds-icon at bounding box center [727, 325] width 9 height 9
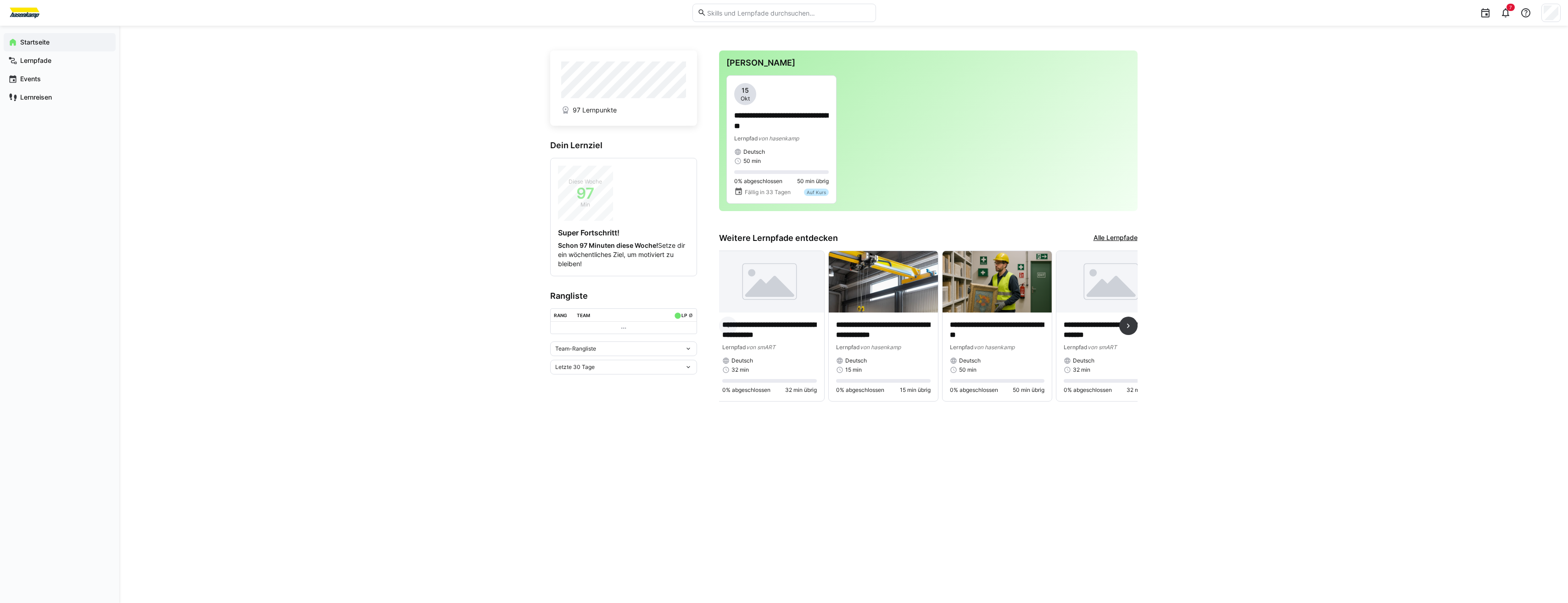
scroll to position [0, 0]
click at [1127, 323] on eds-icon at bounding box center [1128, 325] width 9 height 9
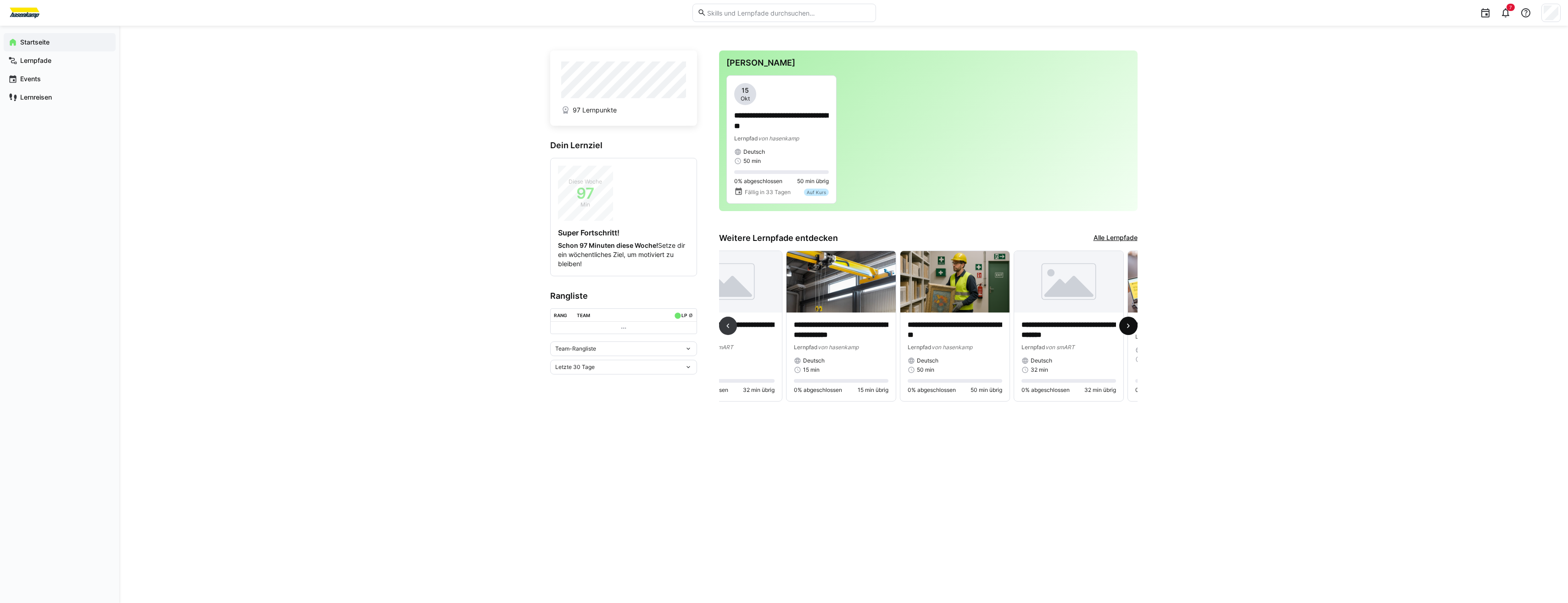
click at [1127, 323] on eds-icon at bounding box center [1128, 325] width 9 height 9
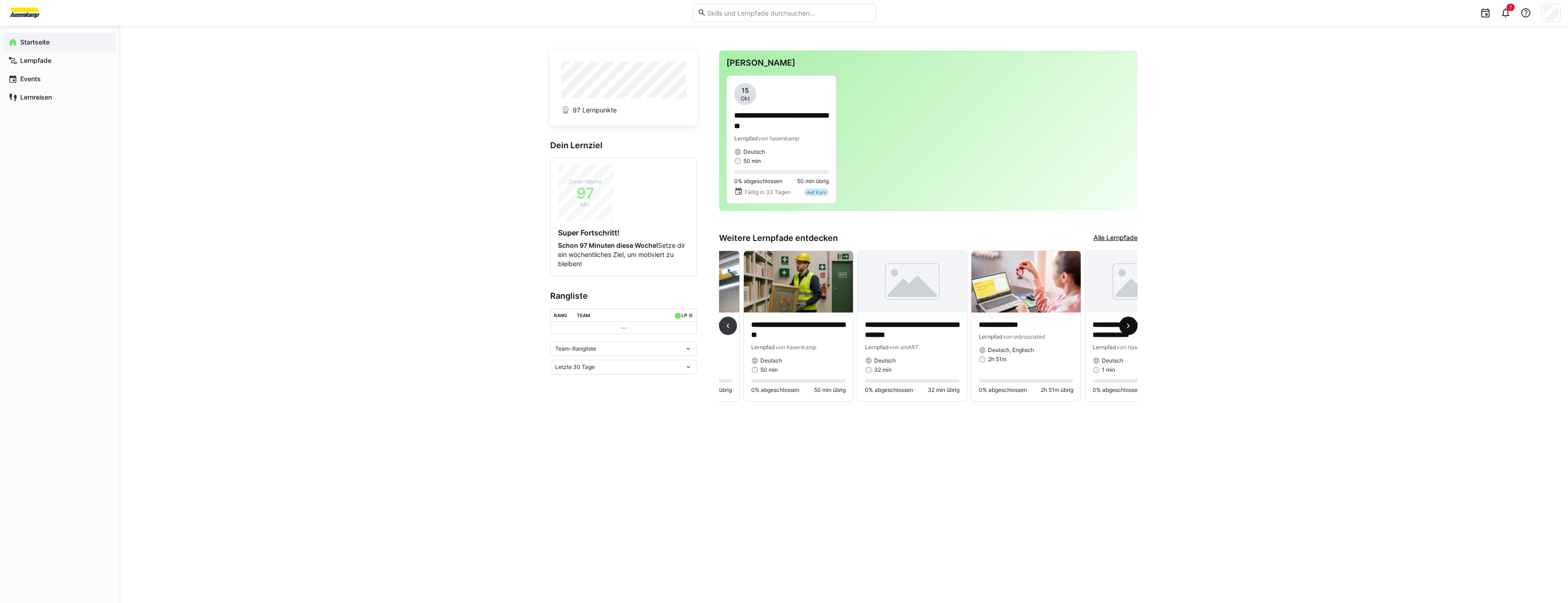
click at [1127, 323] on span at bounding box center [1128, 325] width 19 height 19
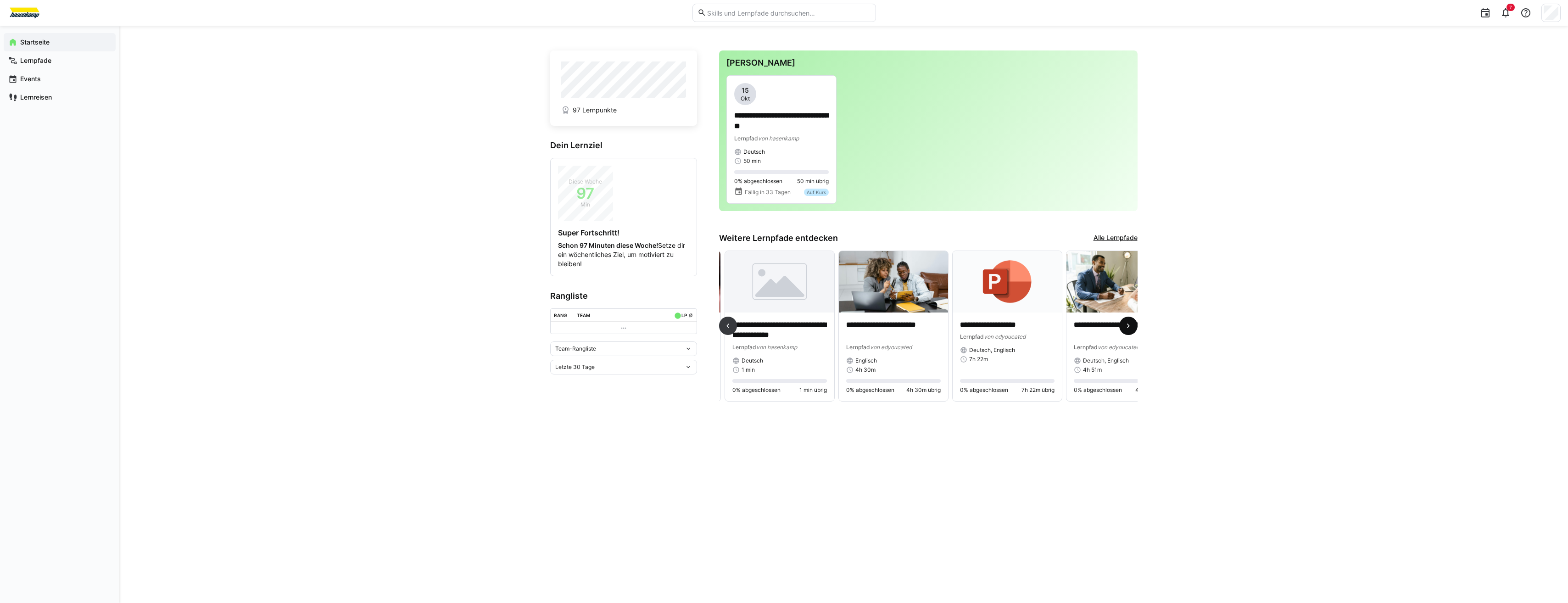
scroll to position [0, 569]
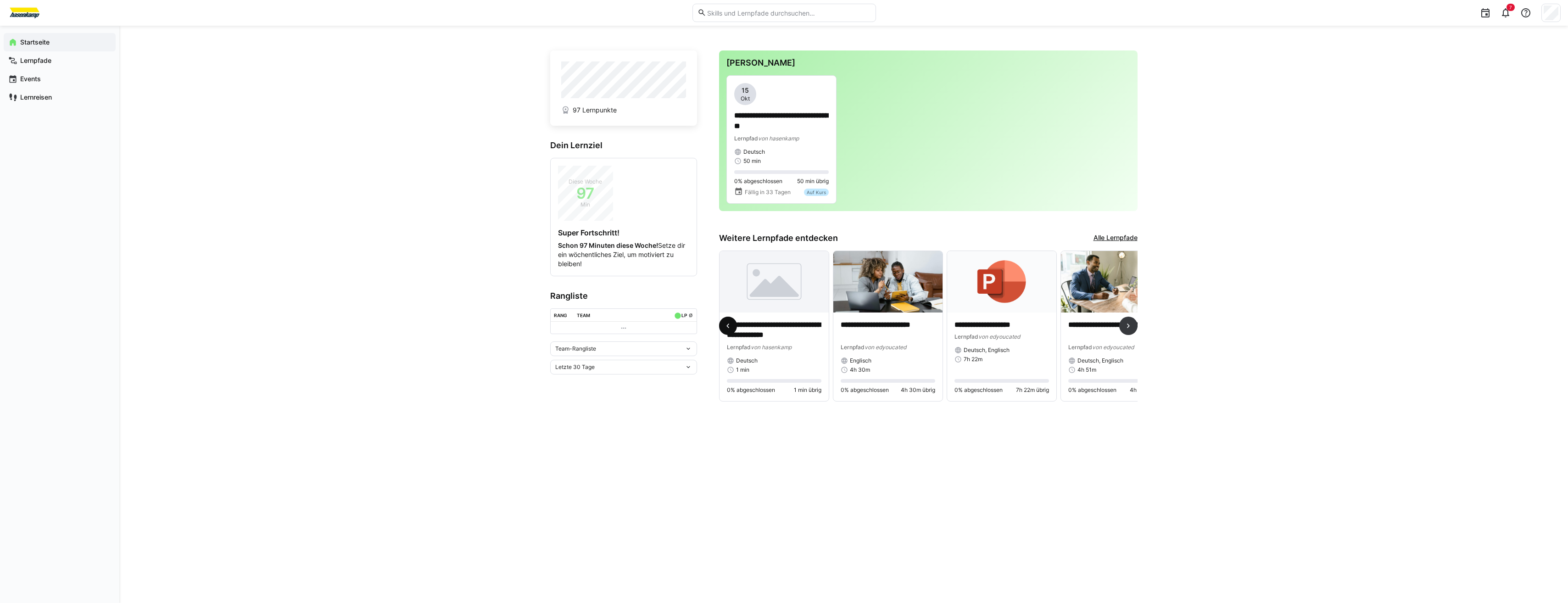
click at [736, 334] on span at bounding box center [728, 325] width 19 height 19
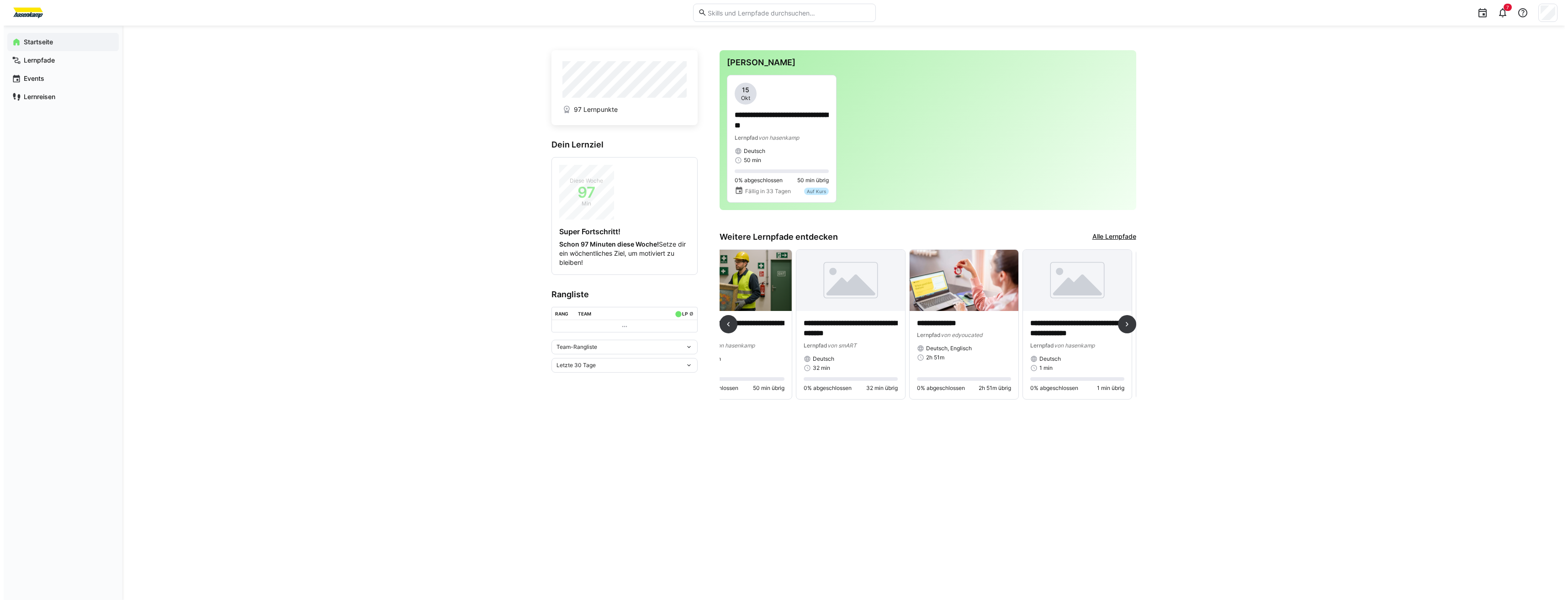
scroll to position [0, 226]
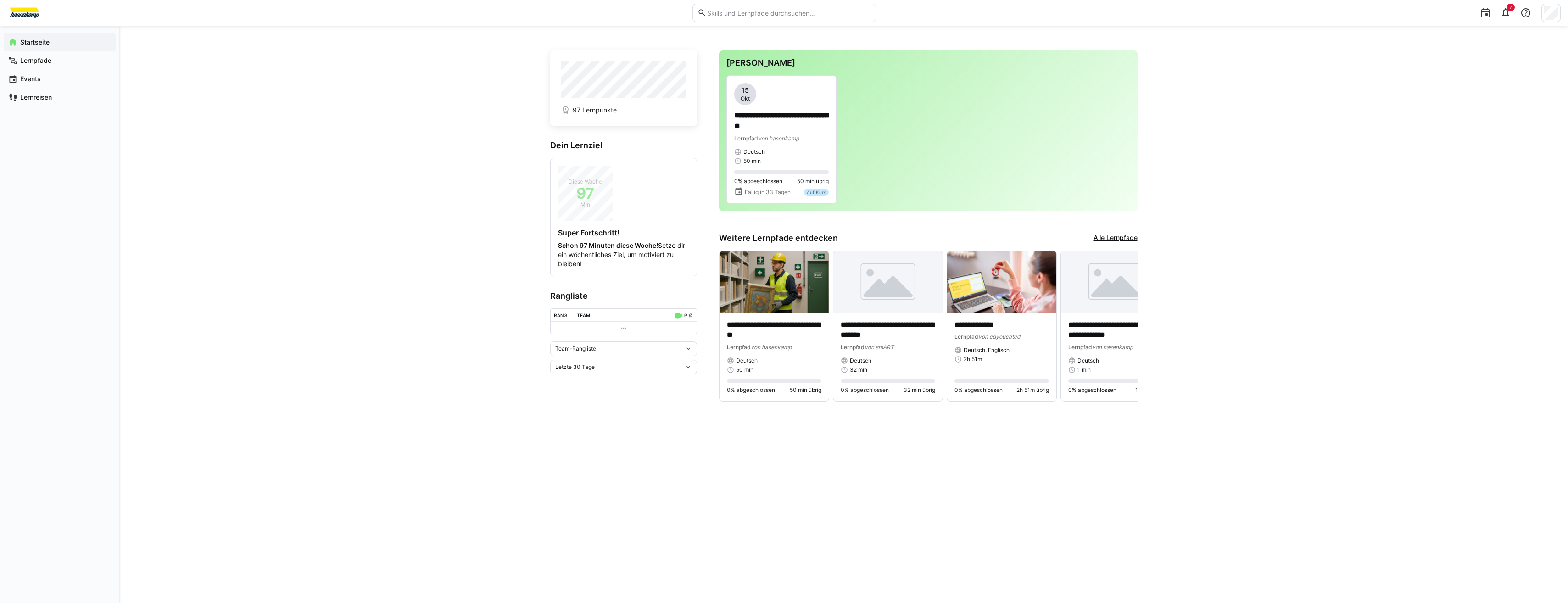
click at [687, 347] on eds-icon at bounding box center [687, 348] width 7 height 7
click at [689, 345] on eds-icon at bounding box center [687, 348] width 7 height 7
click at [683, 372] on div "Letzte 30 Tage" at bounding box center [624, 367] width 147 height 15
click at [468, 350] on div "**********" at bounding box center [843, 314] width 1449 height 577
click at [782, 121] on p "**********" at bounding box center [781, 121] width 94 height 21
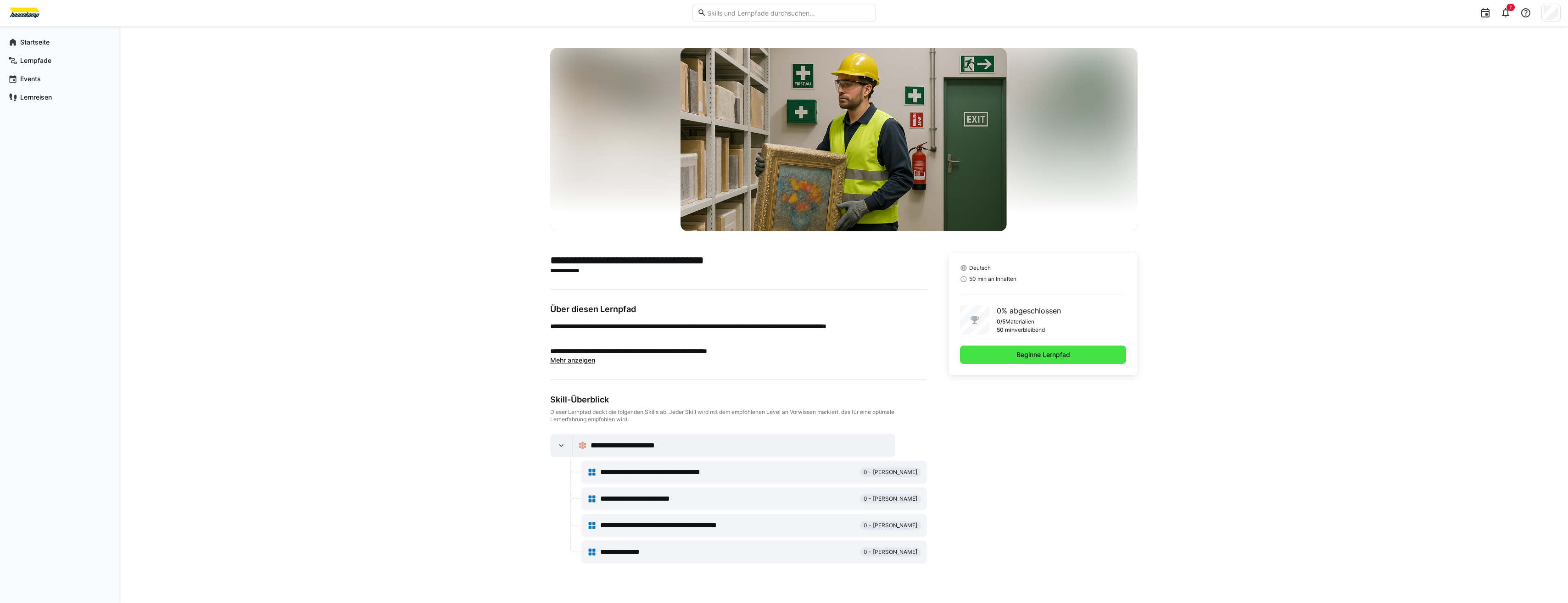
click at [1089, 362] on span "Beginne Lernpfad" at bounding box center [1043, 354] width 167 height 19
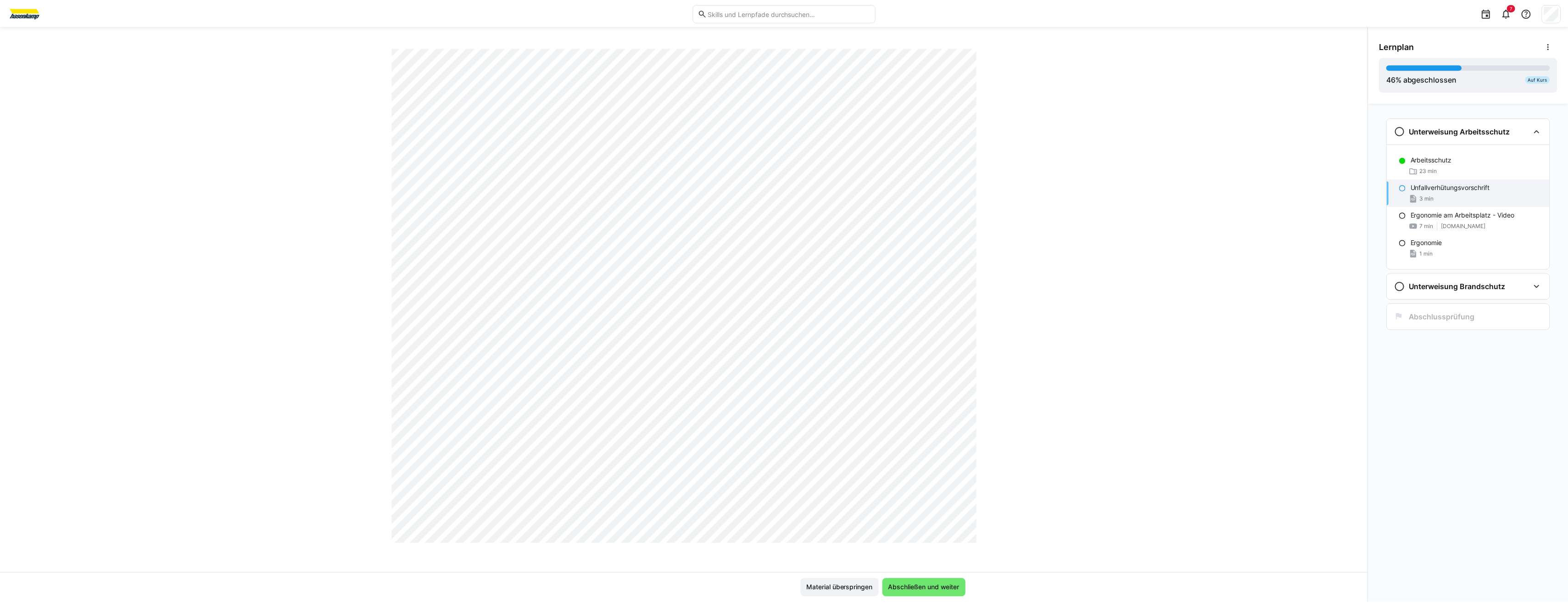
scroll to position [7571, 0]
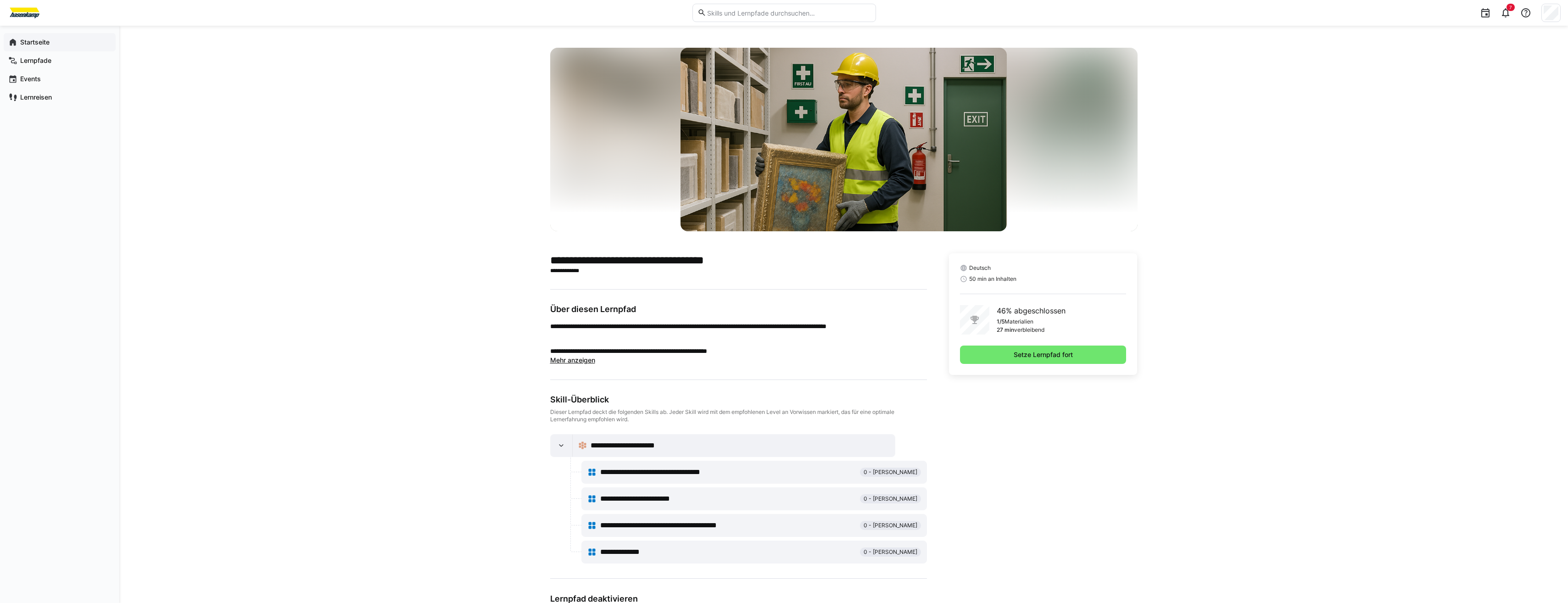
click at [88, 40] on span "Startseite" at bounding box center [64, 42] width 92 height 9
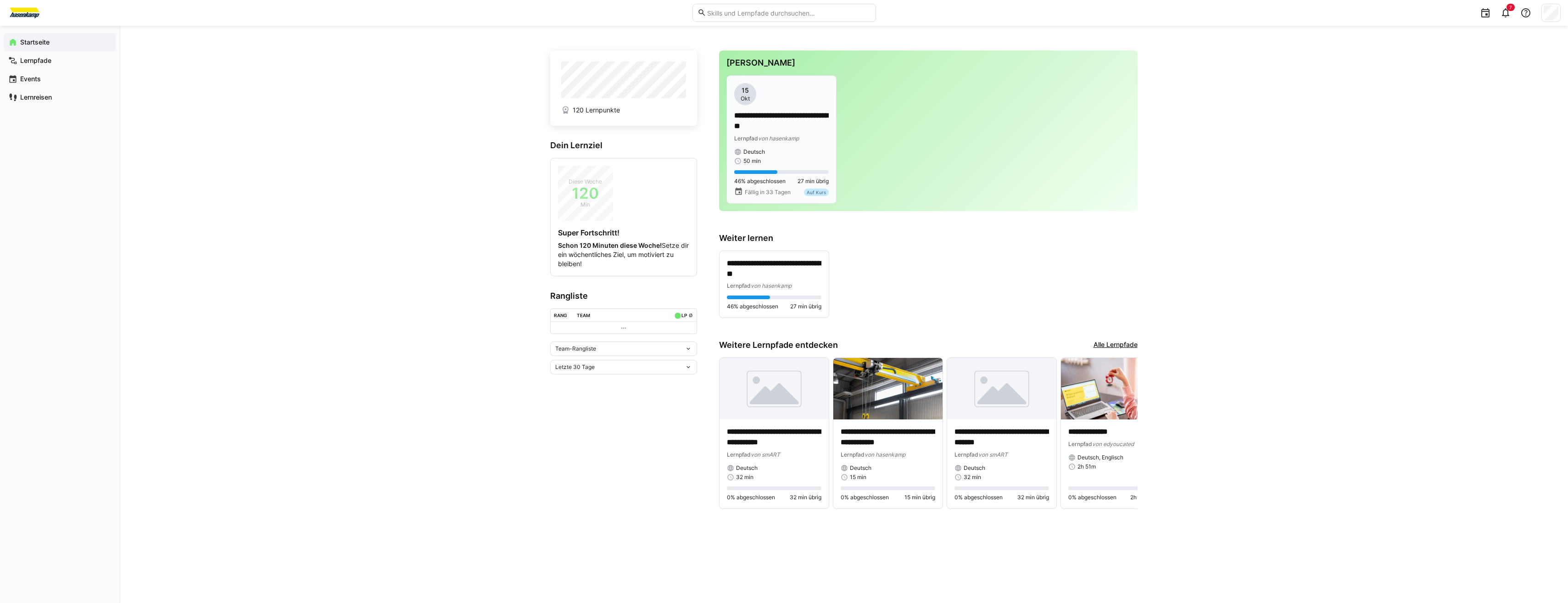
click at [782, 146] on div "**********" at bounding box center [781, 124] width 94 height 81
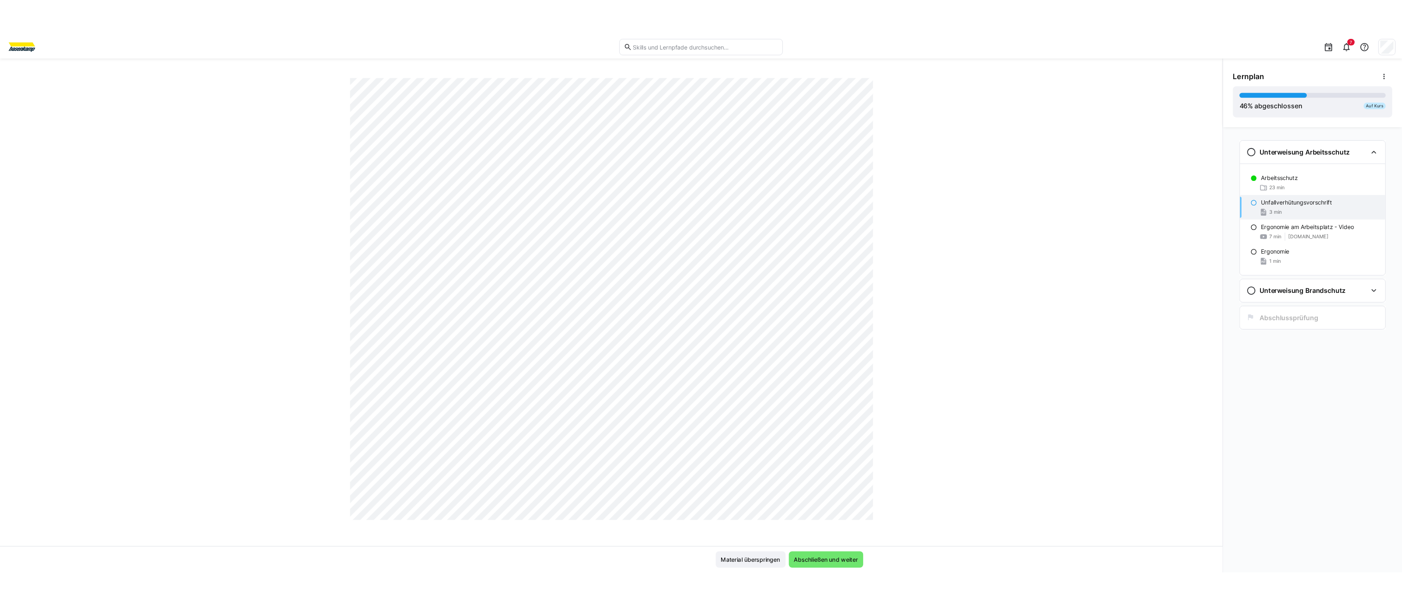
scroll to position [833, 0]
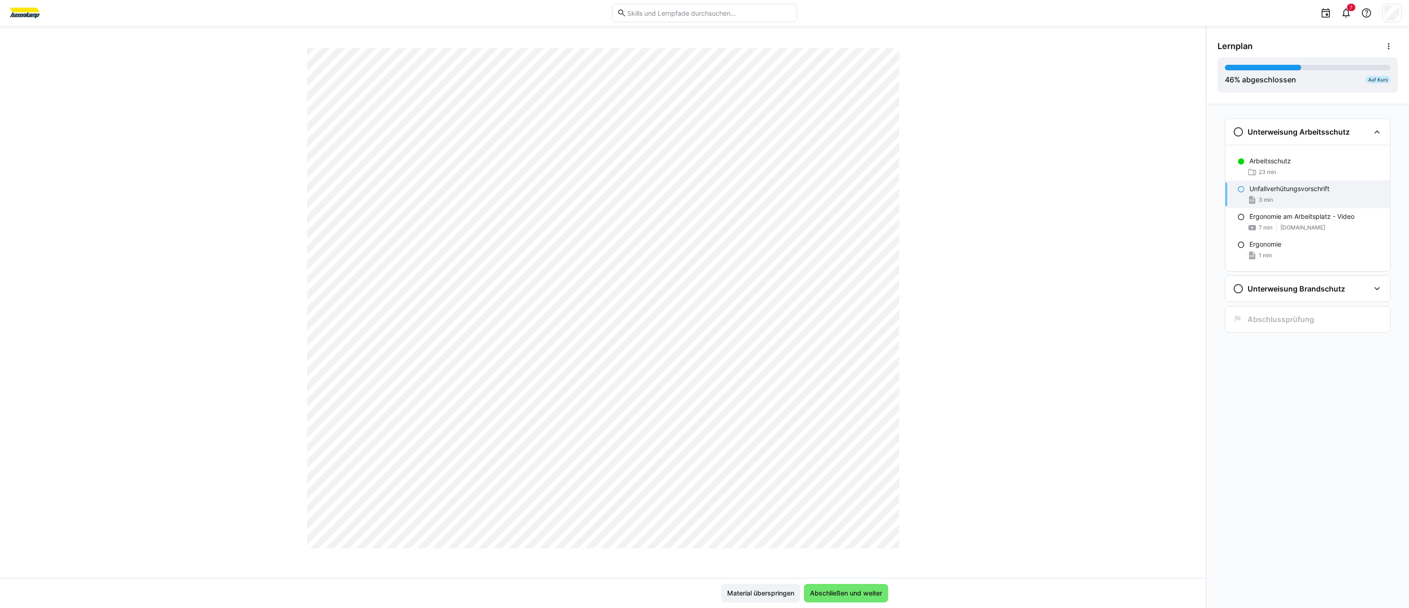
click at [1106, 265] on div "Arbeits- Gesundheits- und Brandschutz Unfallverhütungsvorschrift 3 LP" at bounding box center [603, 313] width 1206 height 530
click at [1097, 240] on div "Arbeits- Gesundheits- und Brandschutz Unfallverhütungsvorschrift 3 LP" at bounding box center [603, 313] width 1206 height 530
drag, startPoint x: 1106, startPoint y: 234, endPoint x: 1227, endPoint y: 230, distance: 120.3
click at [1217, 231] on div "Arbeits- Gesundheits- und Brandschutz Unfallverhütungsvorschrift 3 LP Material …" at bounding box center [704, 317] width 1409 height 582
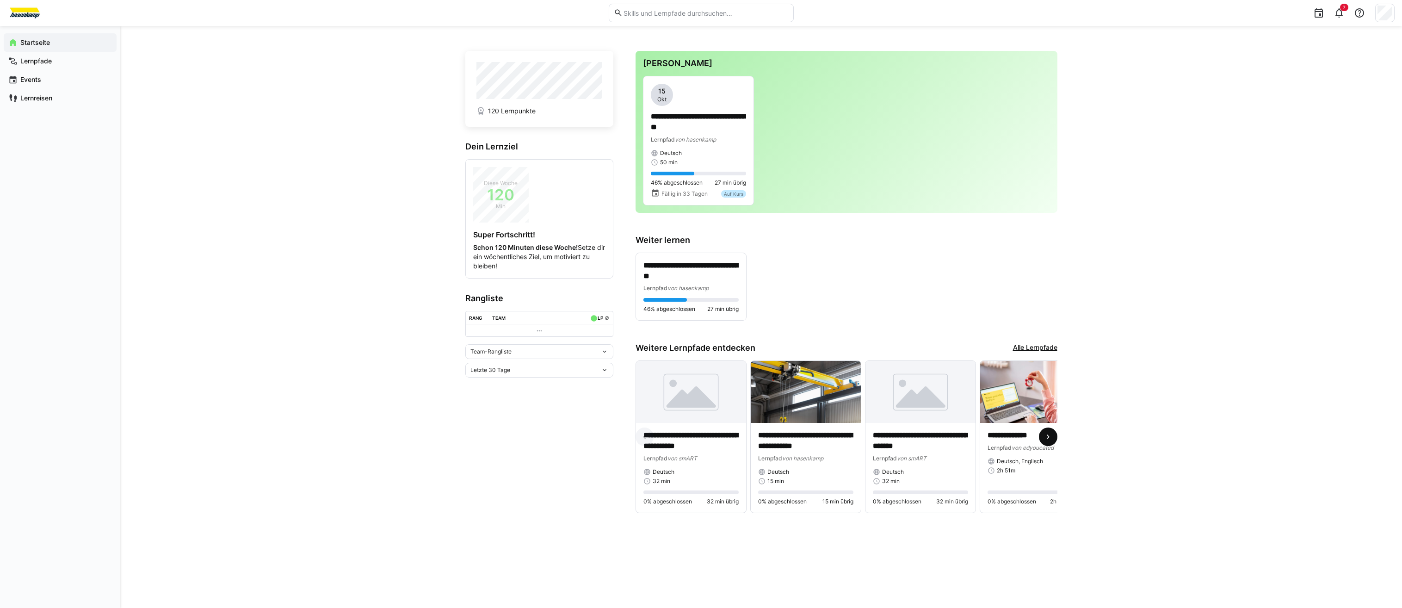
click at [1050, 441] on eds-icon at bounding box center [1048, 436] width 9 height 9
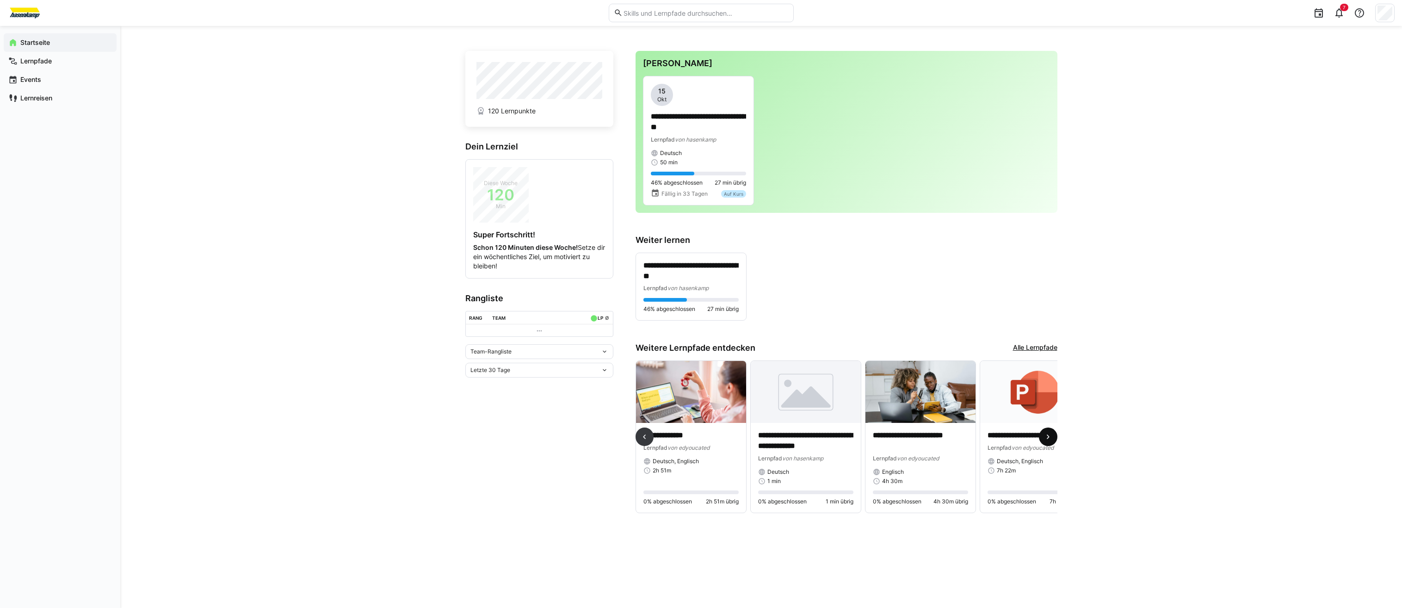
click at [1049, 440] on eds-icon at bounding box center [1048, 436] width 9 height 9
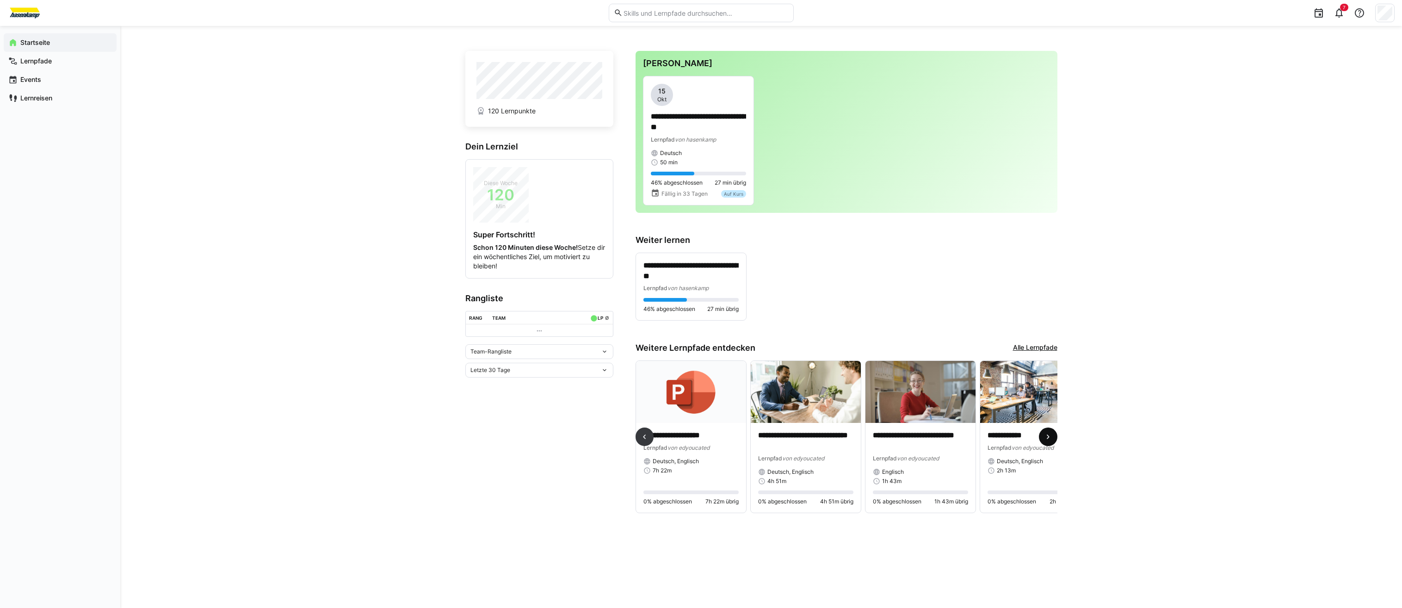
click at [1049, 440] on eds-icon at bounding box center [1048, 436] width 9 height 9
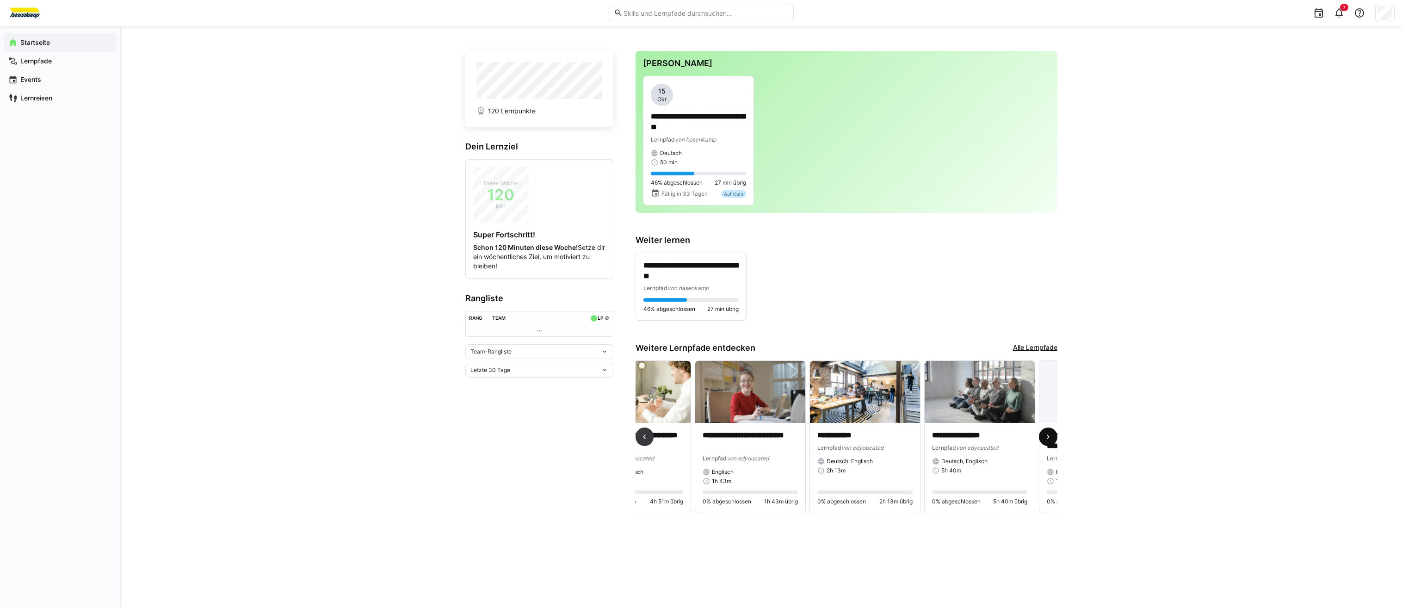
scroll to position [0, 951]
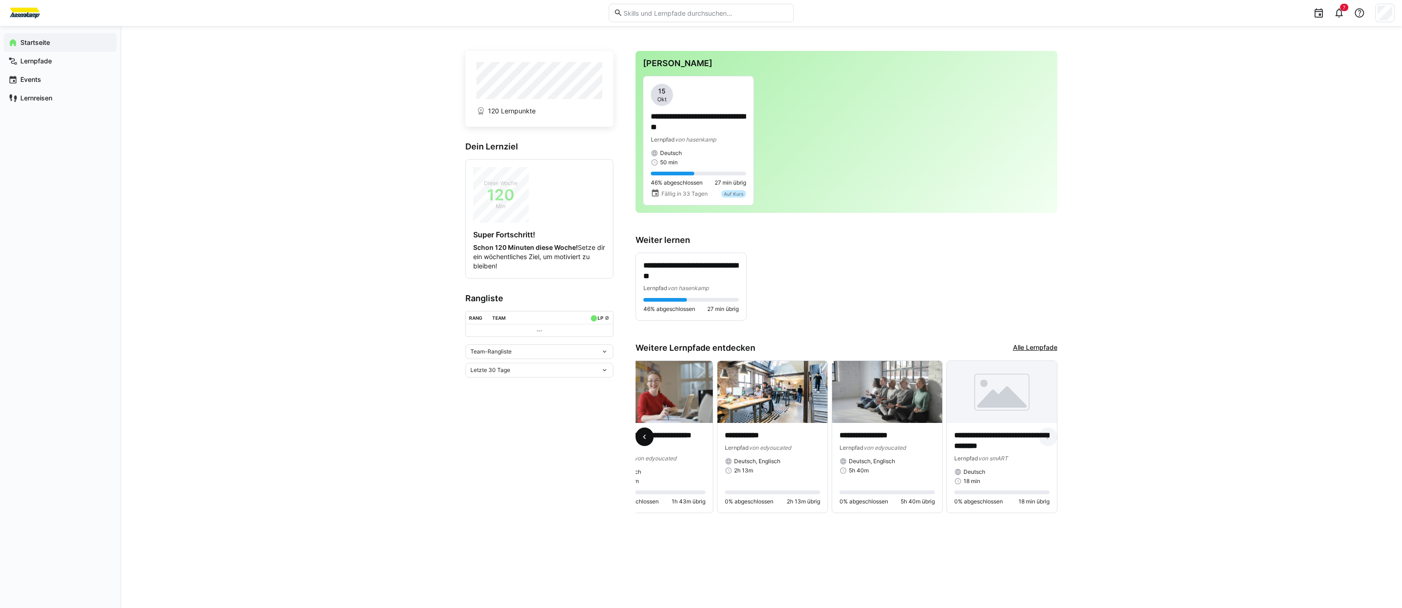
click at [646, 441] on eds-icon at bounding box center [644, 436] width 9 height 9
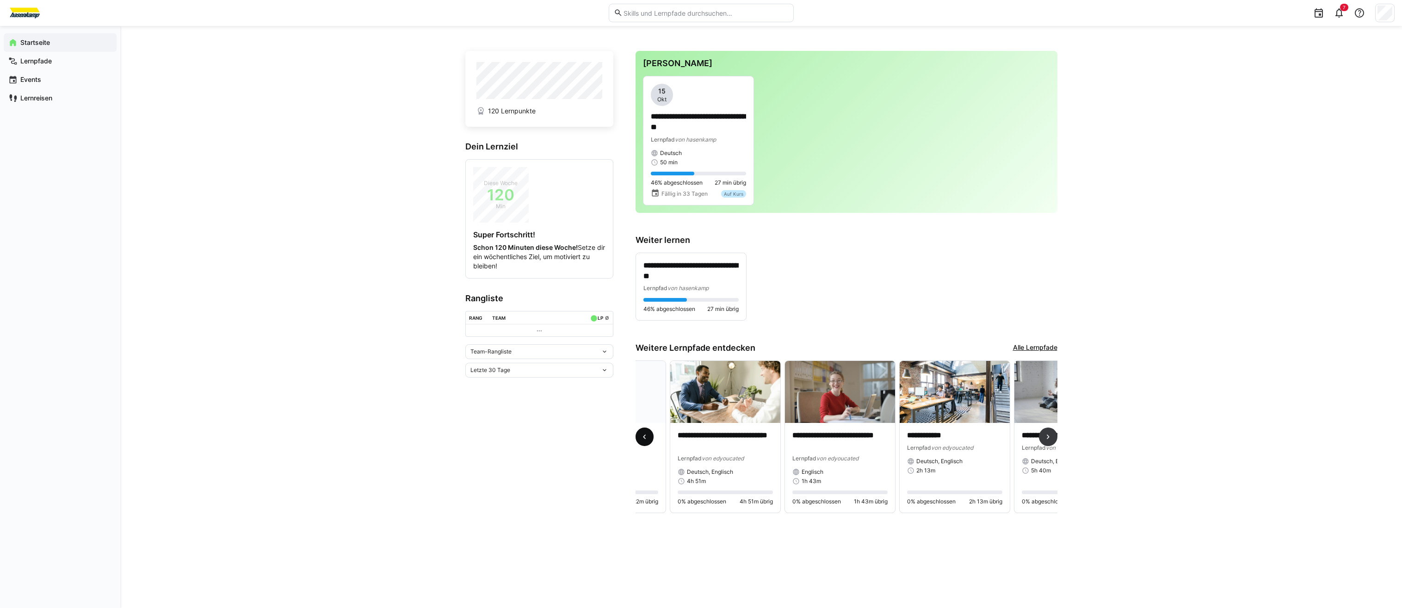
click at [646, 441] on eds-icon at bounding box center [644, 436] width 9 height 9
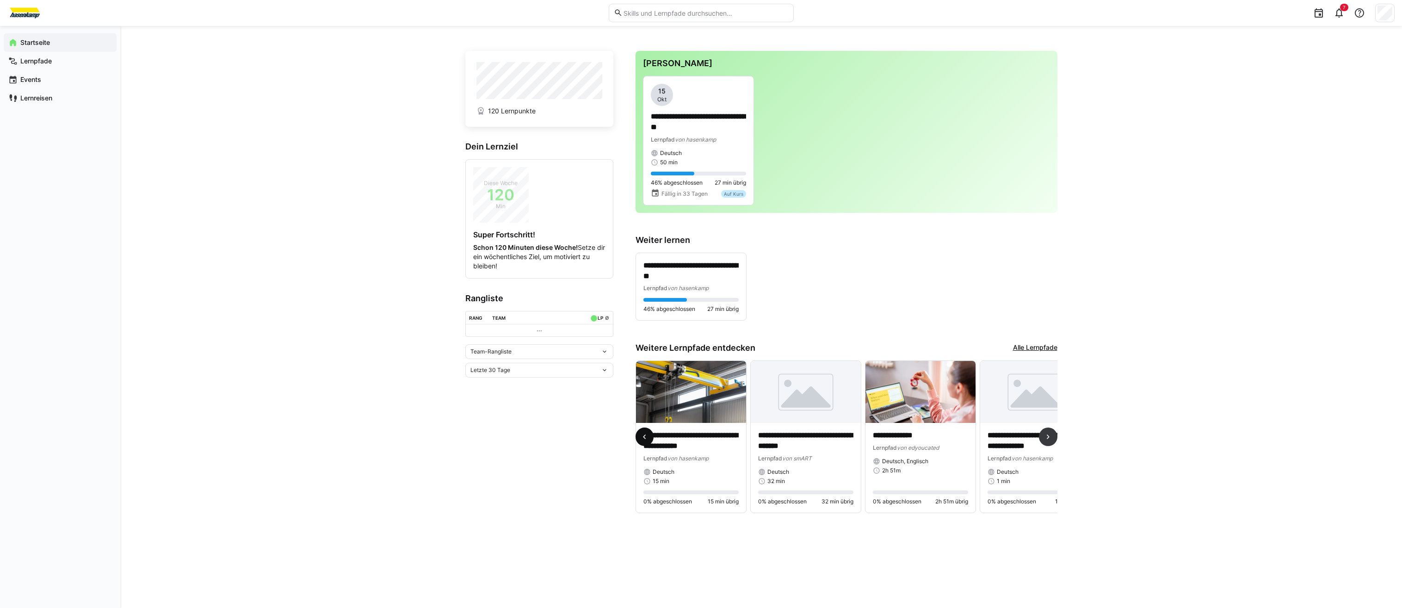
click at [646, 441] on eds-icon at bounding box center [644, 436] width 9 height 9
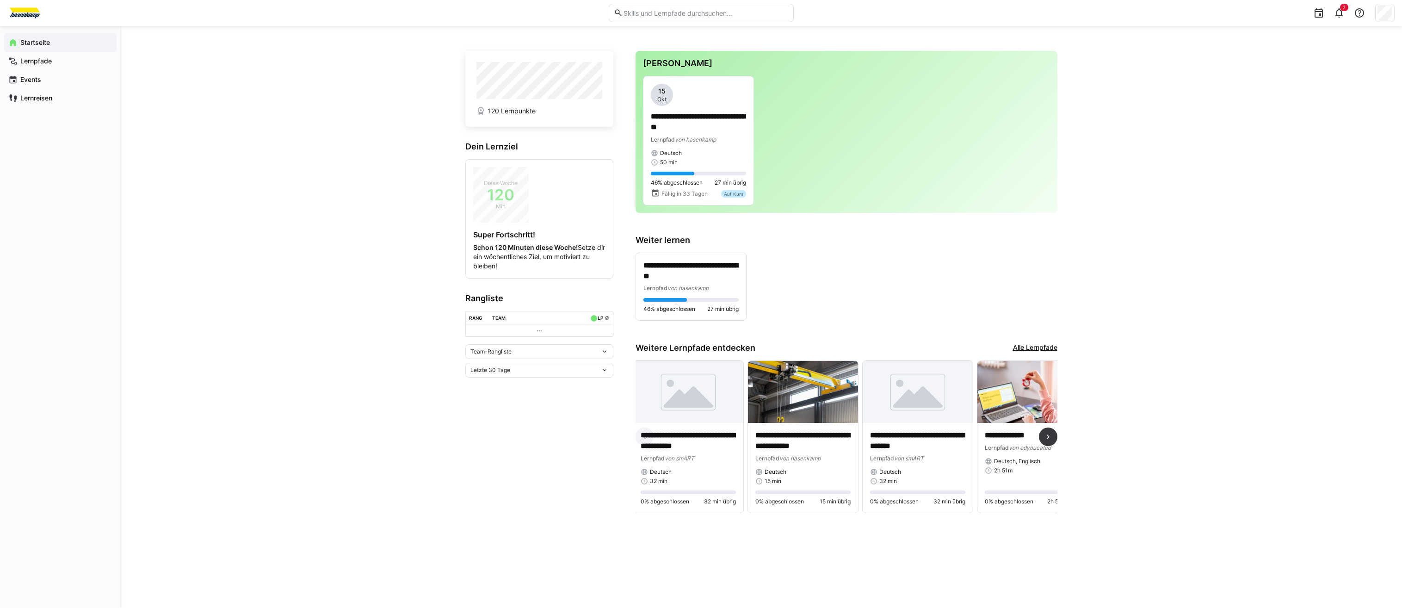
scroll to position [0, 0]
click at [1046, 441] on eds-icon at bounding box center [1048, 436] width 9 height 9
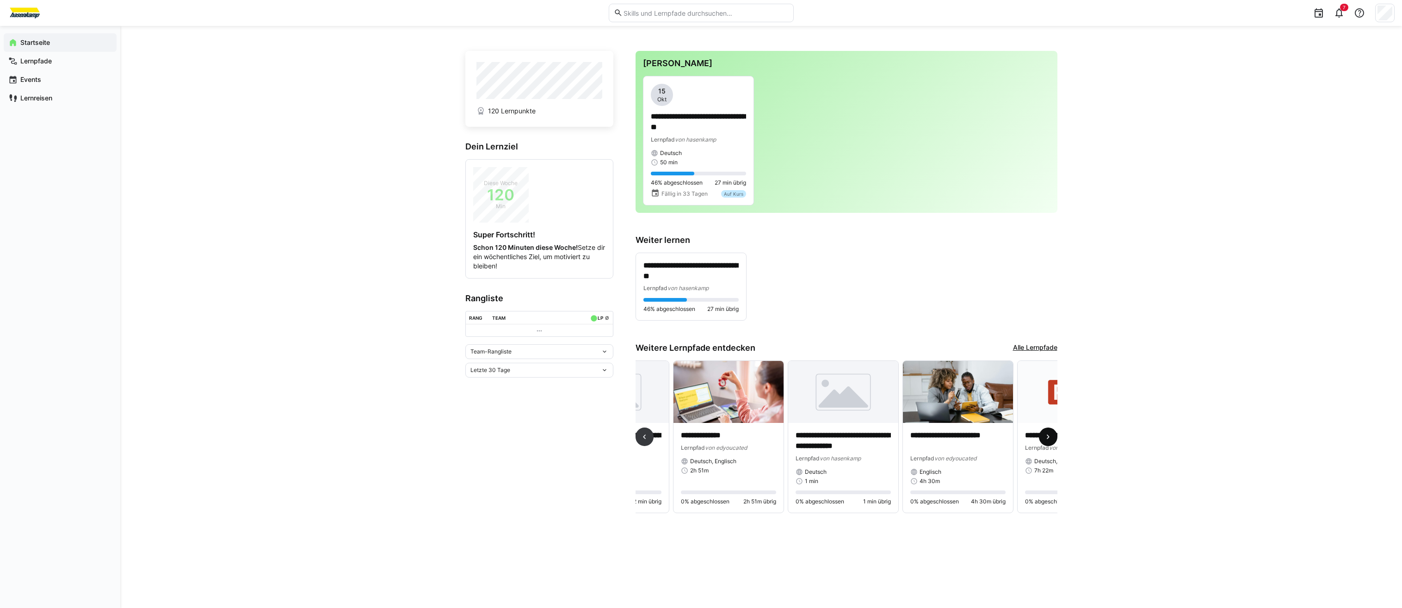
scroll to position [0, 344]
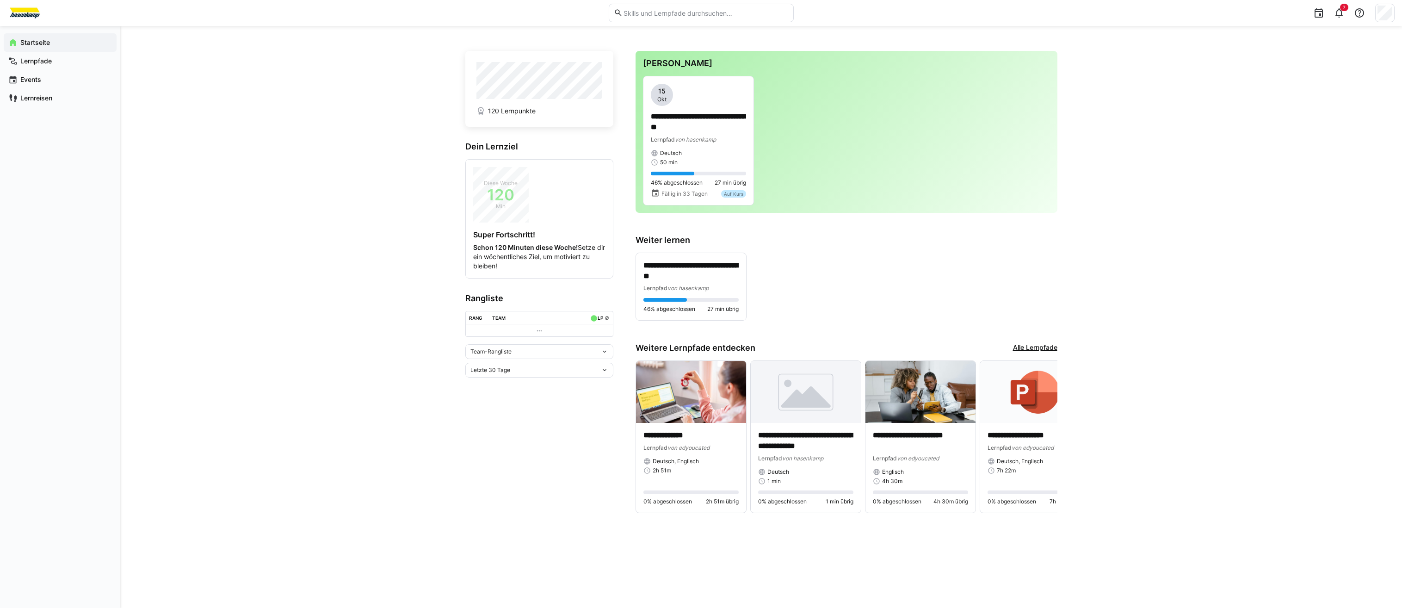
drag, startPoint x: 505, startPoint y: 318, endPoint x: 470, endPoint y: 319, distance: 35.6
click at [470, 319] on tr "Rang Team LP ø" at bounding box center [539, 317] width 147 height 13
drag, startPoint x: 470, startPoint y: 319, endPoint x: 443, endPoint y: 328, distance: 28.1
click at [443, 328] on div "**********" at bounding box center [761, 317] width 1282 height 582
click at [585, 207] on div "Diese Woche 120 Min Super Fortschritt! Schon 120 Minuten diese Woche! Setze dir…" at bounding box center [539, 219] width 132 height 104
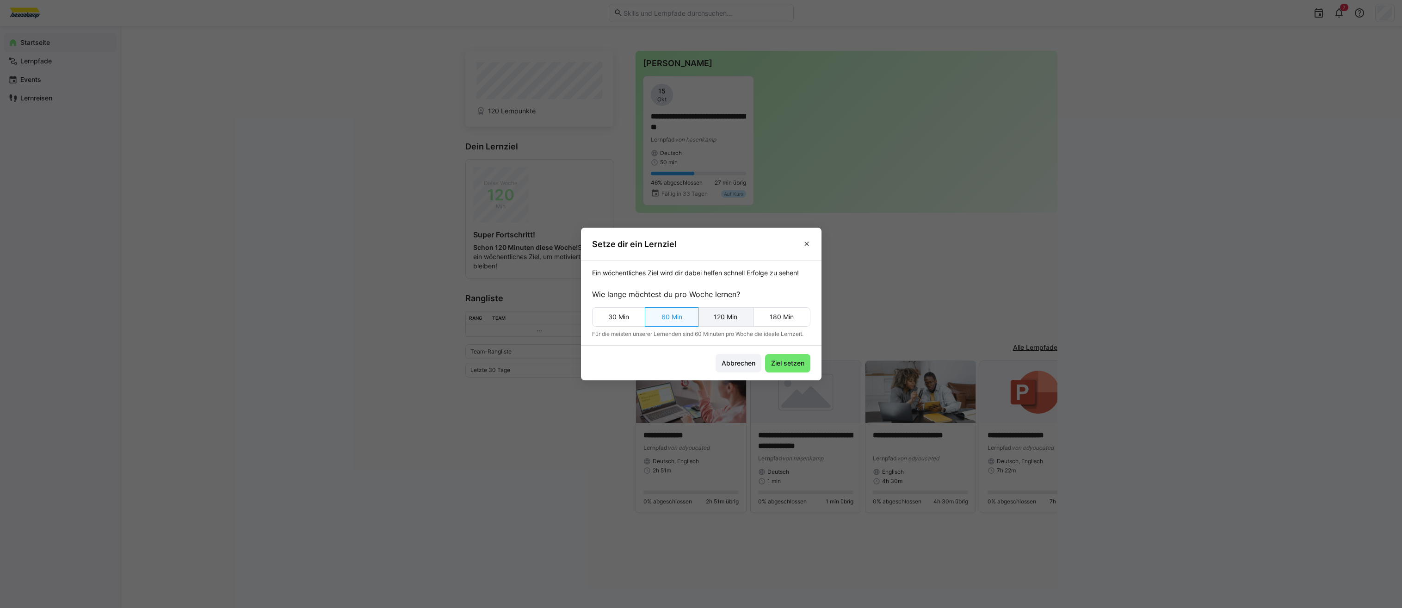
click at [722, 322] on eds-button-option "120 Min" at bounding box center [726, 316] width 56 height 19
click at [693, 321] on eds-button-option "60 Min" at bounding box center [672, 316] width 54 height 19
drag, startPoint x: 725, startPoint y: 323, endPoint x: 733, endPoint y: 330, distance: 10.5
click at [725, 323] on eds-button-option "120 Min" at bounding box center [726, 316] width 56 height 19
click at [679, 322] on eds-button-option "60 Min" at bounding box center [672, 316] width 54 height 19
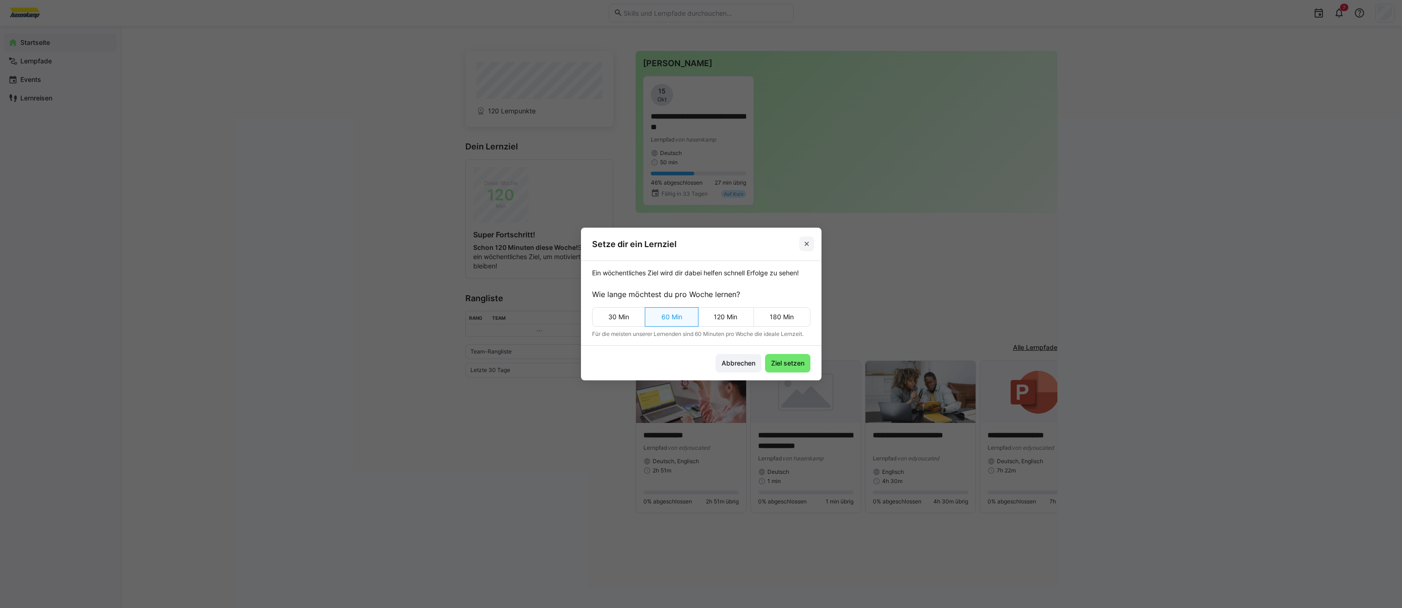
click at [804, 248] on span at bounding box center [806, 243] width 15 height 15
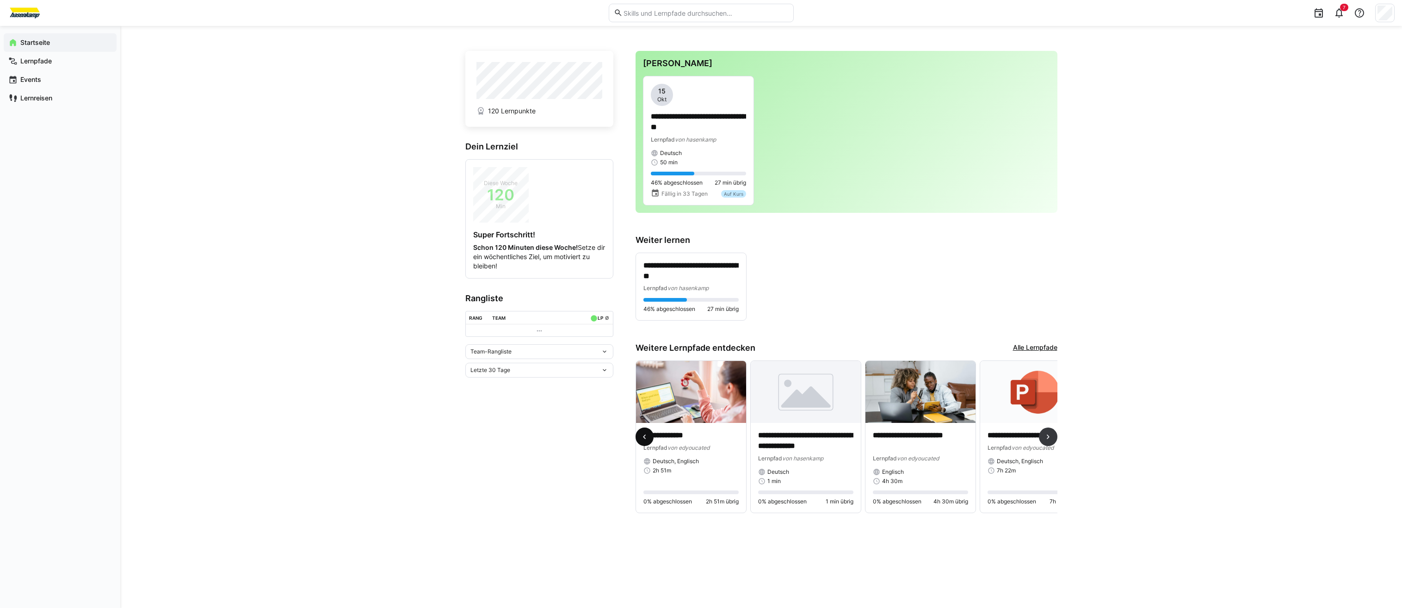
click at [651, 436] on span at bounding box center [645, 436] width 19 height 19
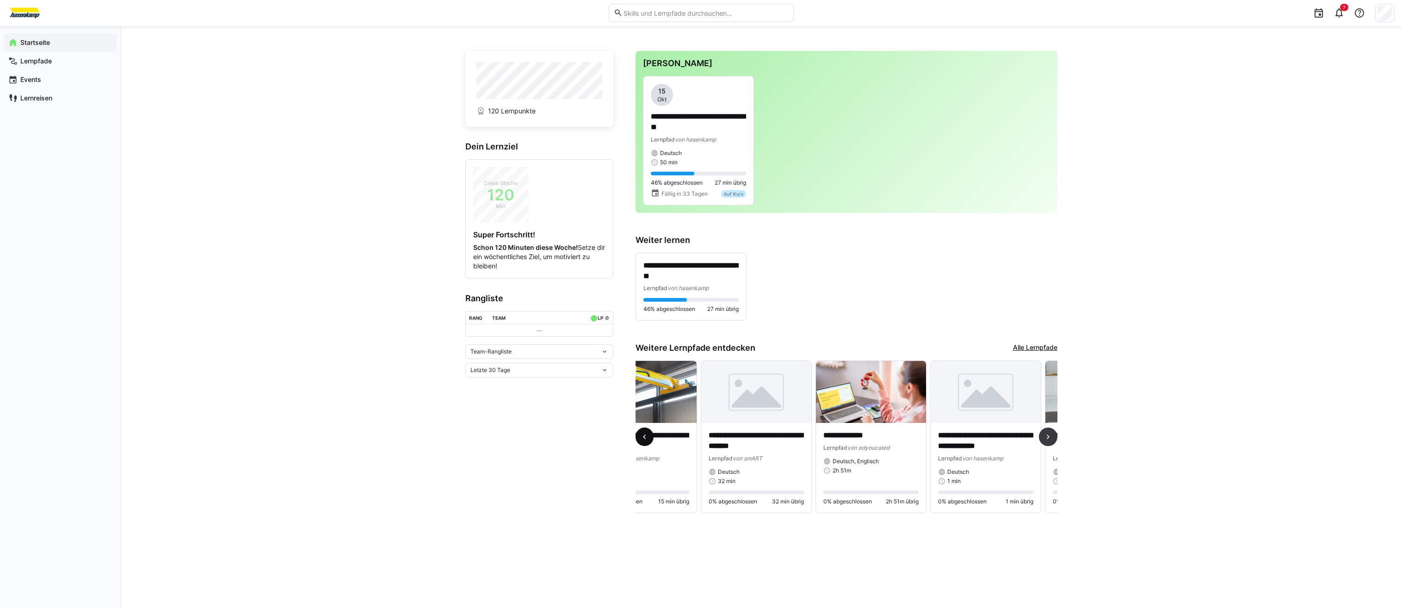
scroll to position [0, 0]
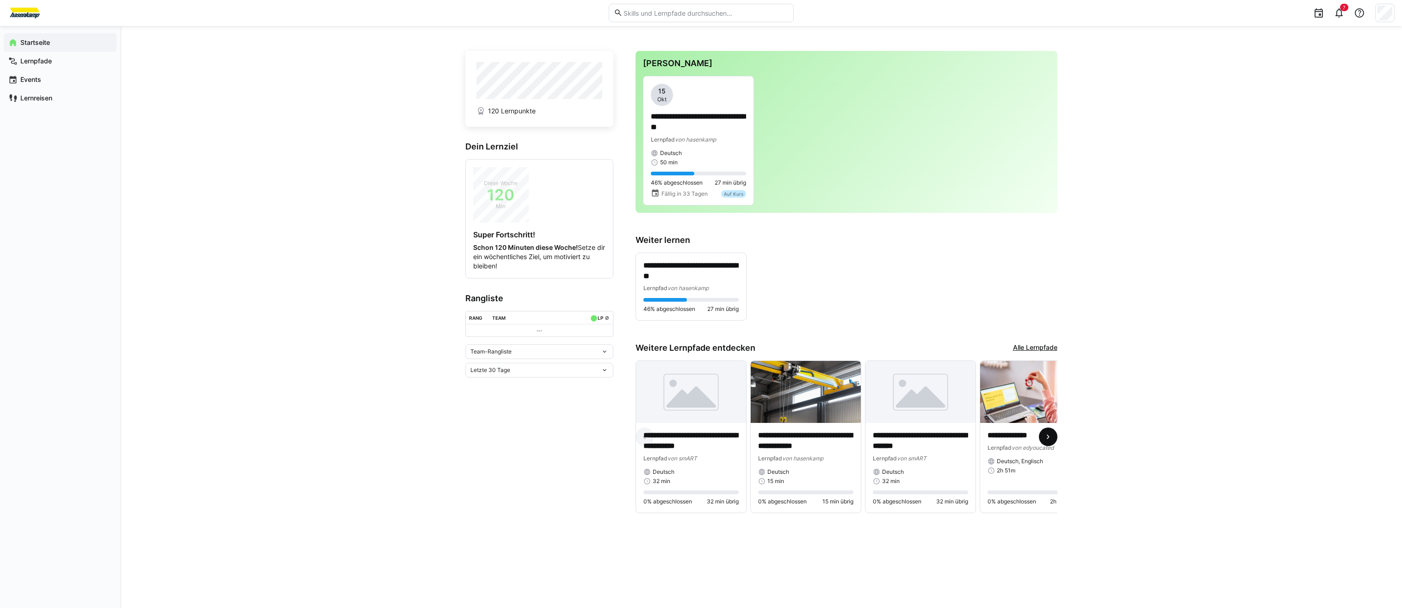
click at [1050, 438] on eds-icon at bounding box center [1048, 436] width 9 height 9
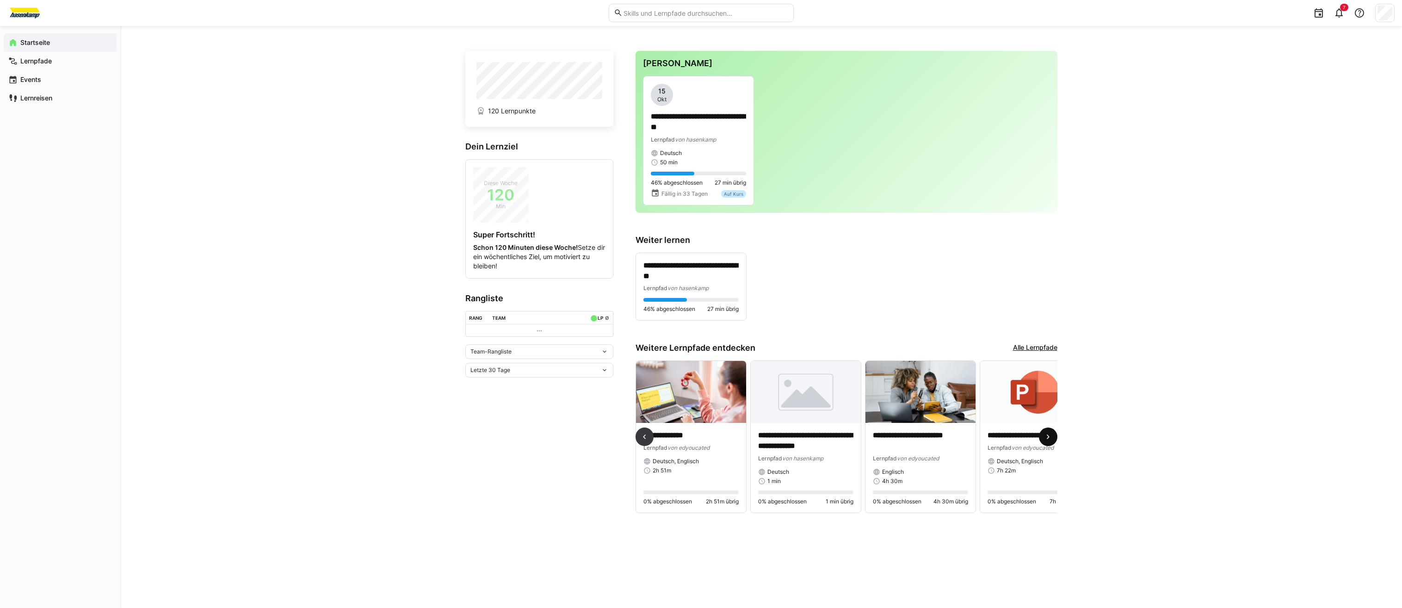
click at [1050, 438] on eds-icon at bounding box center [1048, 436] width 9 height 9
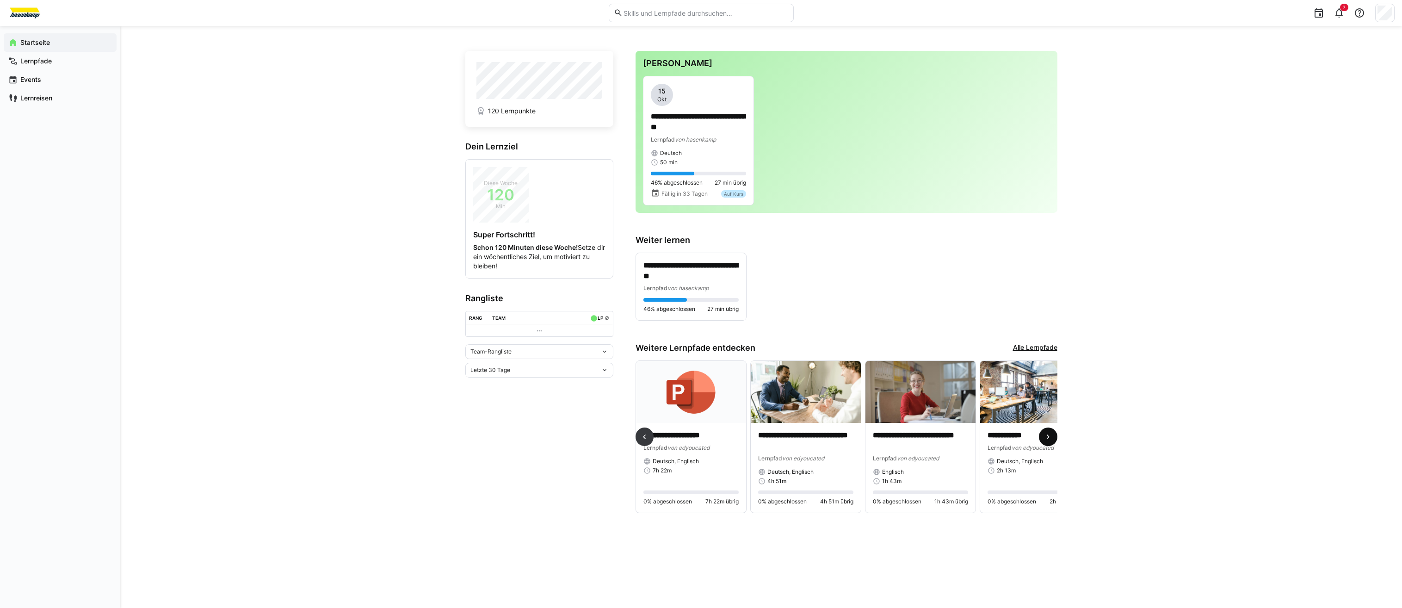
click at [1050, 438] on eds-icon at bounding box center [1048, 436] width 9 height 9
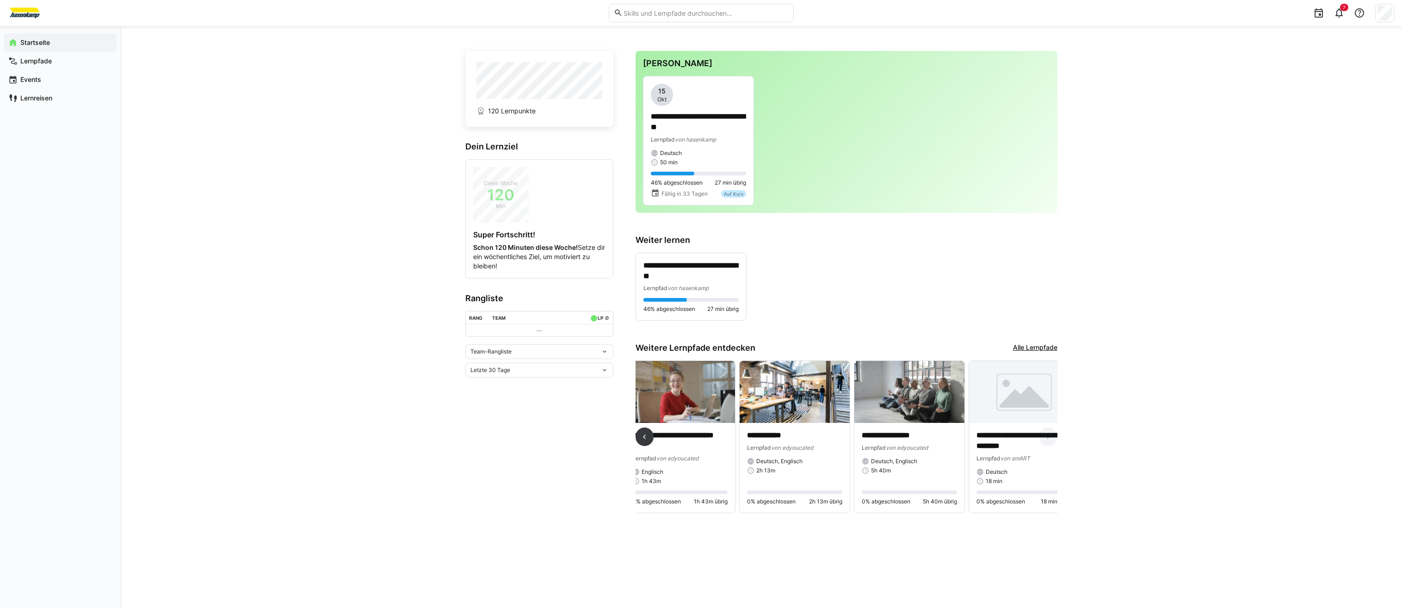
scroll to position [0, 951]
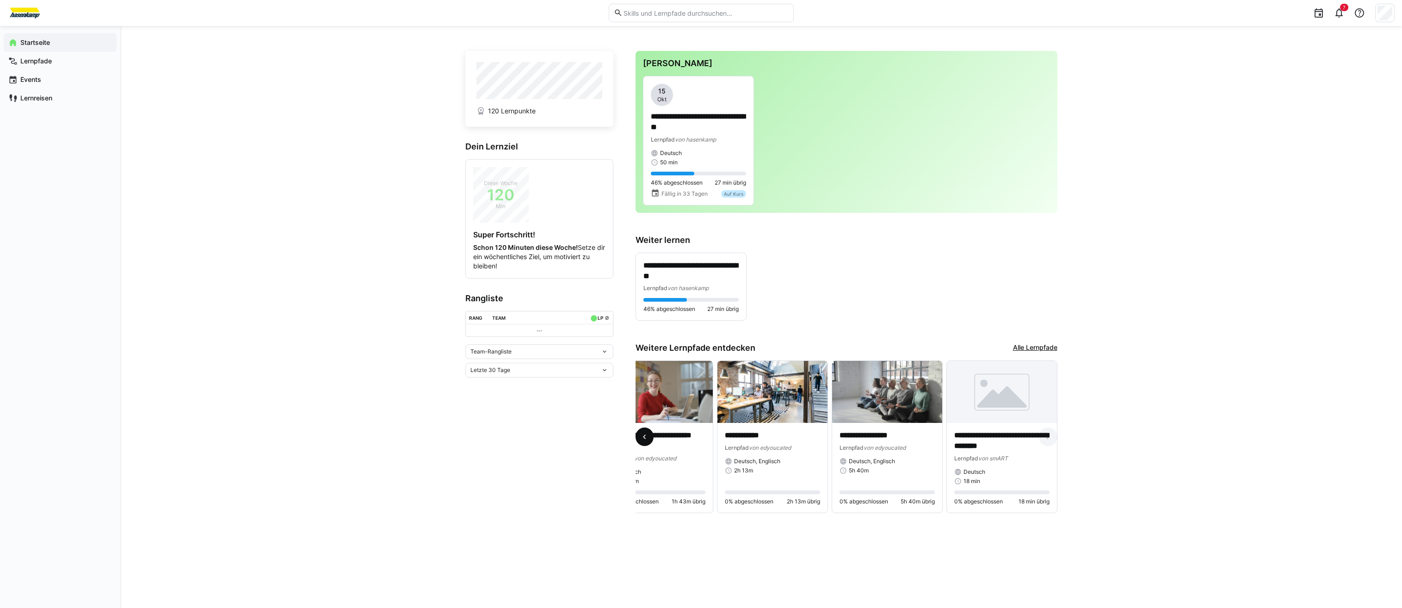
click at [646, 434] on span at bounding box center [645, 436] width 19 height 19
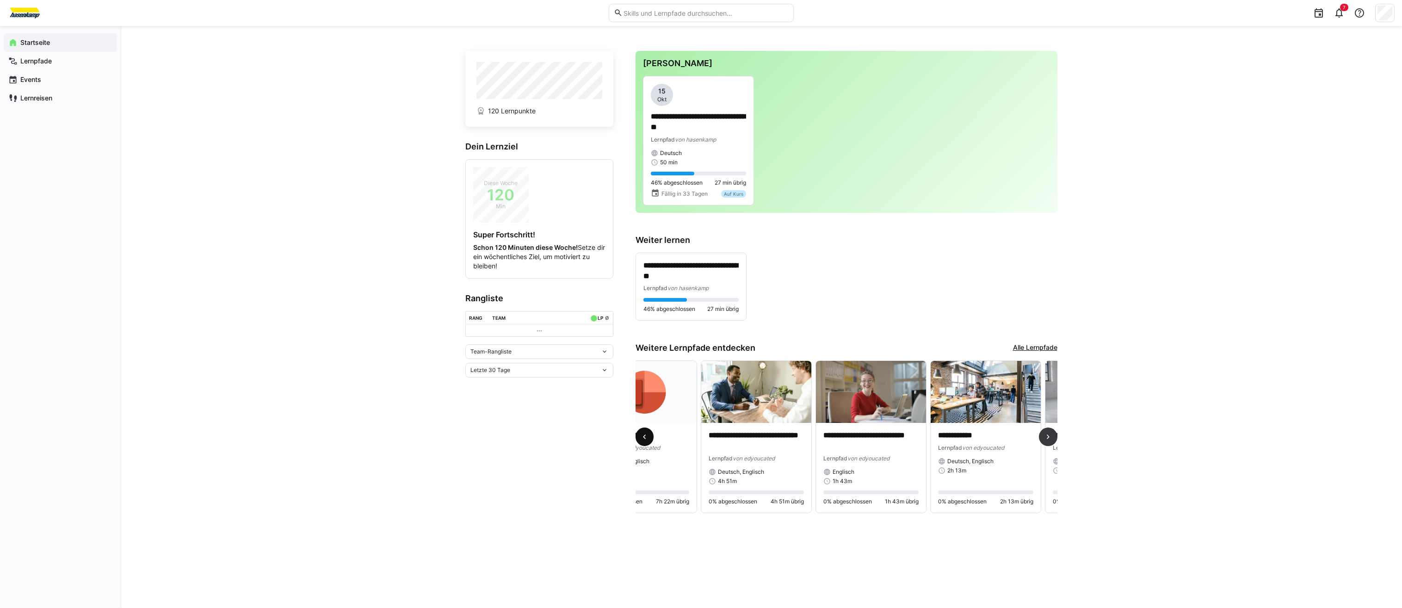
click at [646, 434] on span at bounding box center [645, 436] width 19 height 19
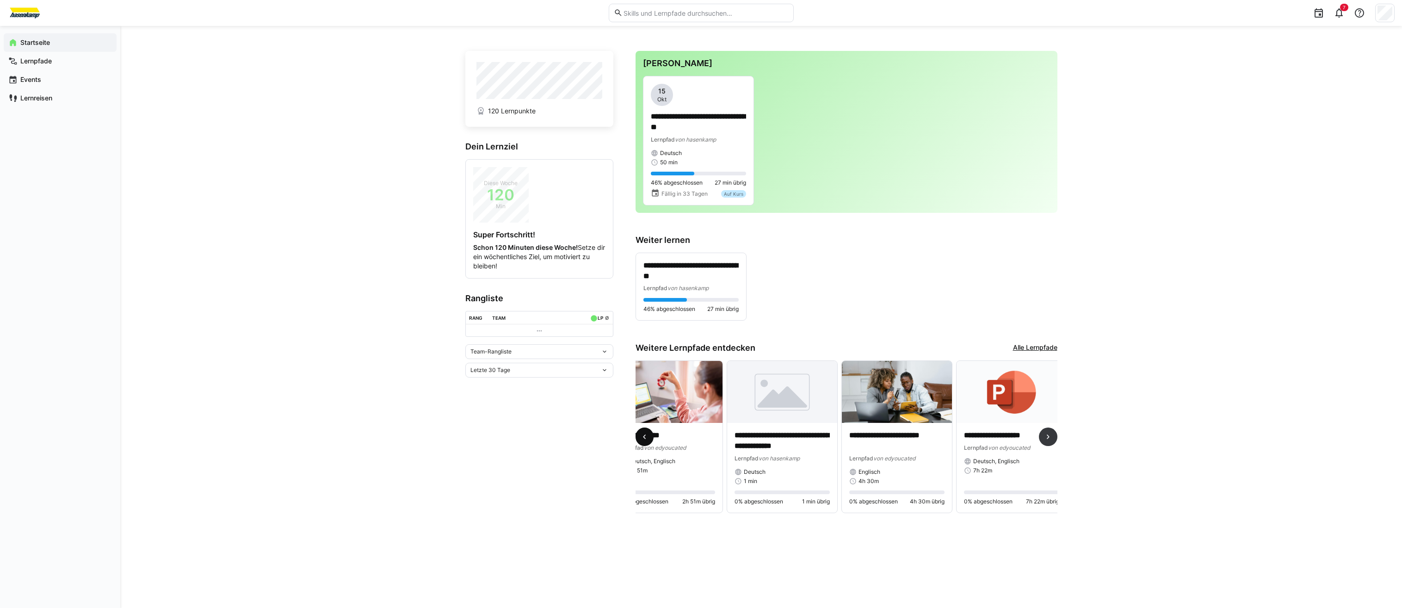
click at [646, 434] on span at bounding box center [645, 436] width 19 height 19
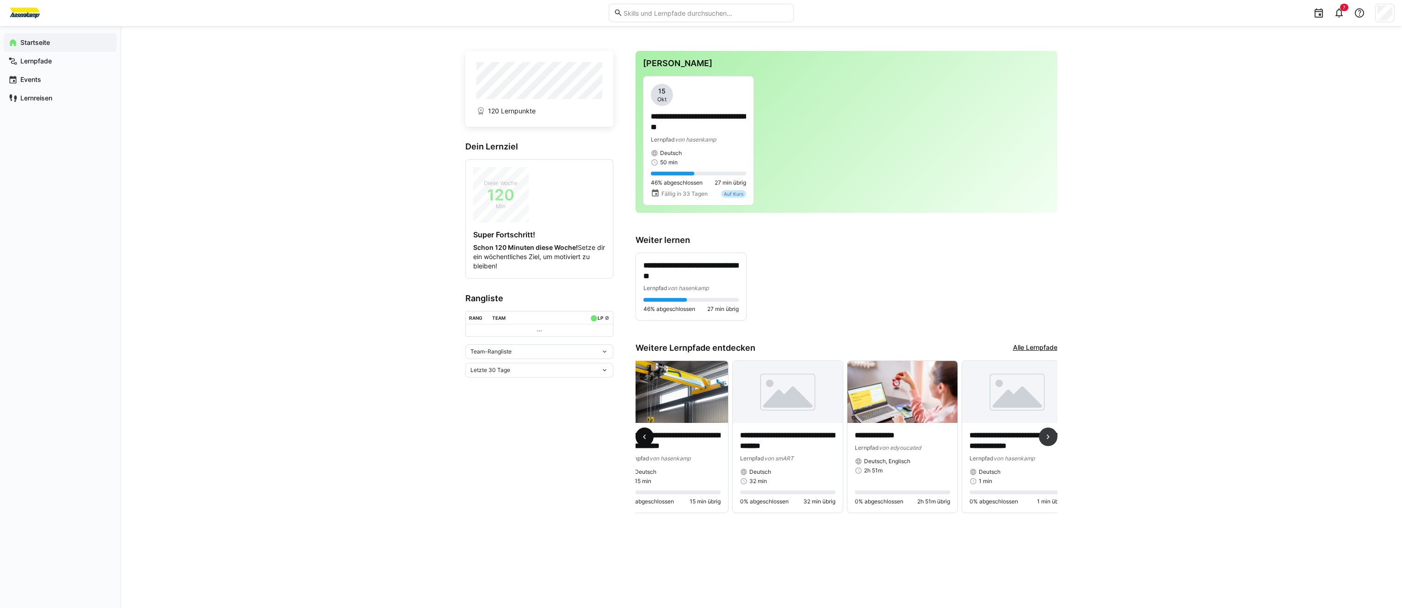
scroll to position [0, 0]
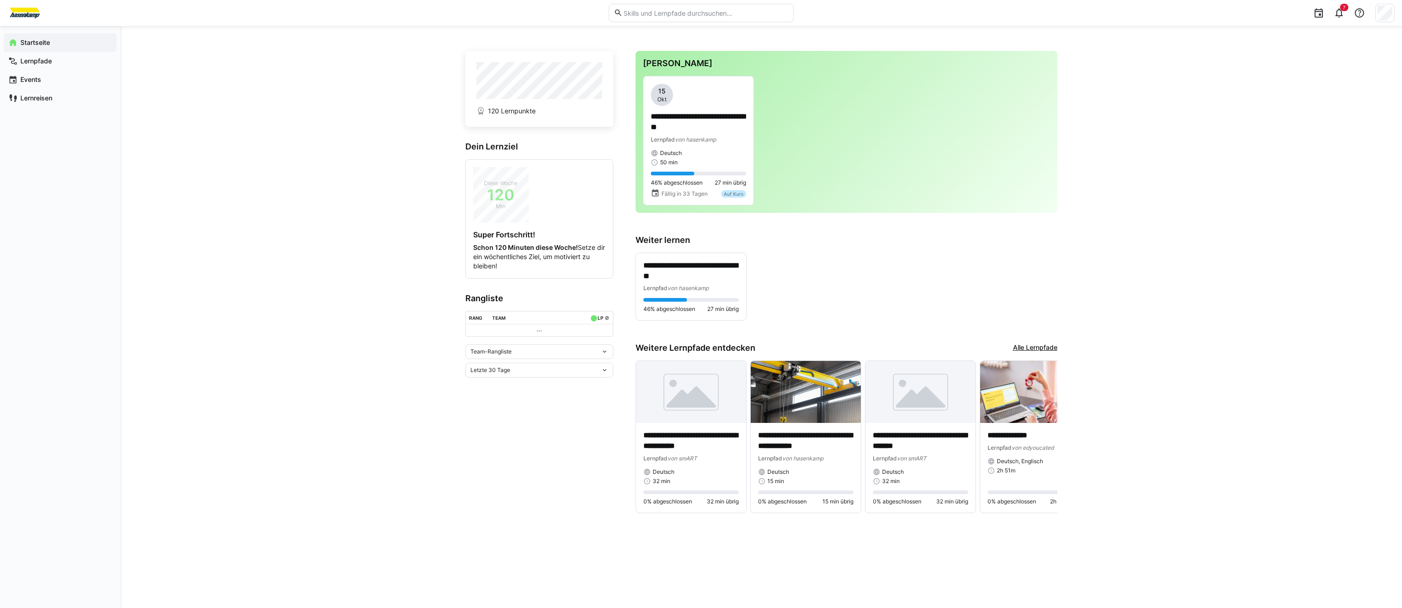
click at [606, 349] on eds-icon at bounding box center [604, 351] width 7 height 7
click at [489, 418] on app-home-left "120 Lernpunkte Dein Lernziel Diese Woche 120 Min Super Fortschritt! Schon 120 M…" at bounding box center [539, 288] width 148 height 474
click at [1055, 433] on span at bounding box center [1048, 436] width 19 height 19
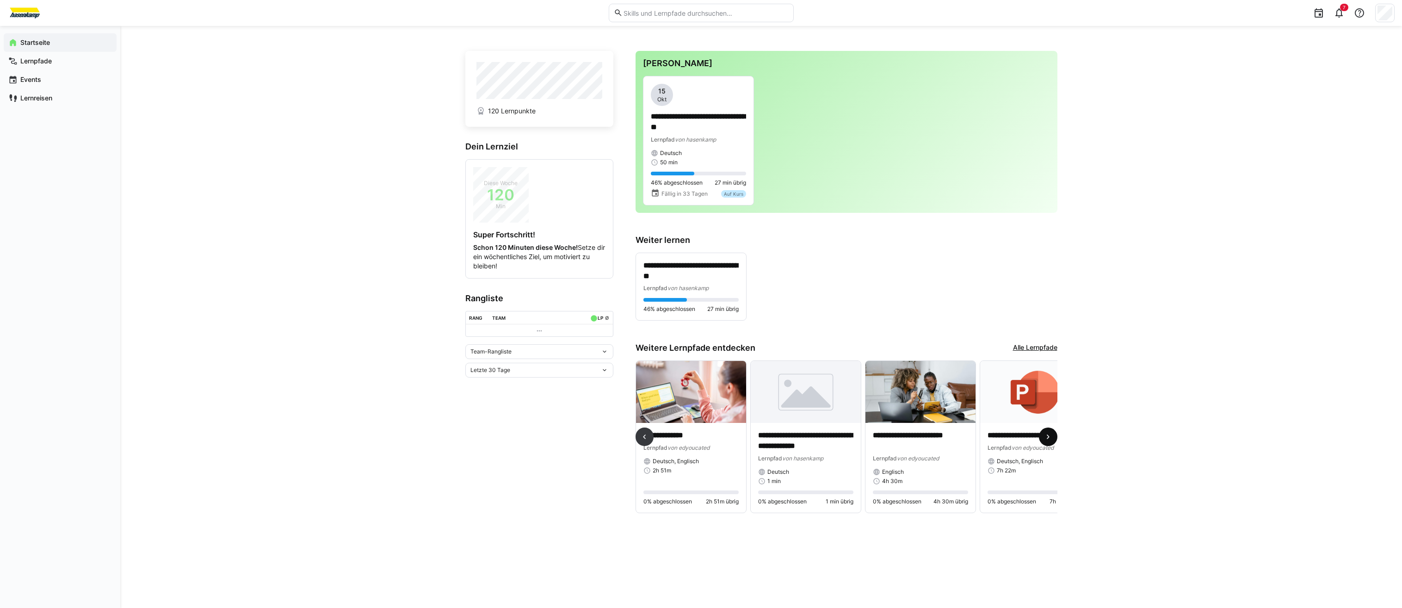
click at [1051, 434] on span at bounding box center [1048, 436] width 19 height 19
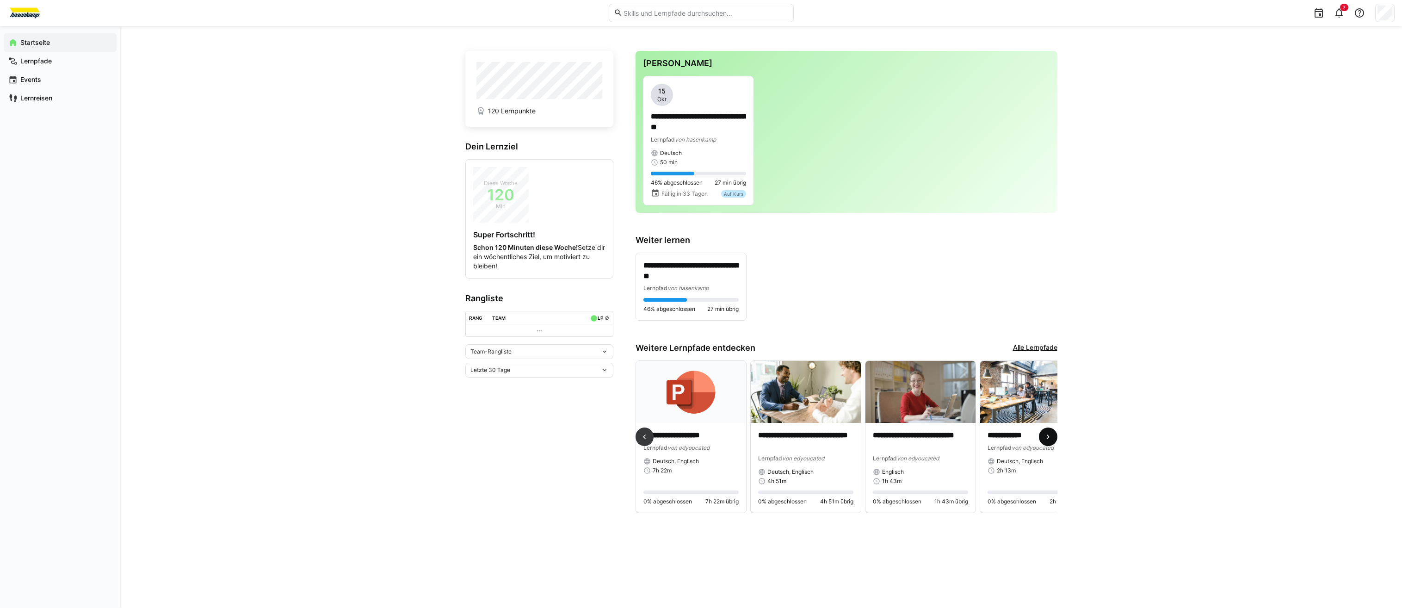
click at [1051, 434] on span at bounding box center [1048, 436] width 19 height 19
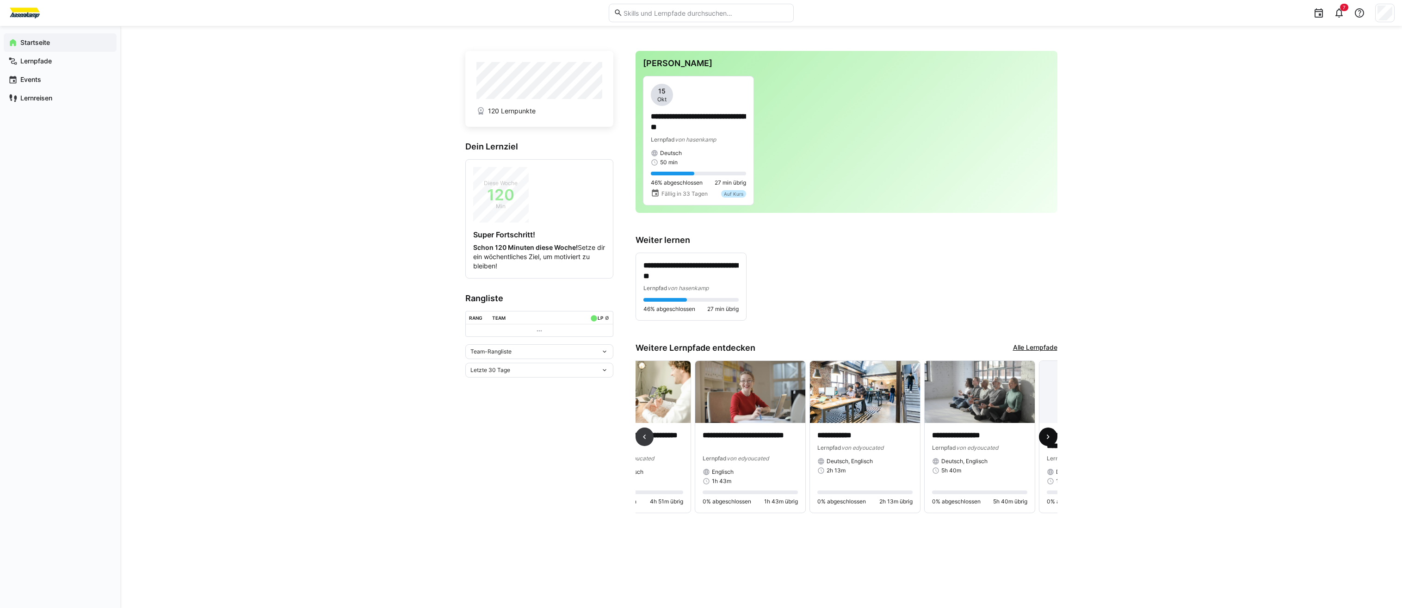
scroll to position [0, 951]
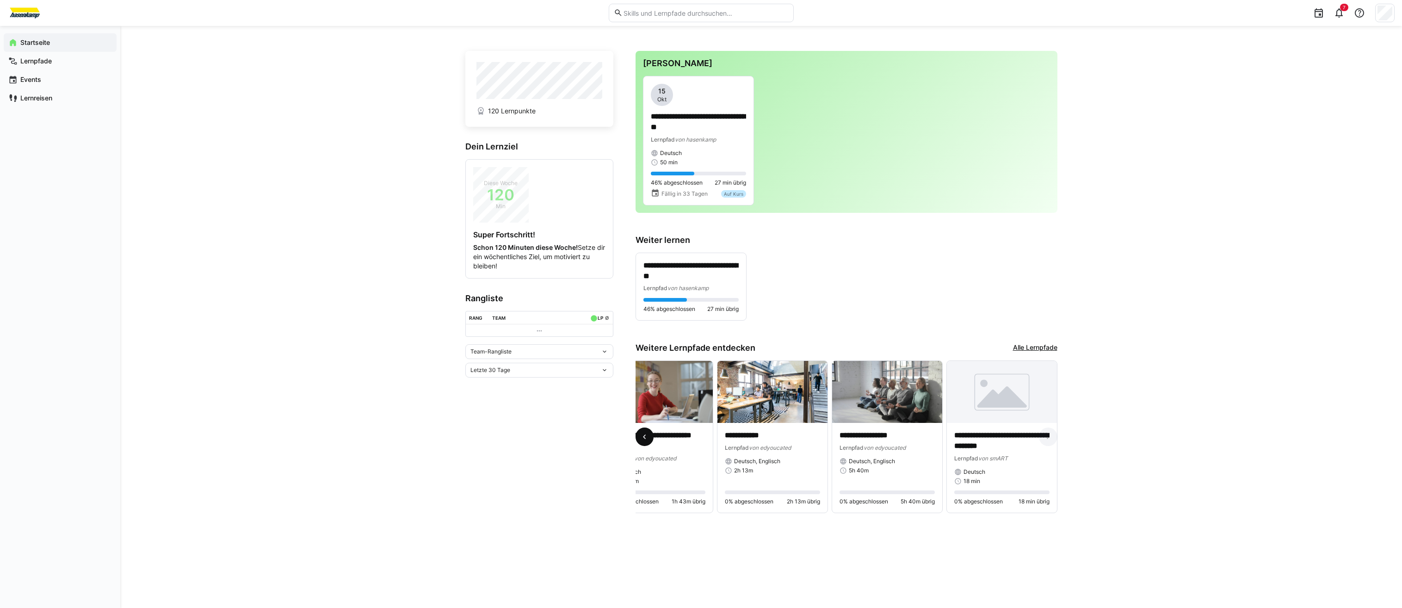
click at [653, 437] on span at bounding box center [645, 436] width 19 height 19
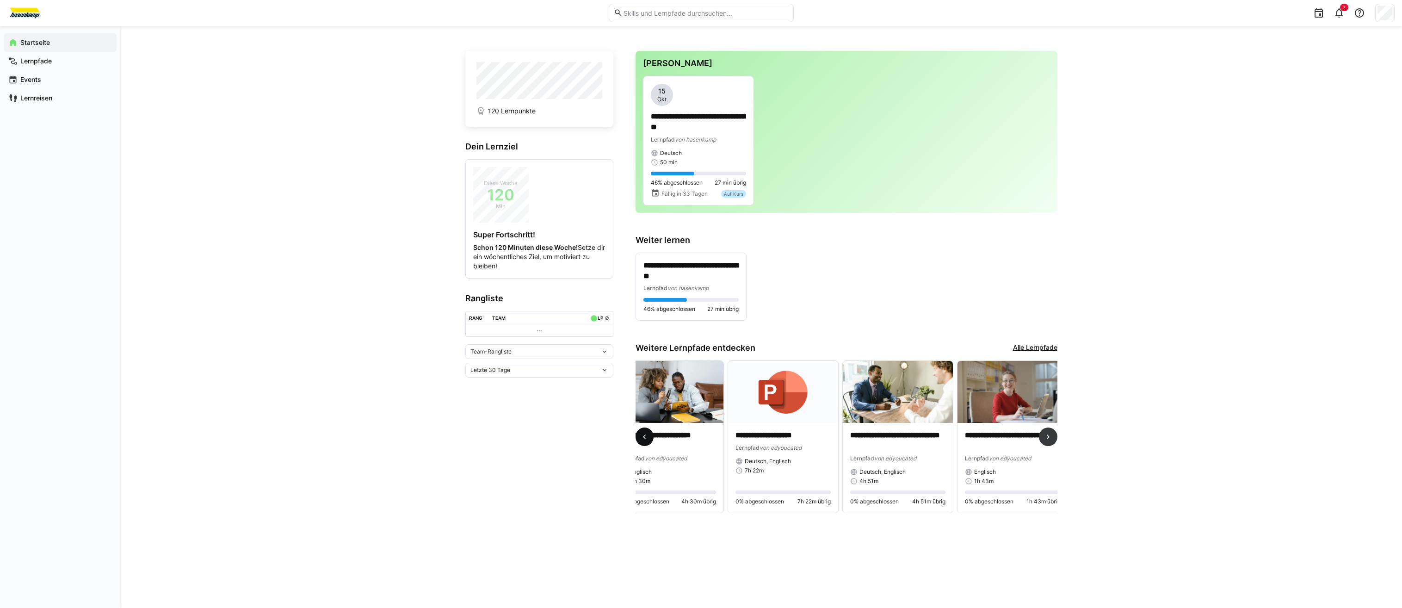
click at [653, 437] on span at bounding box center [645, 436] width 19 height 19
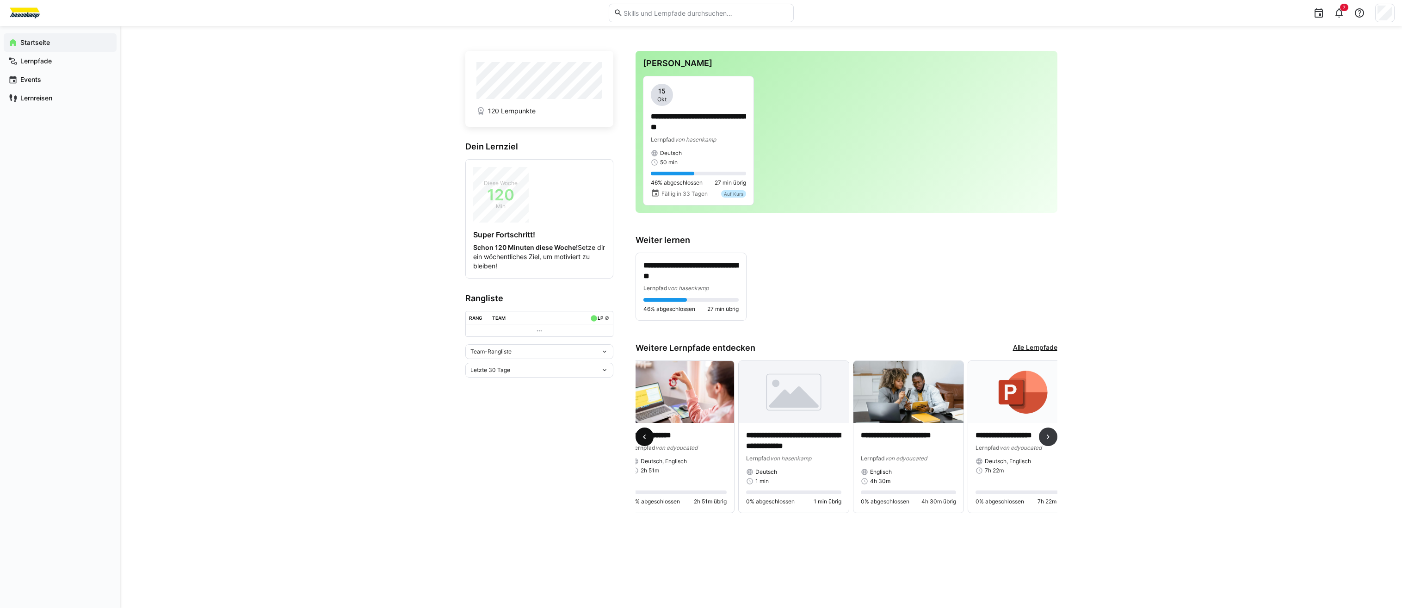
scroll to position [0, 229]
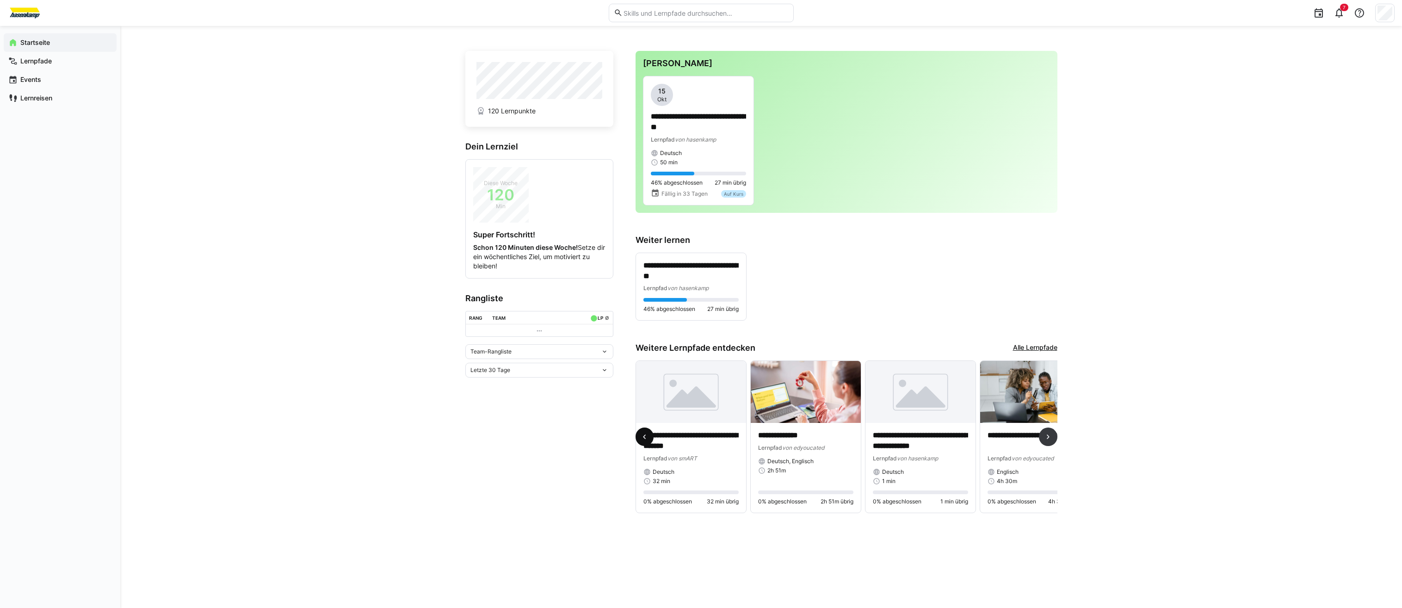
click at [653, 437] on span at bounding box center [645, 436] width 19 height 19
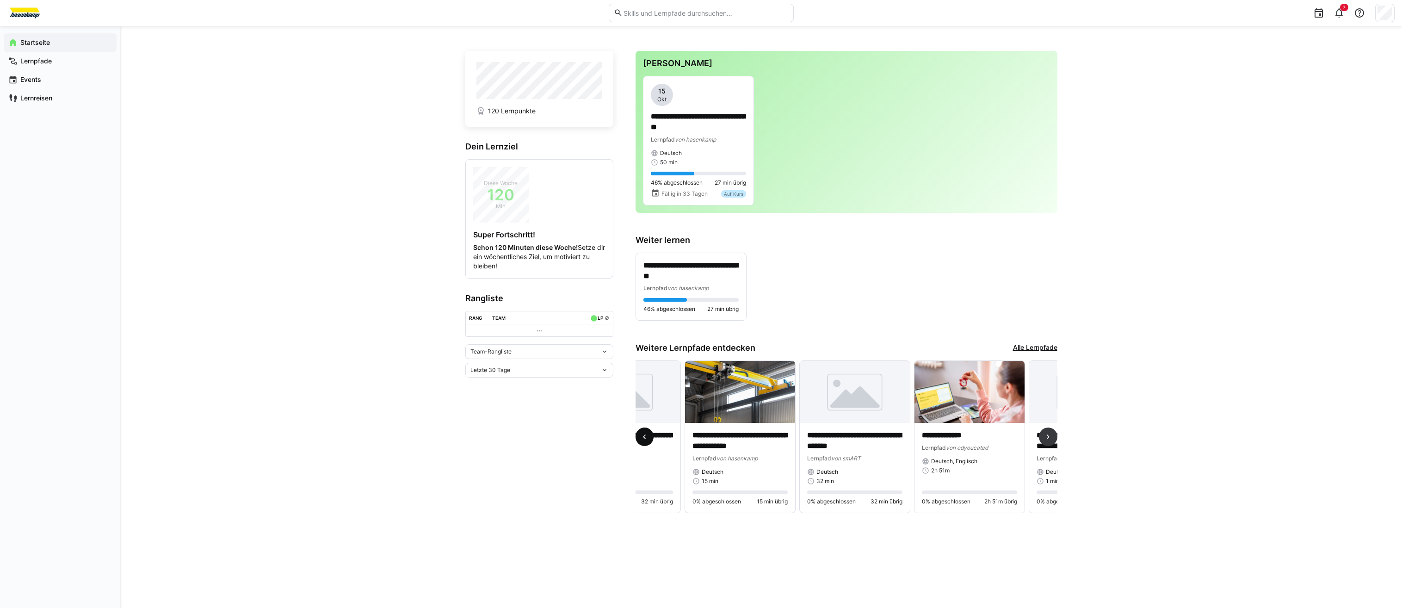
scroll to position [0, 0]
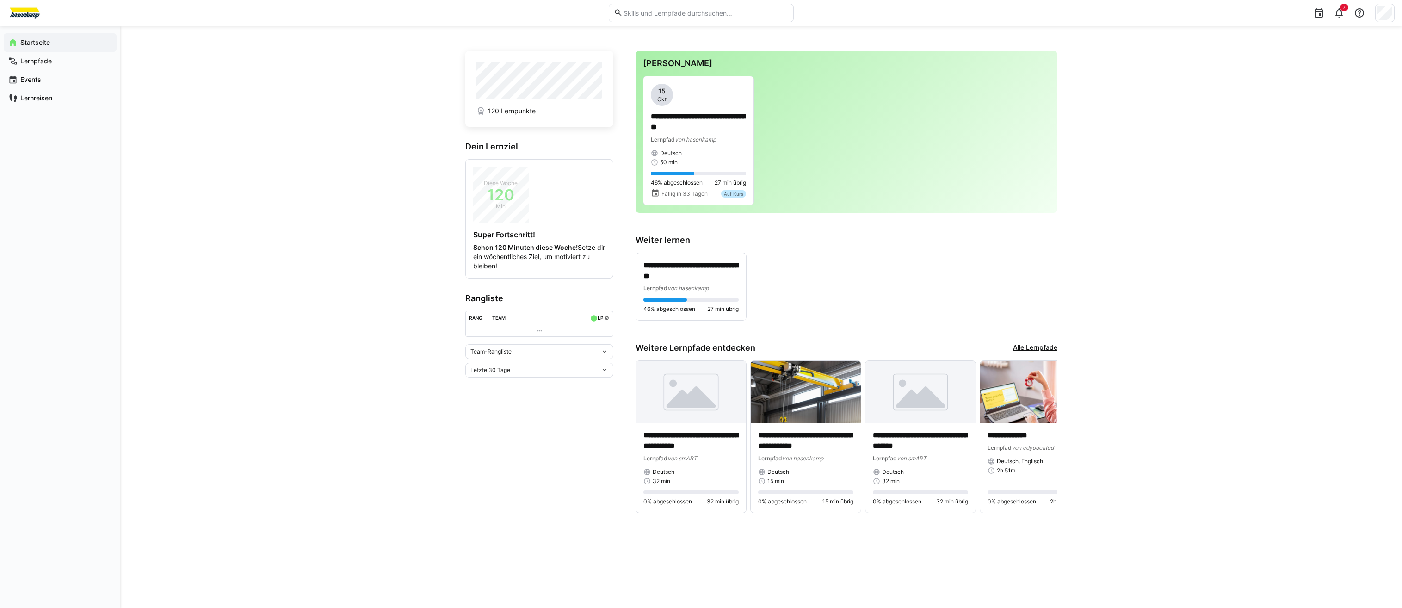
click at [609, 353] on div "Team-Rangliste" at bounding box center [539, 351] width 148 height 15
click at [602, 353] on eds-icon at bounding box center [604, 351] width 7 height 7
click at [600, 351] on div "Team-Rangliste" at bounding box center [536, 351] width 130 height 6
click at [598, 354] on div "Team-Rangliste" at bounding box center [536, 351] width 130 height 6
click at [702, 150] on div "Deutsch" at bounding box center [698, 152] width 95 height 7
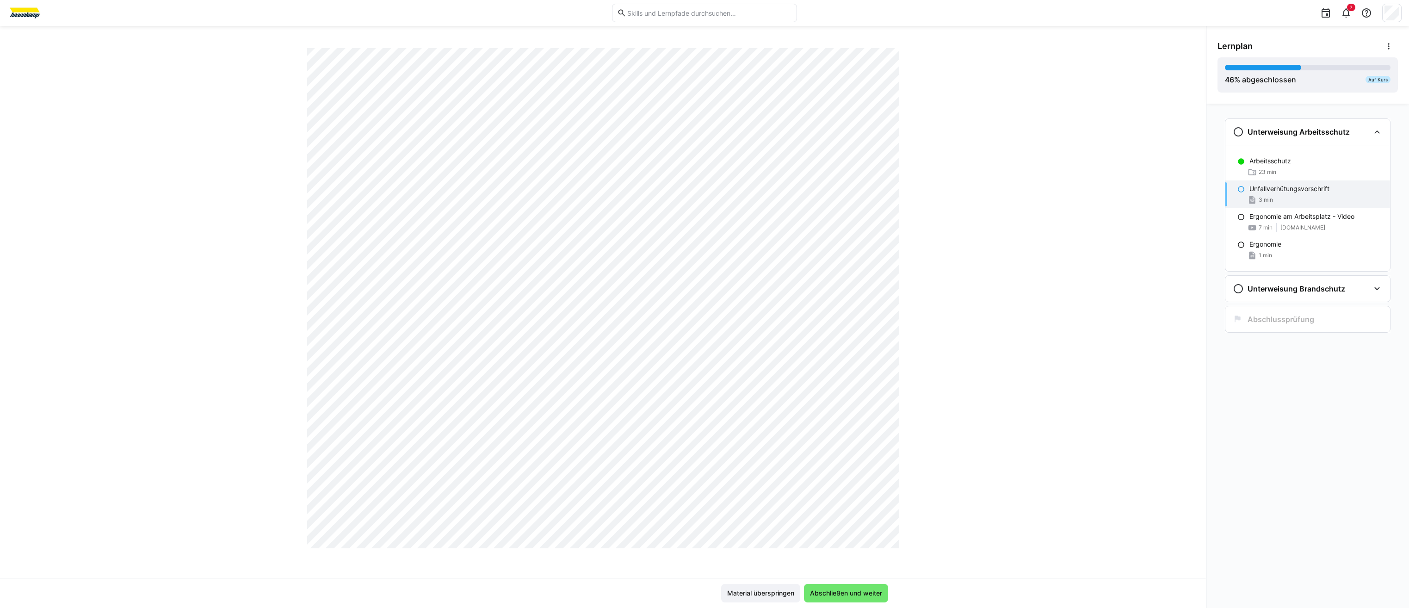
scroll to position [2174, 0]
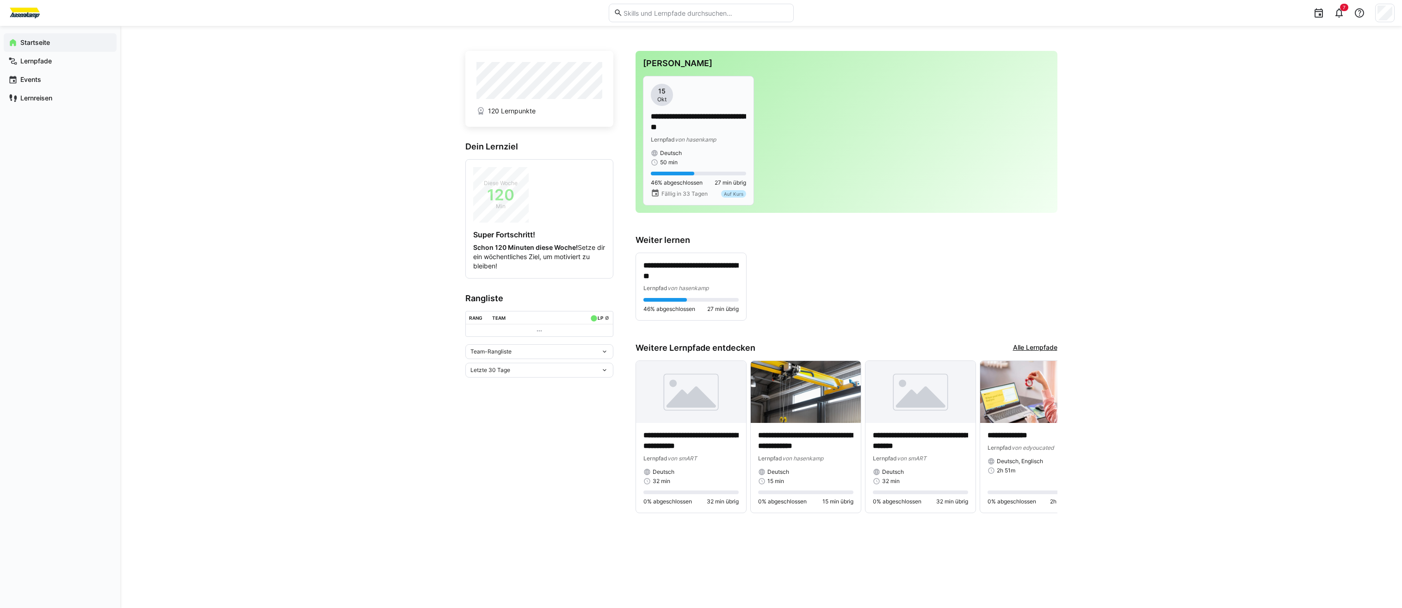
click at [715, 179] on span "27 min übrig" at bounding box center [730, 182] width 31 height 7
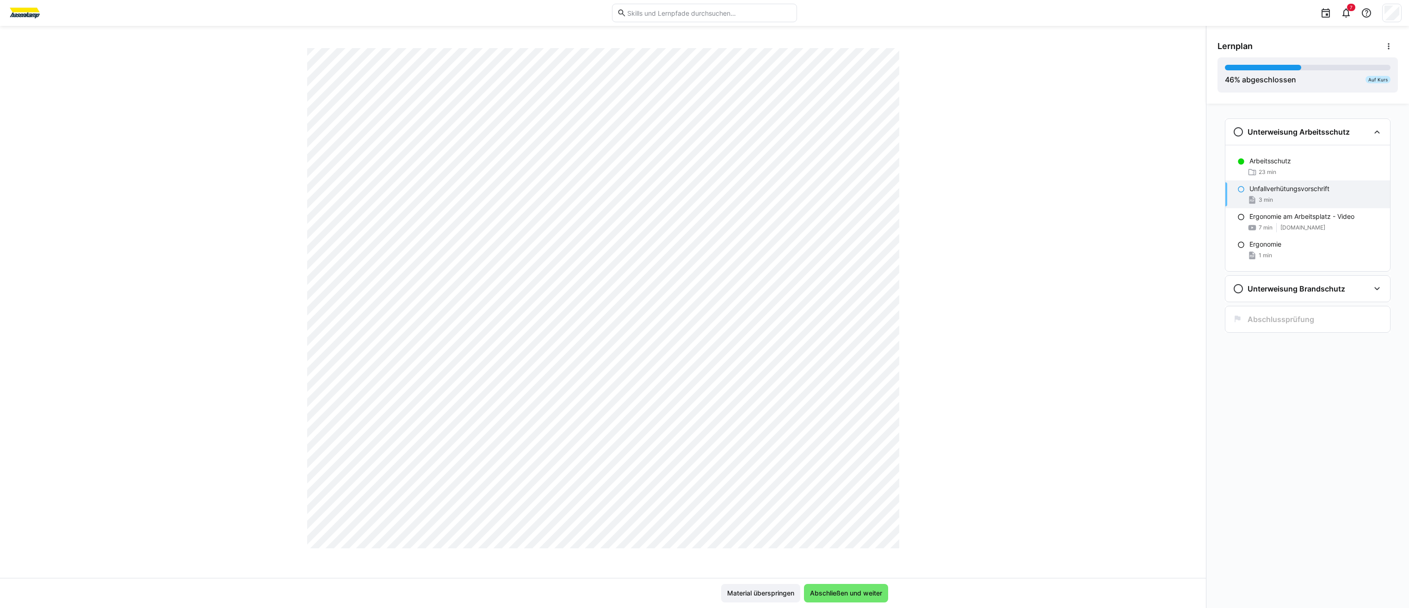
scroll to position [6806, 0]
drag, startPoint x: 298, startPoint y: 353, endPoint x: 963, endPoint y: 250, distance: 672.8
click at [963, 250] on div "Arbeits- Gesundheits- und Brandschutz Unfallverhütungsvorschrift 3 LP" at bounding box center [603, 313] width 1206 height 530
drag, startPoint x: 1200, startPoint y: 295, endPoint x: 1199, endPoint y: 312, distance: 16.7
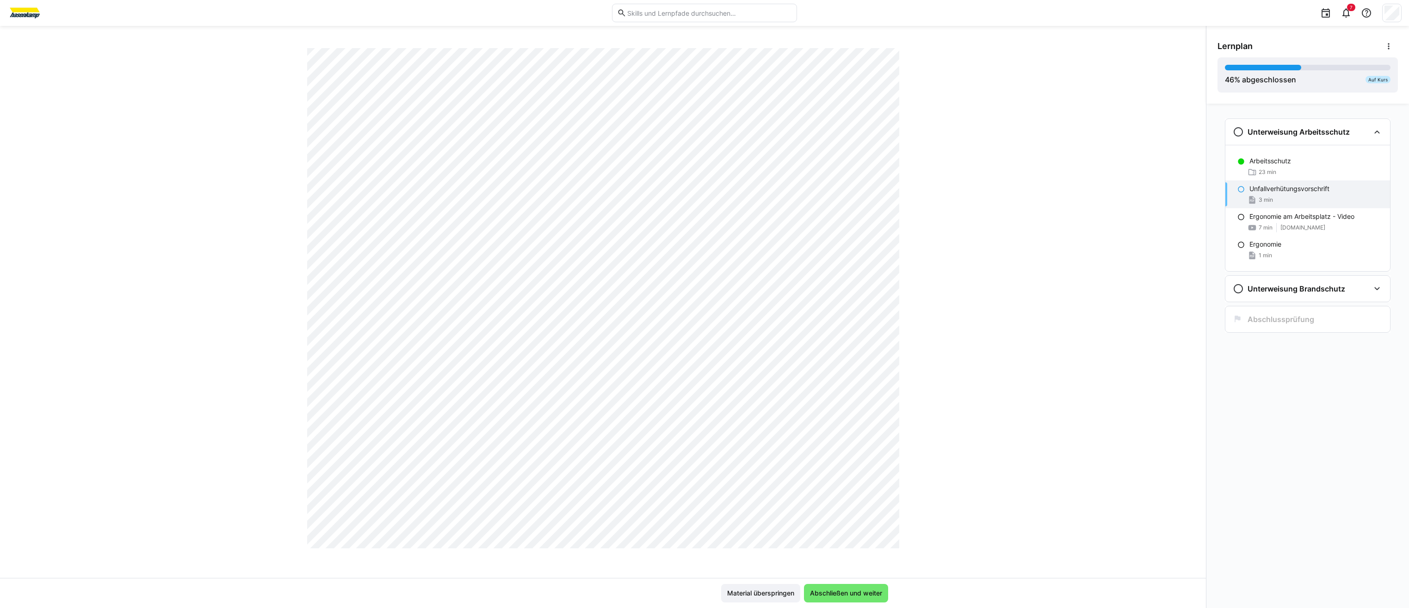
click at [1199, 313] on div "Arbeits- Gesundheits- und Brandschutz Unfallverhütungsvorschrift 3 LP" at bounding box center [603, 313] width 1206 height 530
click at [1281, 174] on div "23 min" at bounding box center [1316, 171] width 133 height 9
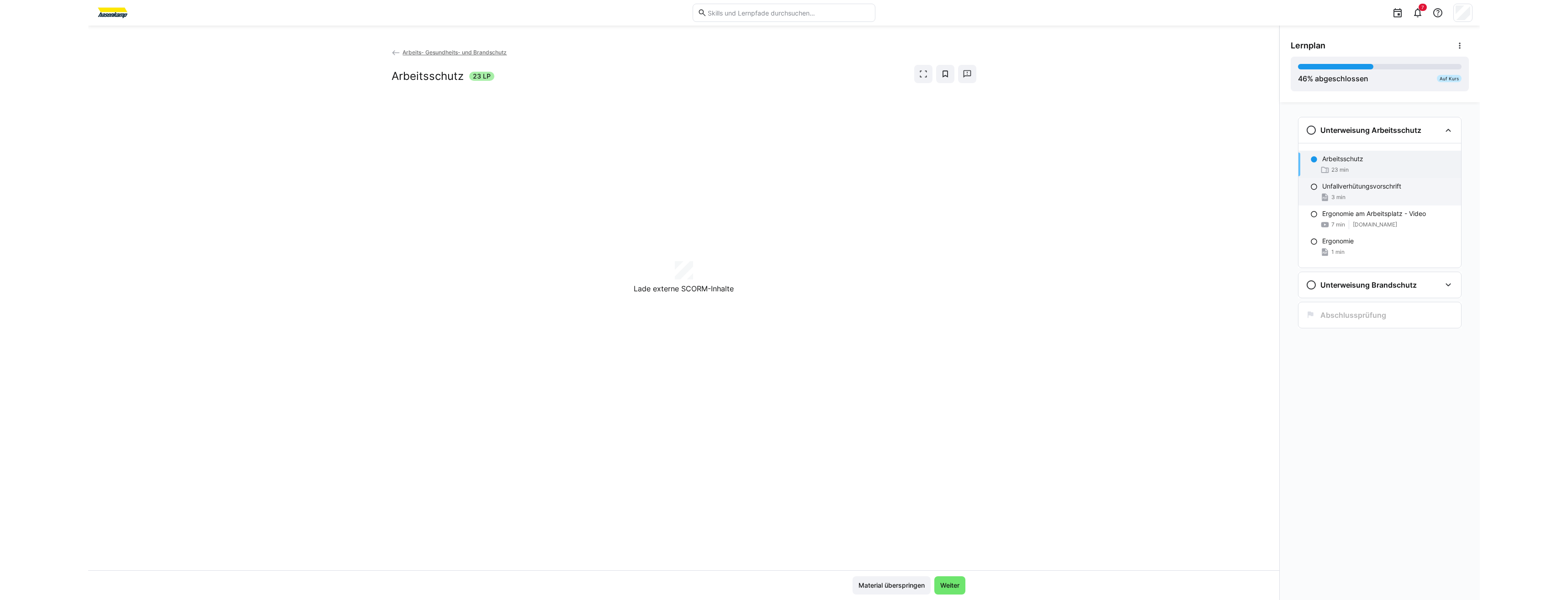
scroll to position [0, 0]
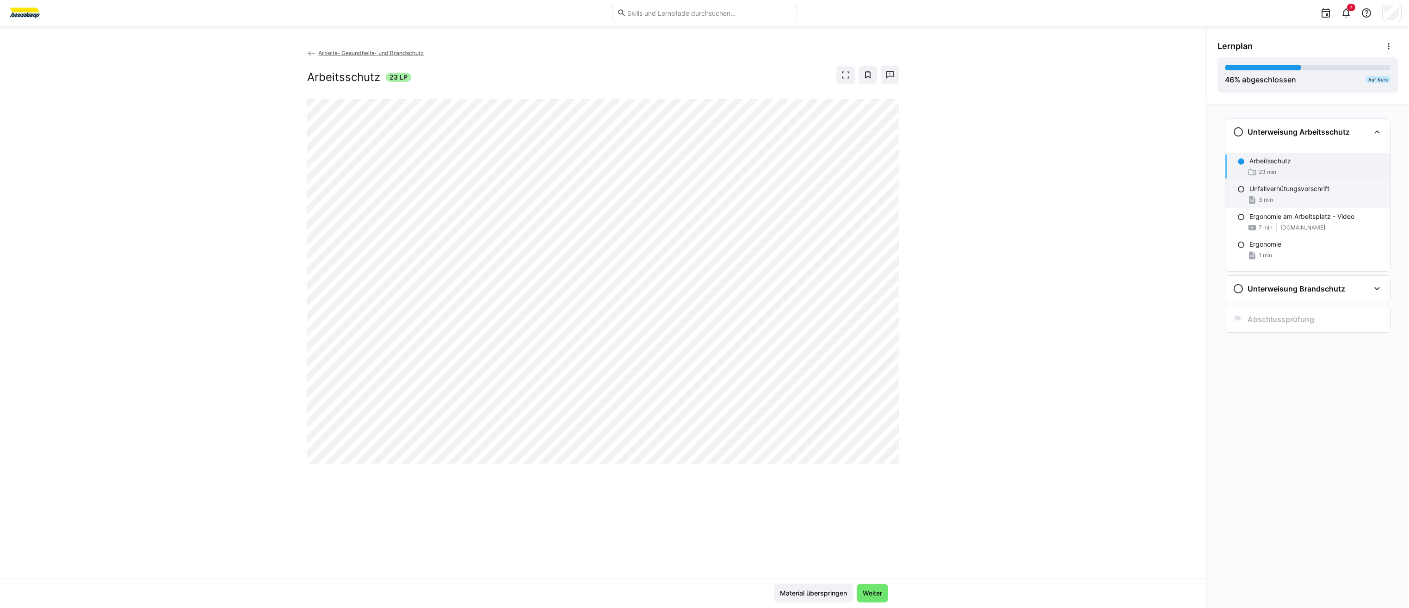
click at [1316, 205] on div "Unfallverhütungsvorschrift 3 min" at bounding box center [1308, 194] width 165 height 28
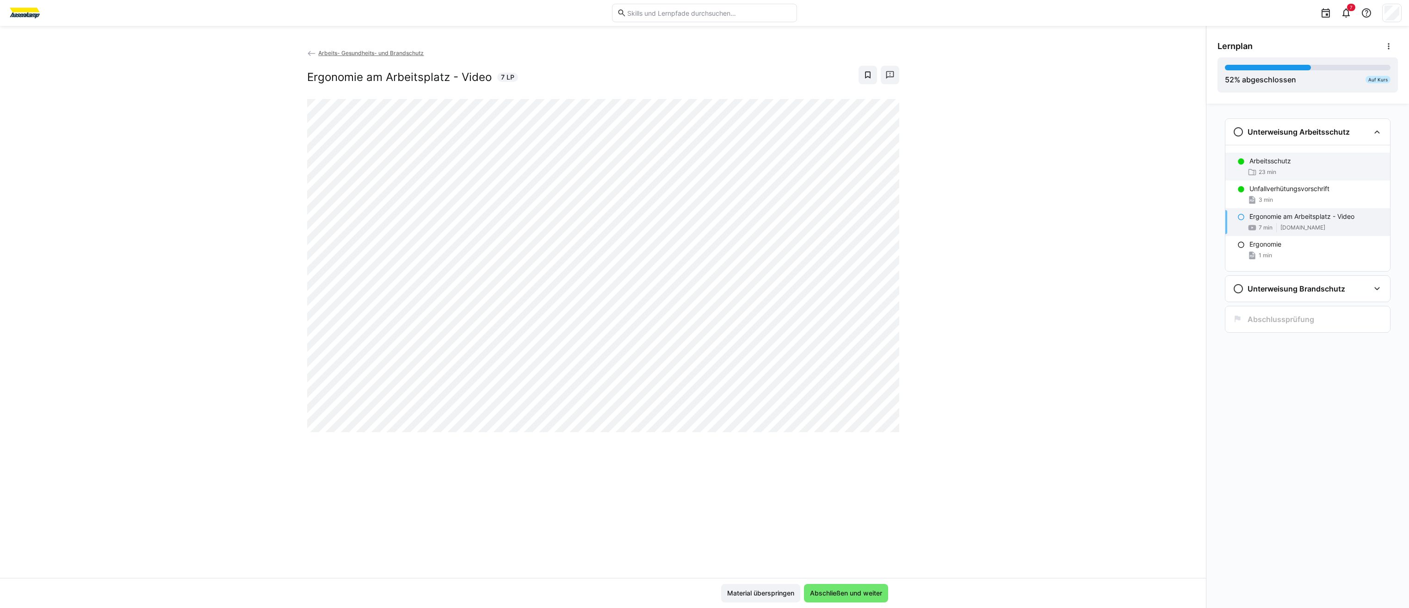
click at [1285, 163] on p "Arbeitsschutz" at bounding box center [1271, 160] width 42 height 9
click at [1270, 167] on div "Arbeitsschutz 23 min" at bounding box center [1308, 167] width 165 height 28
click at [1331, 217] on p "Ergonomie am Arbeitsplatz - Video" at bounding box center [1302, 216] width 105 height 9
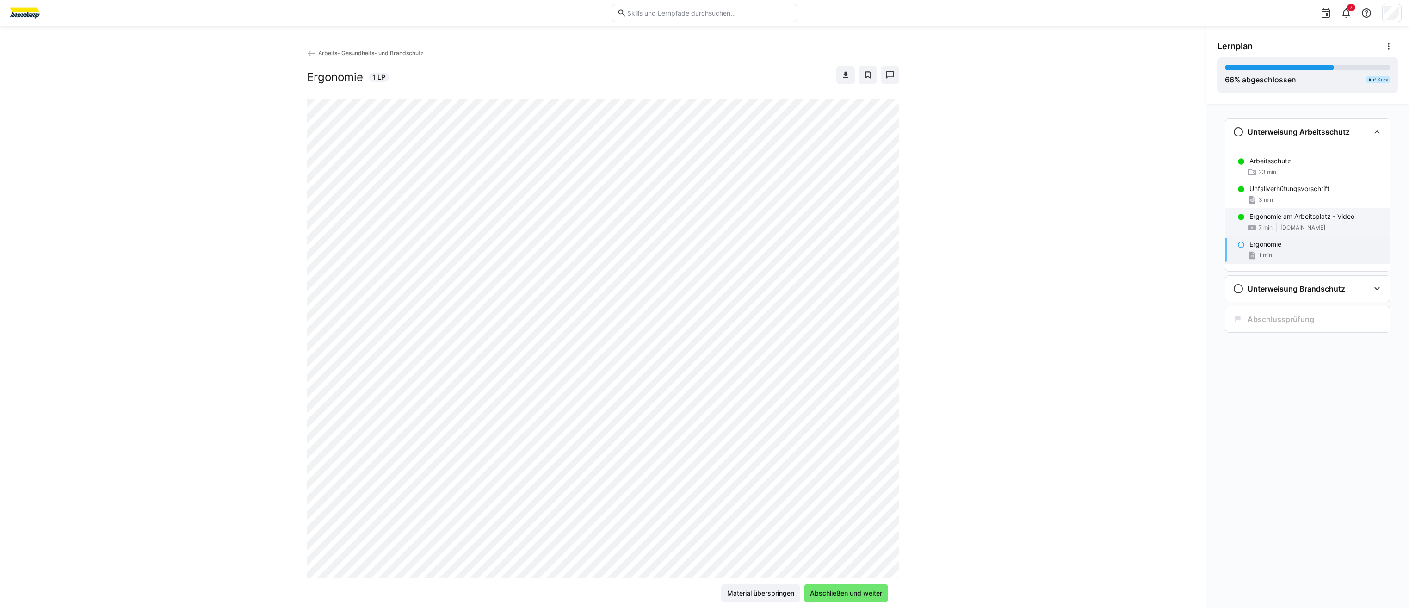
click at [1326, 226] on span "[DOMAIN_NAME]" at bounding box center [1303, 227] width 45 height 7
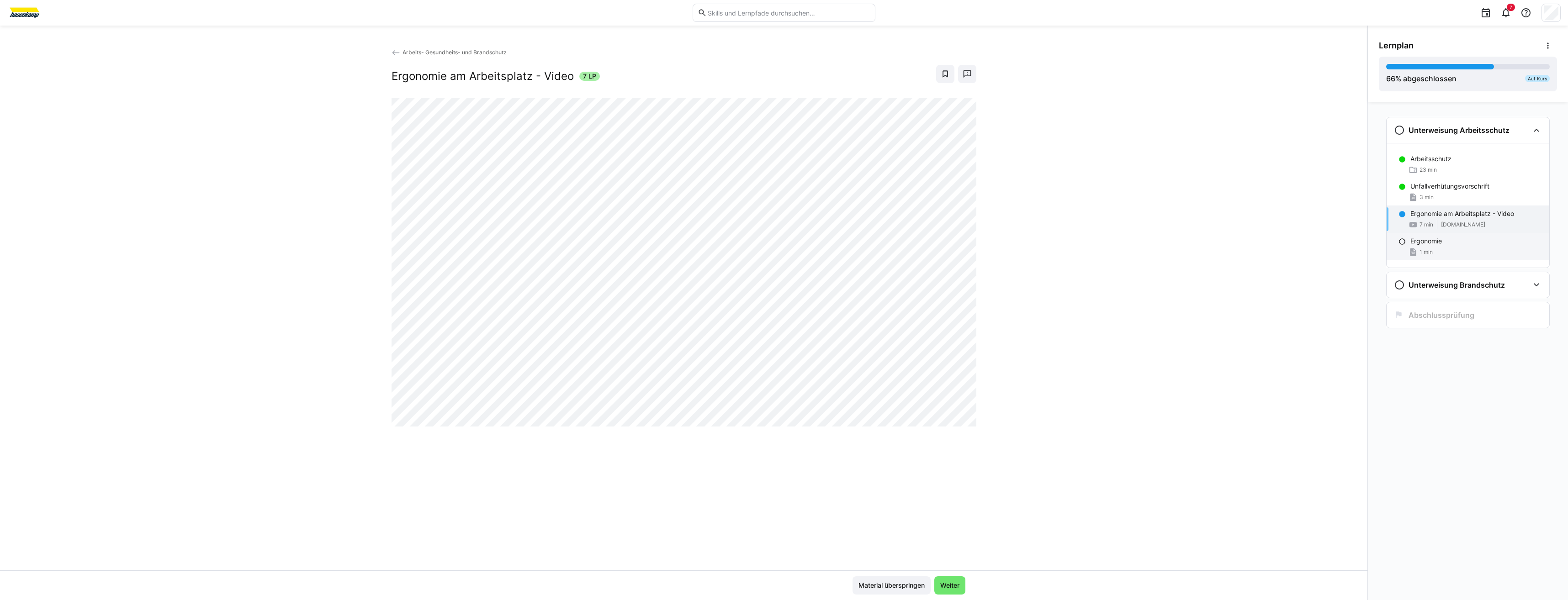
click at [1466, 244] on div "Ergonomie" at bounding box center [1475, 241] width 131 height 9
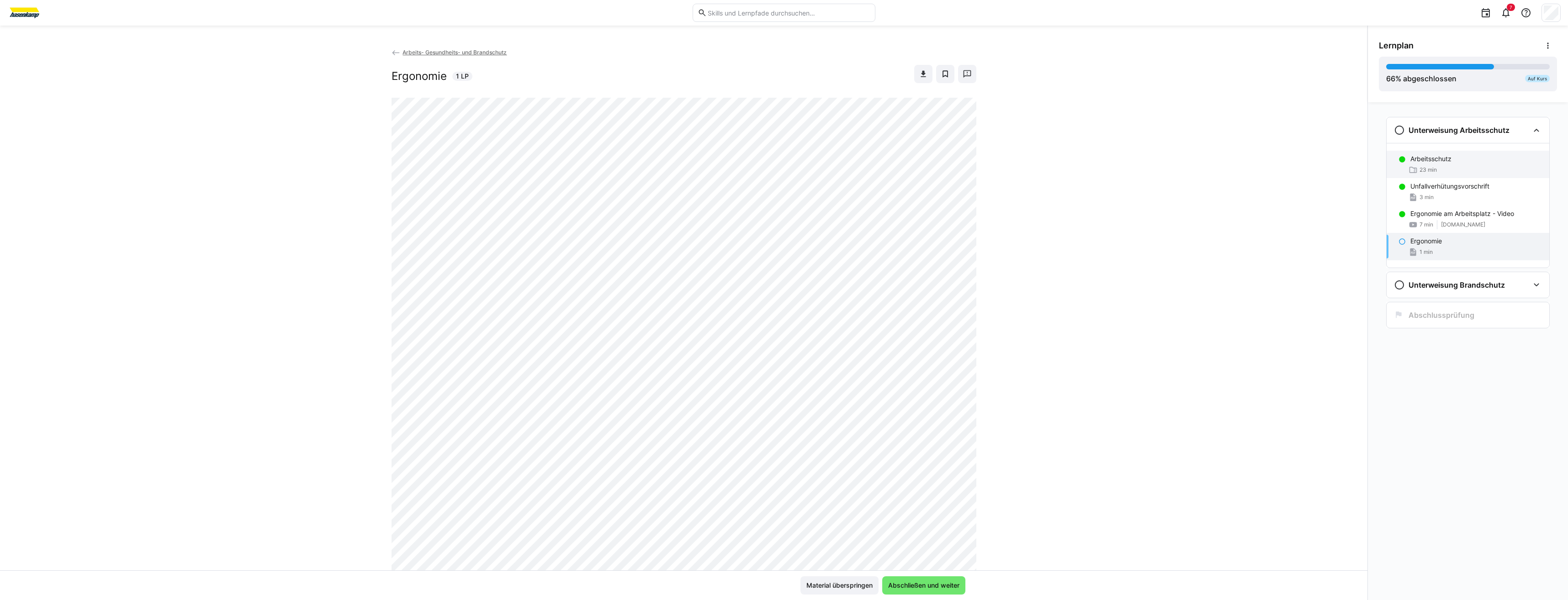
click at [1469, 171] on div "23 min" at bounding box center [1475, 169] width 131 height 9
click at [1425, 257] on div "Ergonomie 1 min" at bounding box center [1467, 247] width 163 height 28
click at [1465, 311] on div "Brandschutz" at bounding box center [1475, 313] width 131 height 9
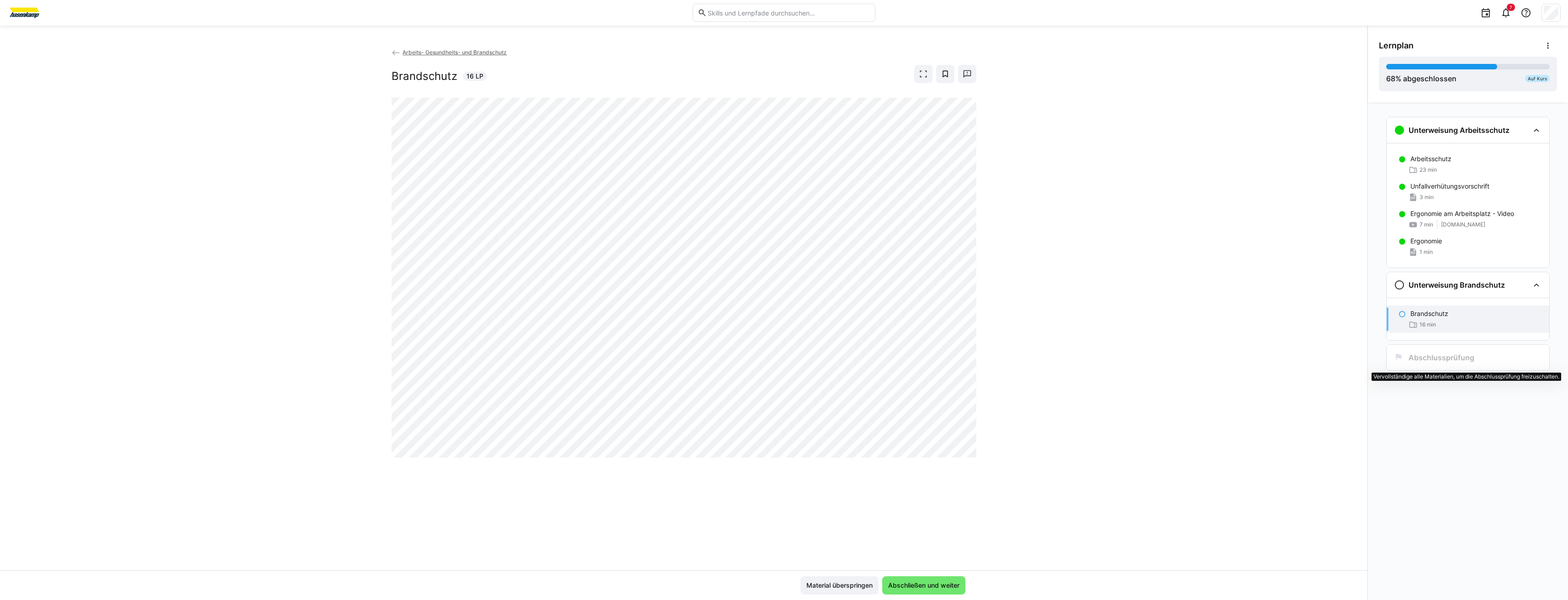
click at [1434, 359] on h3 "Abschlussprüfung" at bounding box center [1441, 357] width 66 height 9
